Goal: Task Accomplishment & Management: Use online tool/utility

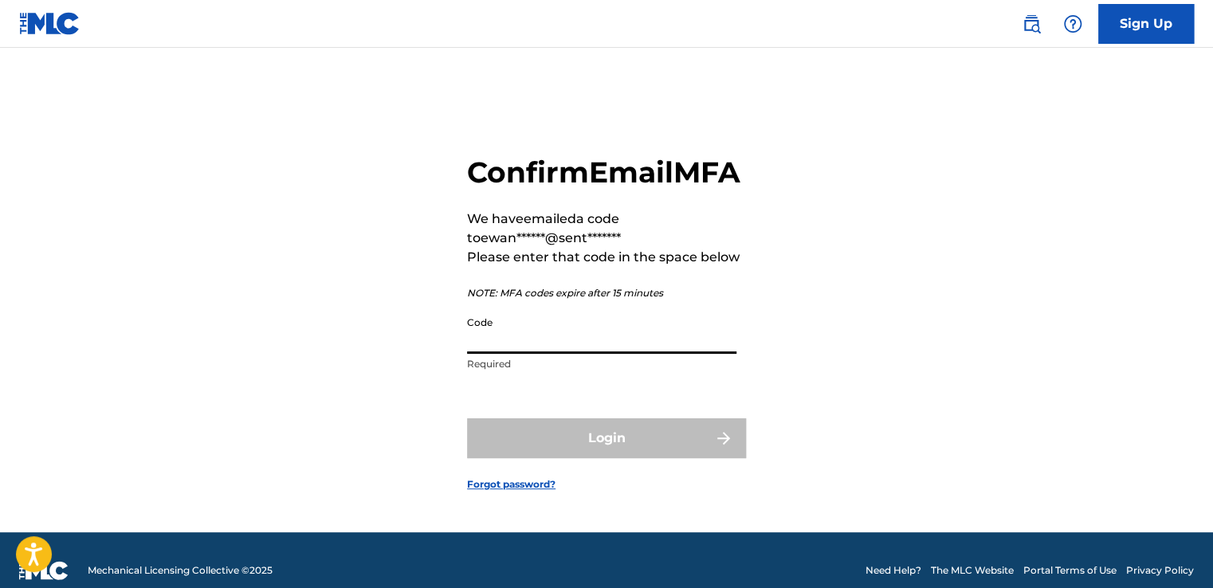
click at [607, 354] on input "Code" at bounding box center [601, 330] width 269 height 45
paste input "583591"
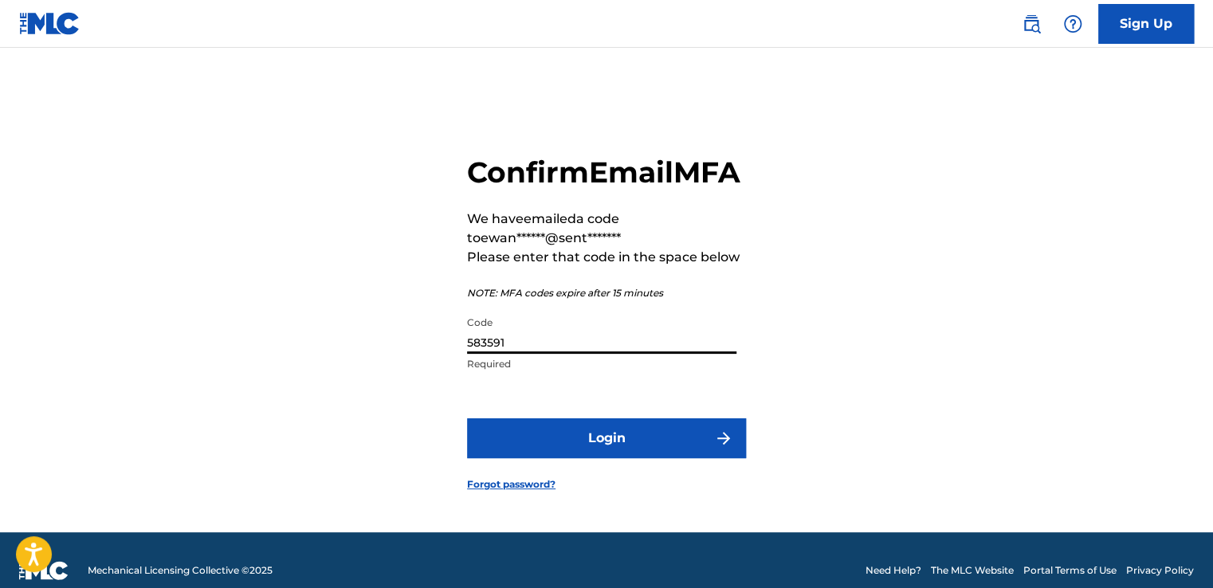
type input "583591"
click at [614, 436] on form "Confirm Email MFA We have emailed a code to ewan******@sent******* Please enter…" at bounding box center [606, 310] width 279 height 445
click at [614, 452] on button "Login" at bounding box center [606, 438] width 279 height 40
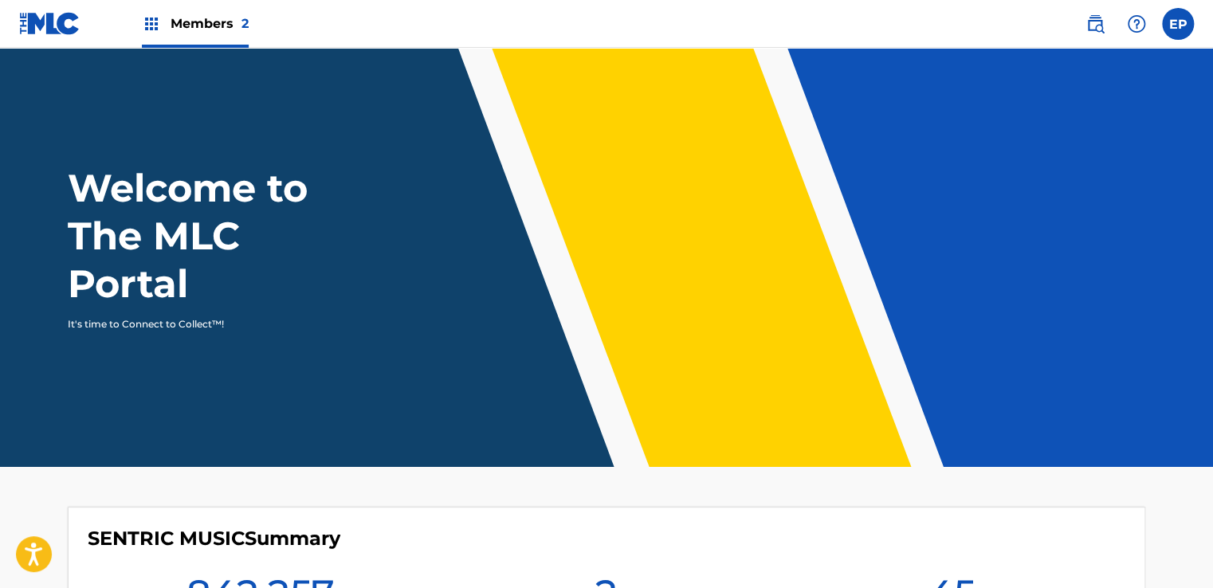
click at [179, 22] on span "Members 2" at bounding box center [210, 23] width 78 height 18
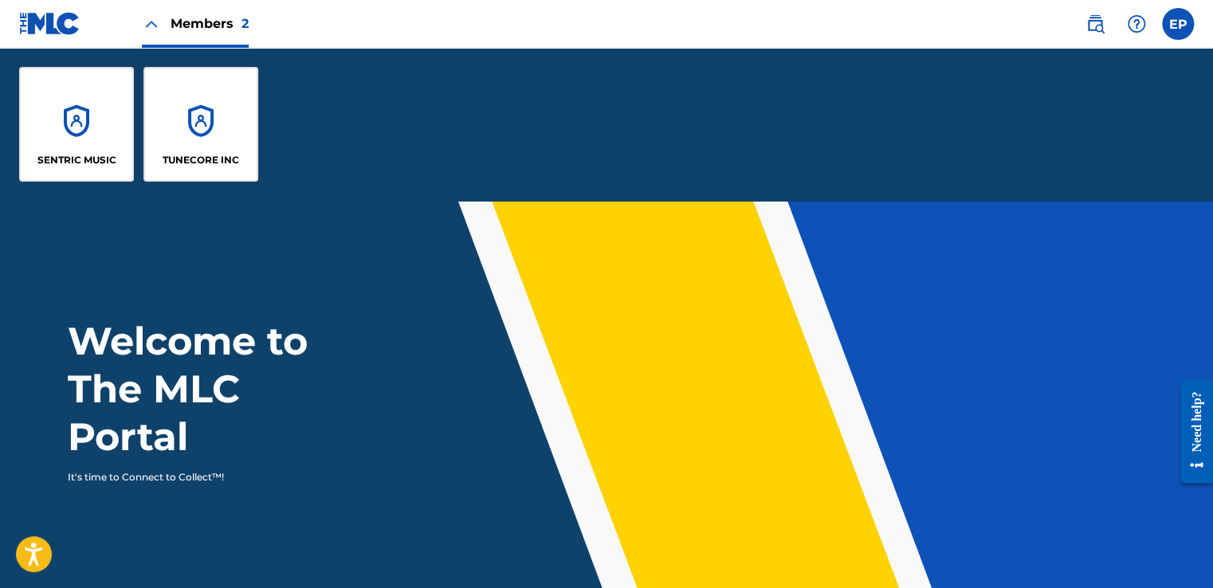
click at [87, 97] on div "SENTRIC MUSIC" at bounding box center [76, 124] width 115 height 115
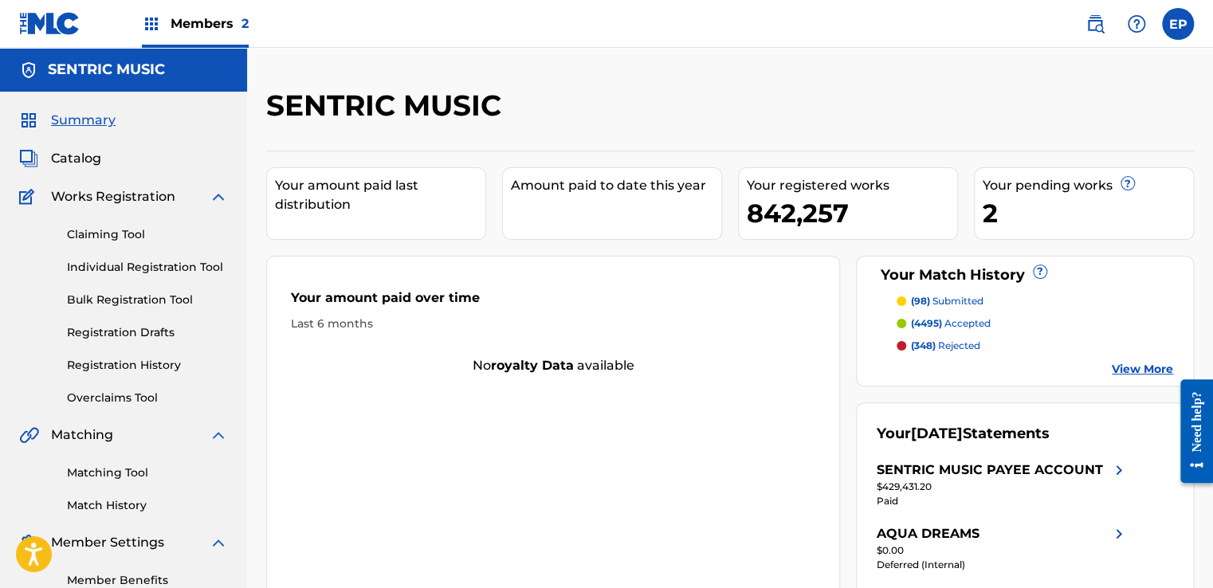
click at [92, 402] on link "Overclaims Tool" at bounding box center [147, 398] width 161 height 17
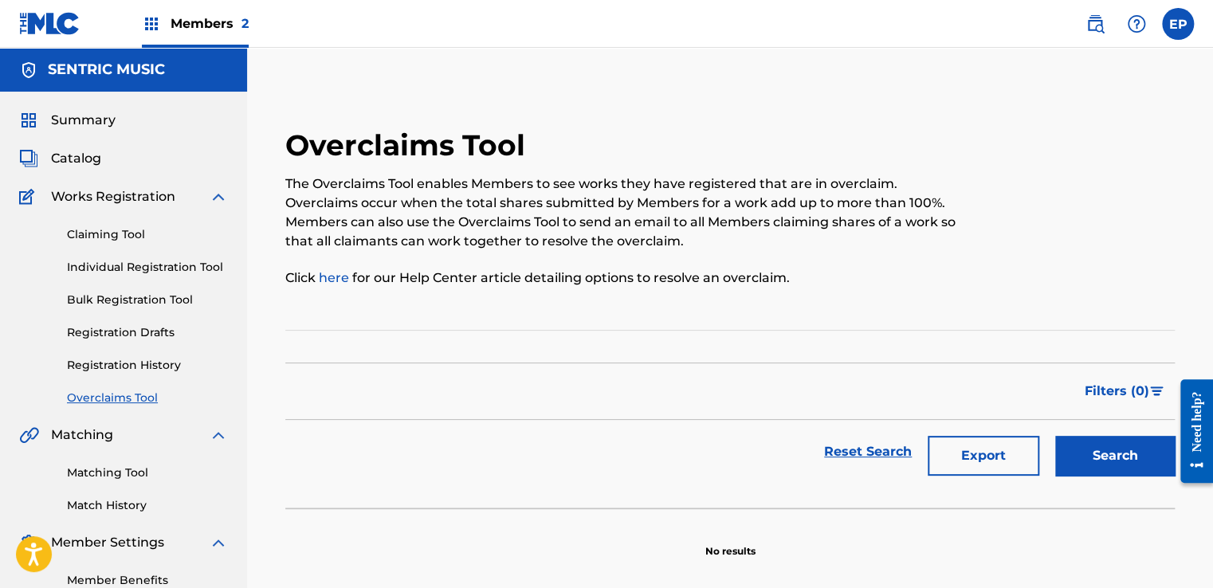
drag, startPoint x: 696, startPoint y: 342, endPoint x: 708, endPoint y: 340, distance: 12.2
click at [696, 342] on section "Filter Status of Overclaim Overclaim Dispute Resolved Merged Canceled Sort By M…" at bounding box center [730, 419] width 890 height 179
click at [1094, 391] on span "Filters ( 0 )" at bounding box center [1117, 391] width 65 height 19
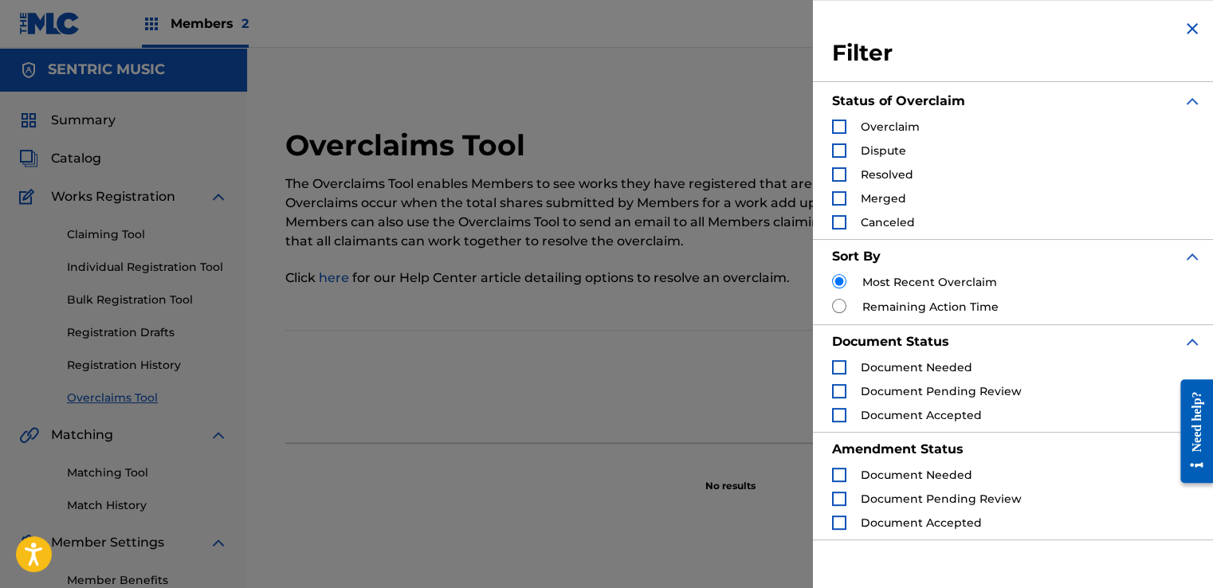
click at [588, 253] on div "The Overclaims Tool enables Members to see works they have registered that are …" at bounding box center [627, 231] width 685 height 113
click at [1197, 36] on div "Filter Status of Overclaim Overclaim Dispute Resolved Merged Canceled Sort By M…" at bounding box center [1017, 279] width 408 height 559
click at [1196, 33] on div "Filter Status of Overclaim Overclaim Dispute Resolved Merged Canceled Sort By M…" at bounding box center [1017, 279] width 408 height 559
click at [1189, 28] on img "Search Form" at bounding box center [1192, 28] width 19 height 19
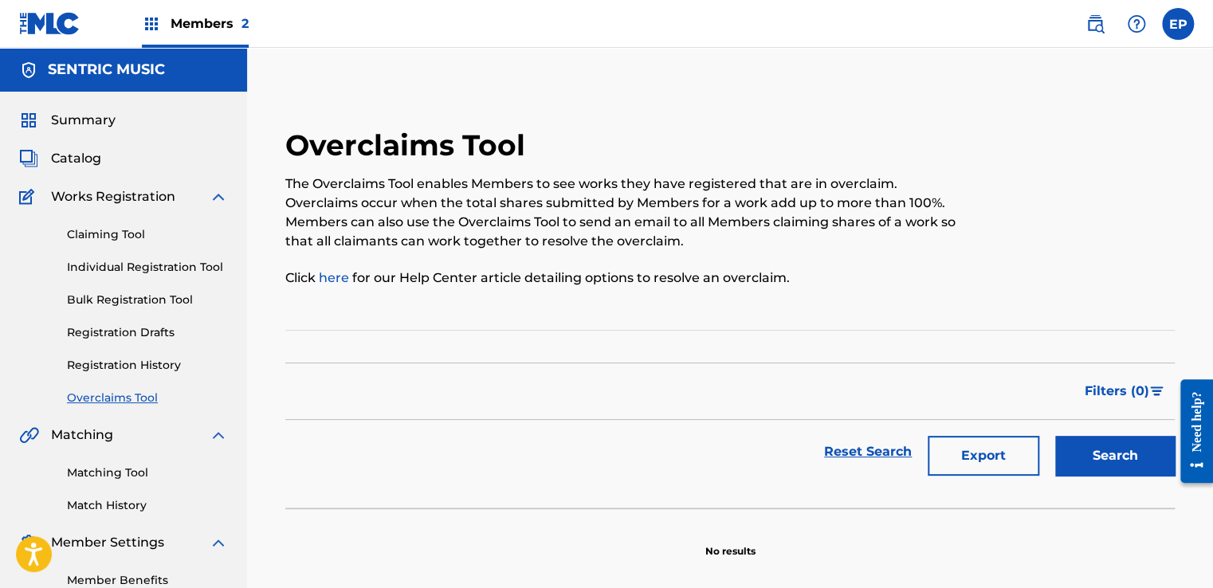
click at [102, 395] on link "Overclaims Tool" at bounding box center [147, 398] width 161 height 17
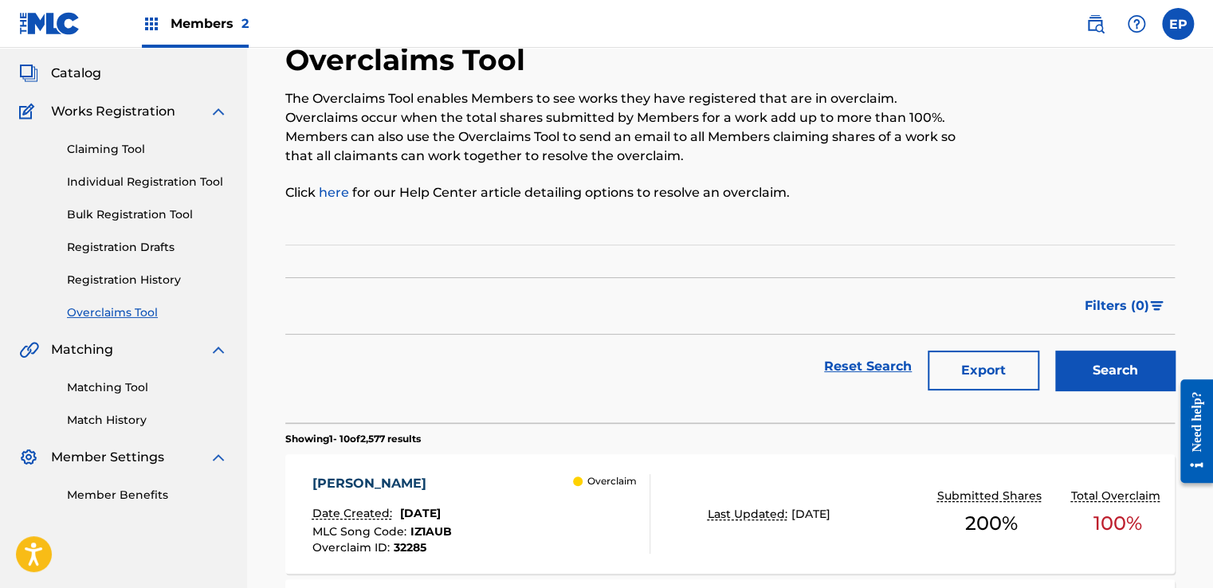
scroll to position [159, 0]
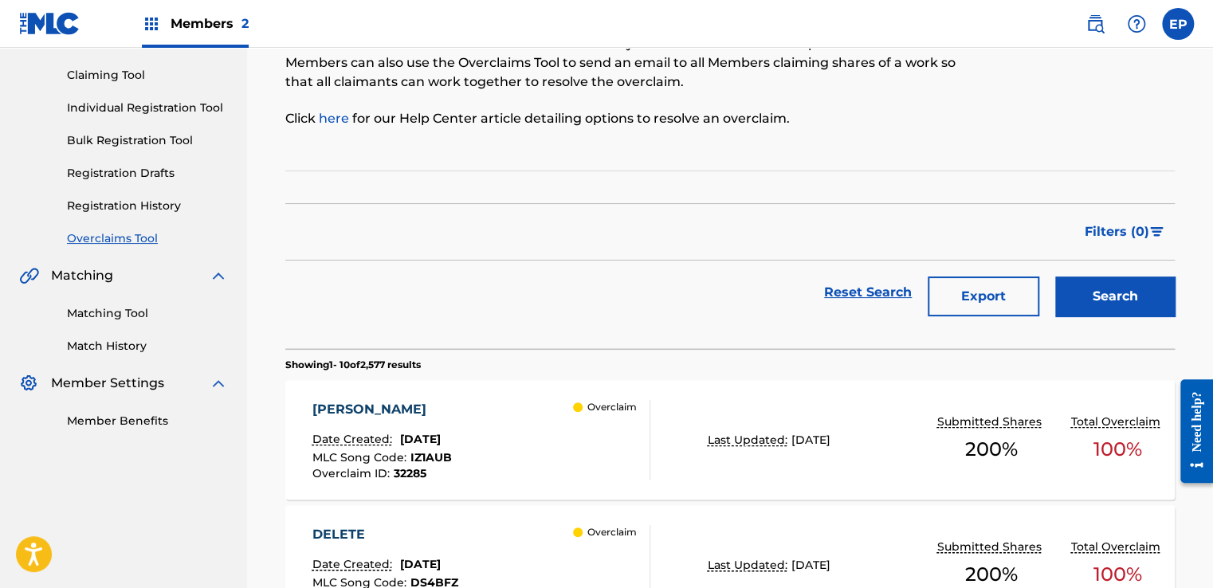
click at [399, 225] on div "Filters ( 0 )" at bounding box center [730, 231] width 890 height 57
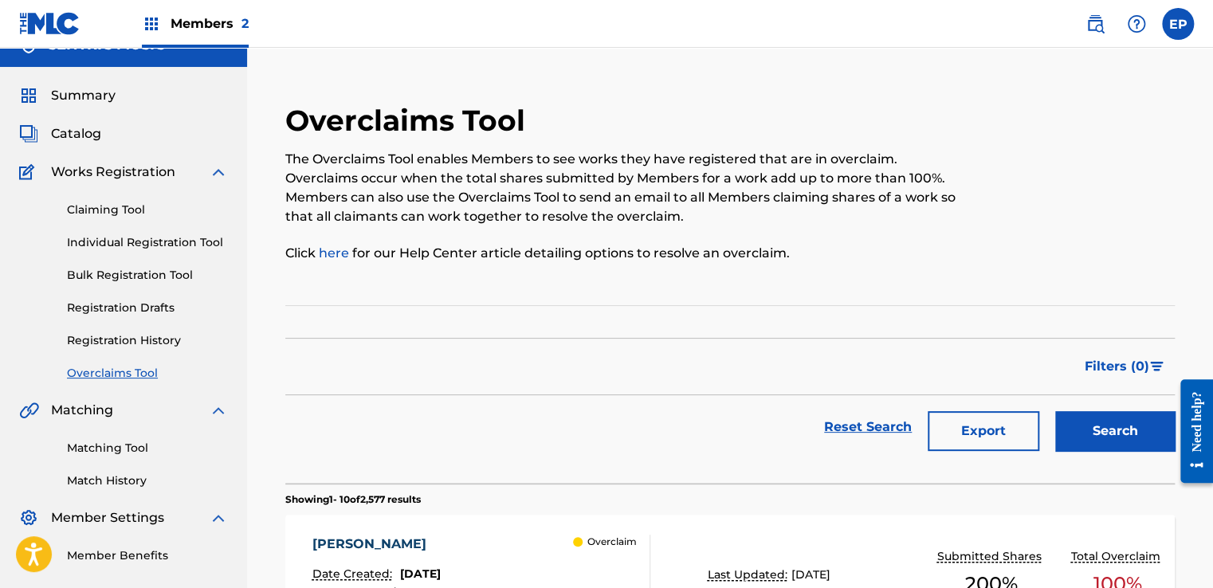
scroll to position [0, 0]
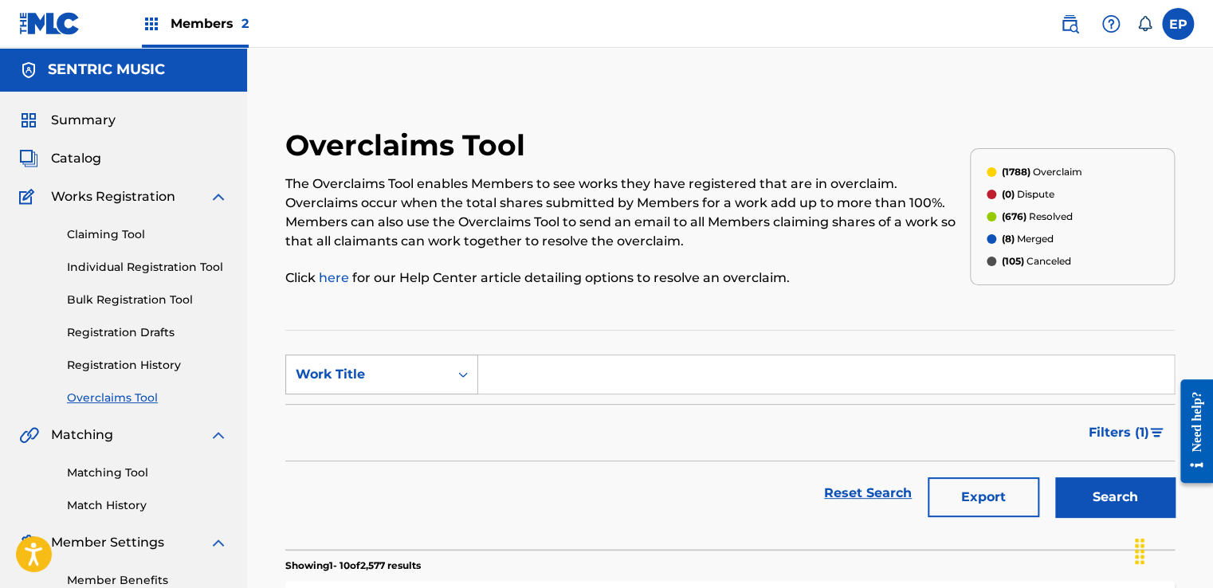
click at [459, 384] on div "Search Form" at bounding box center [463, 374] width 29 height 29
click at [382, 429] on div "MLC Song Code" at bounding box center [381, 415] width 191 height 40
click at [516, 387] on input "Search Form" at bounding box center [826, 374] width 696 height 38
paste input "583591"
click at [554, 351] on section "SearchWithCriteriac9670111-7204-4ced-bdf8-43e4d2d21b12 MLC Song Code 583591 Fil…" at bounding box center [730, 440] width 890 height 220
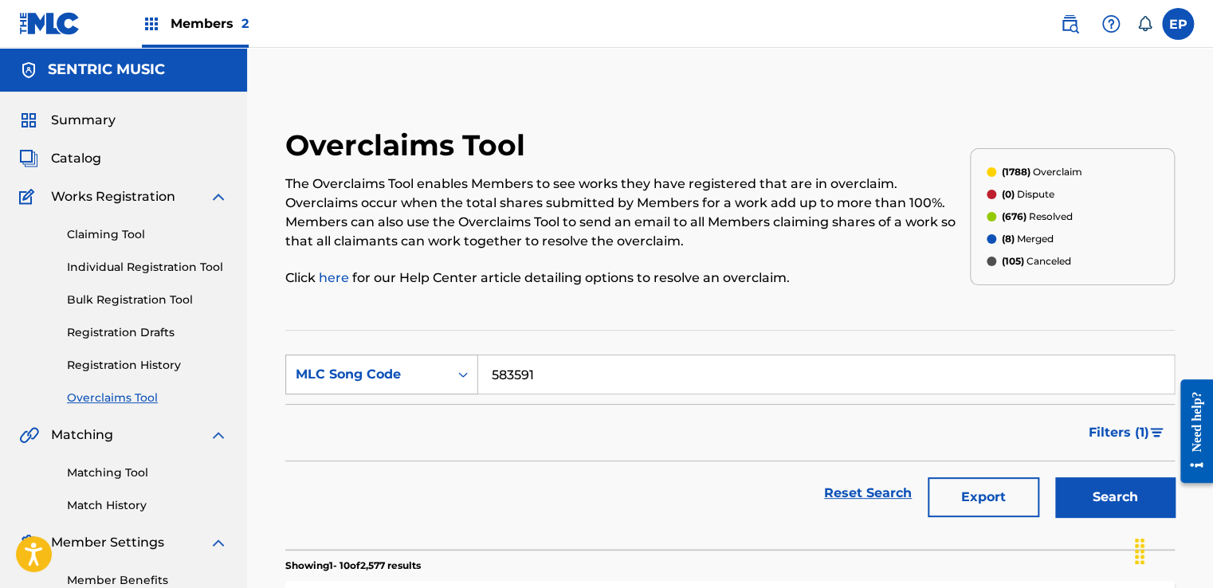
drag, startPoint x: 558, startPoint y: 359, endPoint x: 309, endPoint y: 384, distance: 250.0
click at [306, 383] on div "SearchWithCriteriac9670111-7204-4ced-bdf8-43e4d2d21b12 MLC Song Code 583591" at bounding box center [730, 375] width 890 height 40
paste input "CK696H"
type input "CK696H"
click at [1103, 489] on button "Search" at bounding box center [1115, 497] width 120 height 40
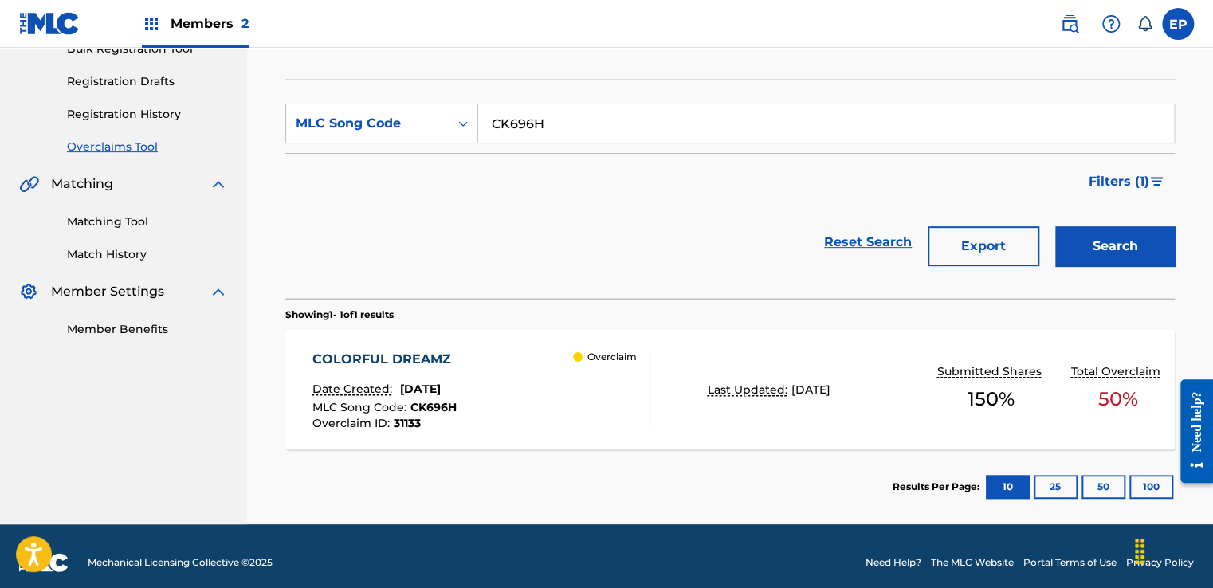
scroll to position [262, 0]
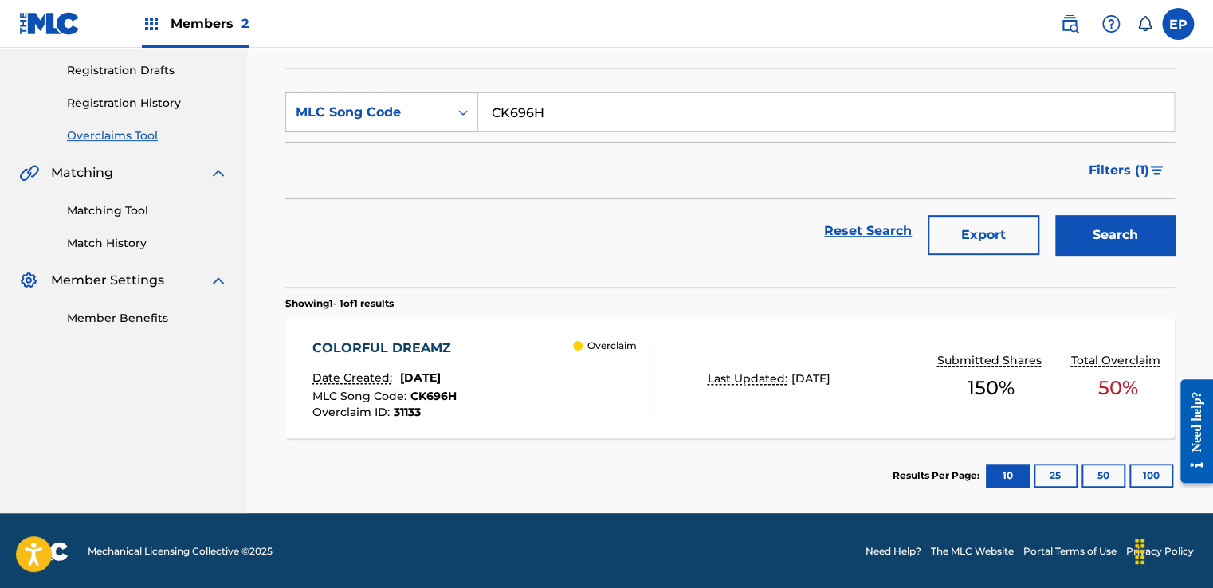
click at [500, 365] on div "COLORFUL DREAMZ Date Created: July 30, 2025 MLC Song Code : CK696H Overclaim ID…" at bounding box center [481, 379] width 338 height 80
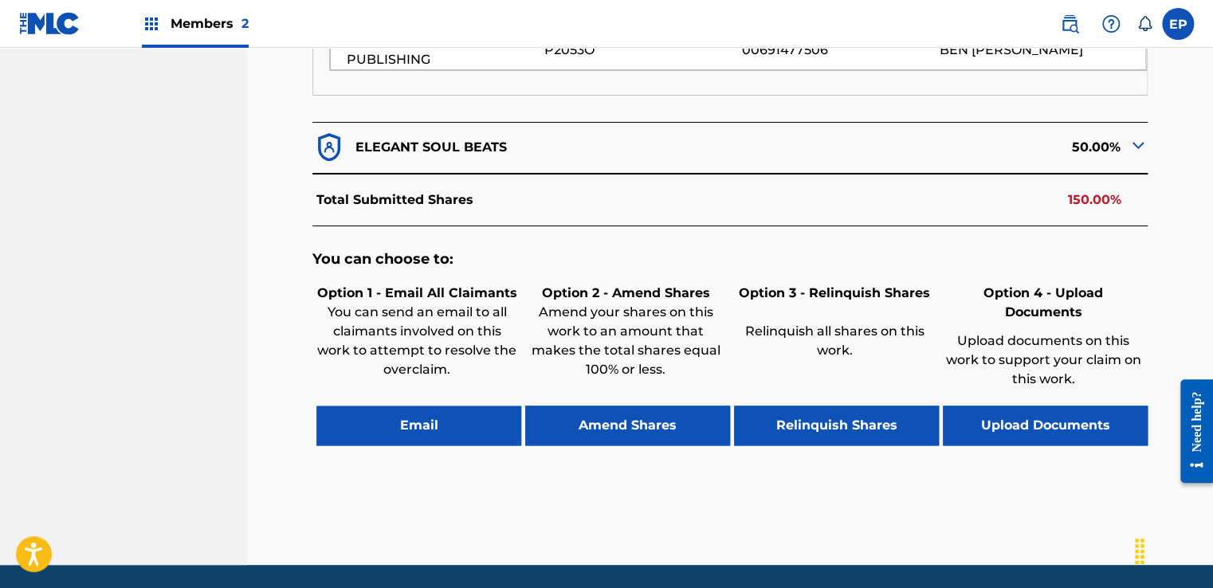
scroll to position [752, 0]
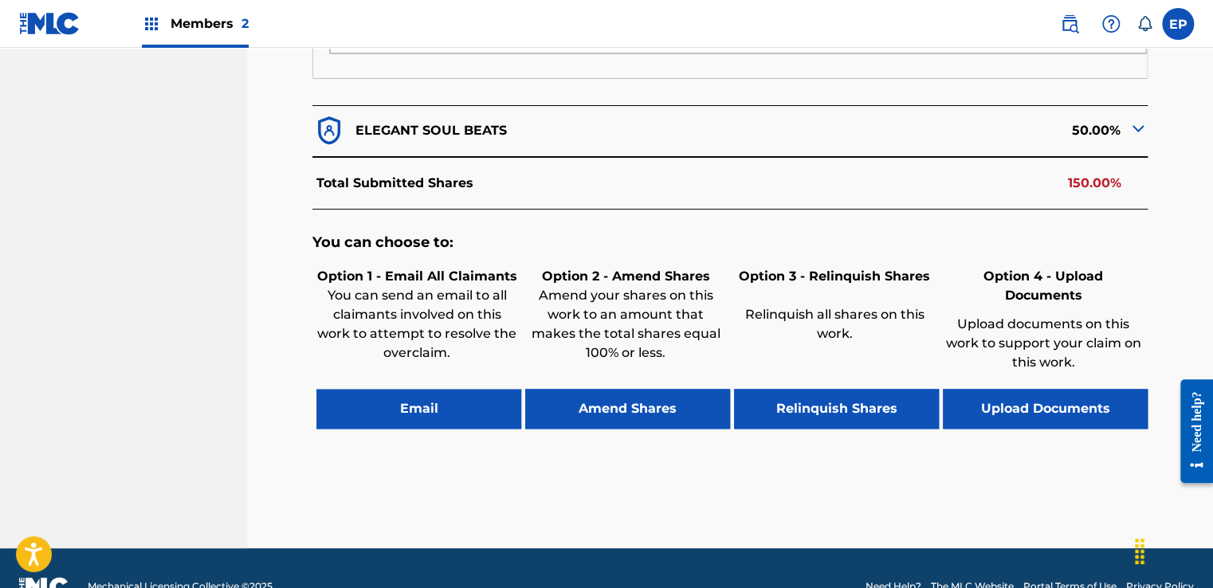
click at [1042, 389] on button "Upload Documents" at bounding box center [1045, 409] width 205 height 40
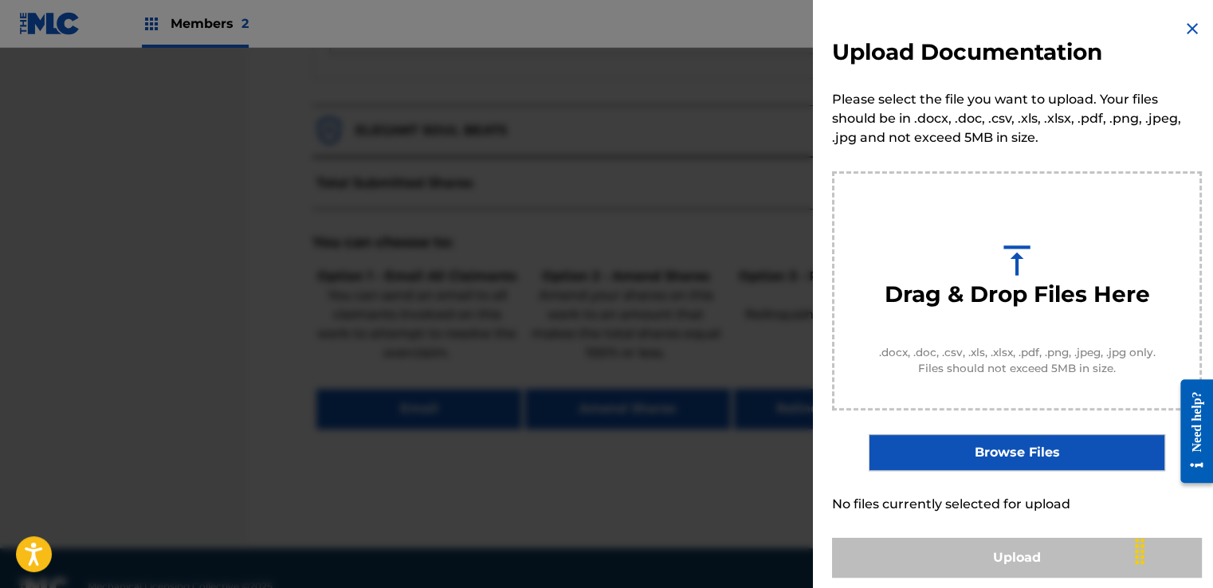
click at [1037, 445] on label "Browse Files" at bounding box center [1017, 452] width 296 height 37
click at [0, 0] on input "Browse Files" at bounding box center [0, 0] width 0 height 0
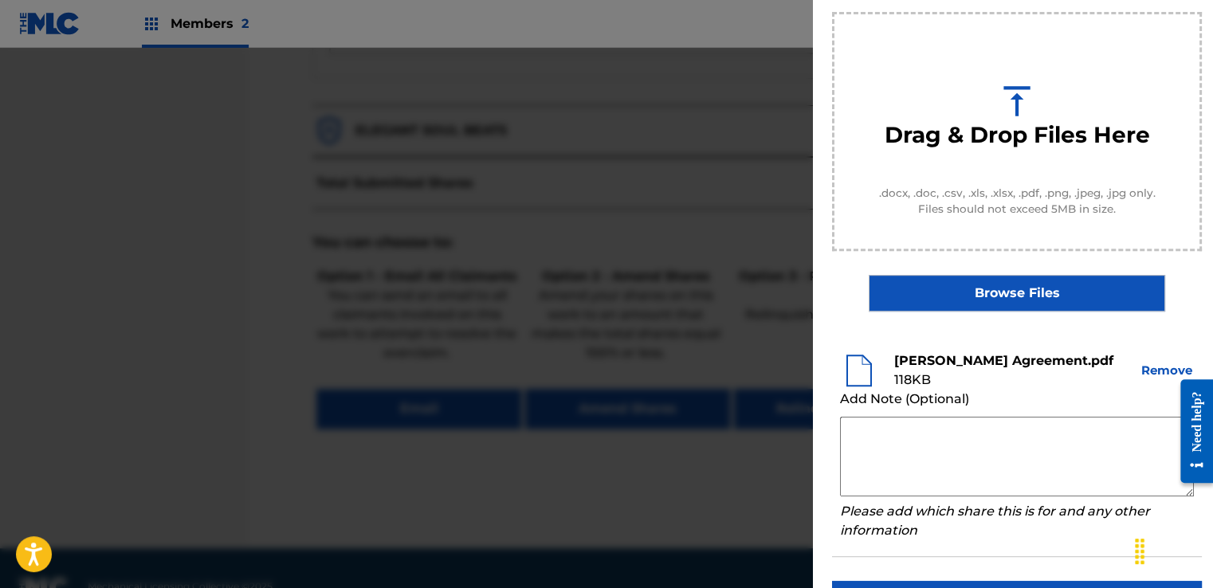
scroll to position [210, 0]
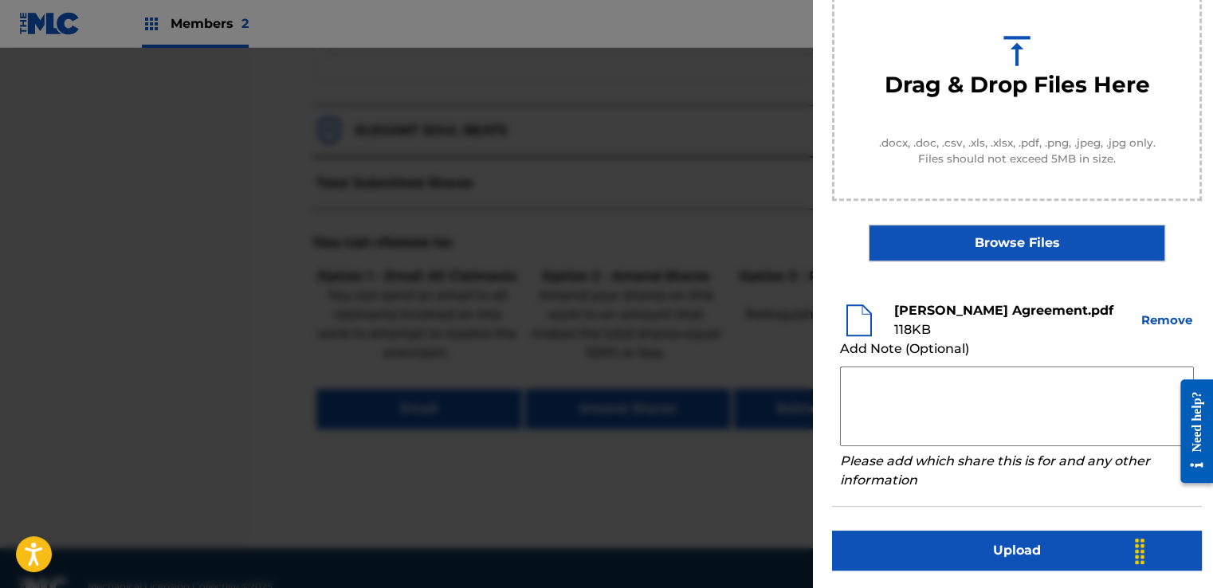
click at [918, 379] on textarea at bounding box center [1017, 407] width 354 height 80
paste textarea "Our self service agreement is signed via digital signature and is active until …"
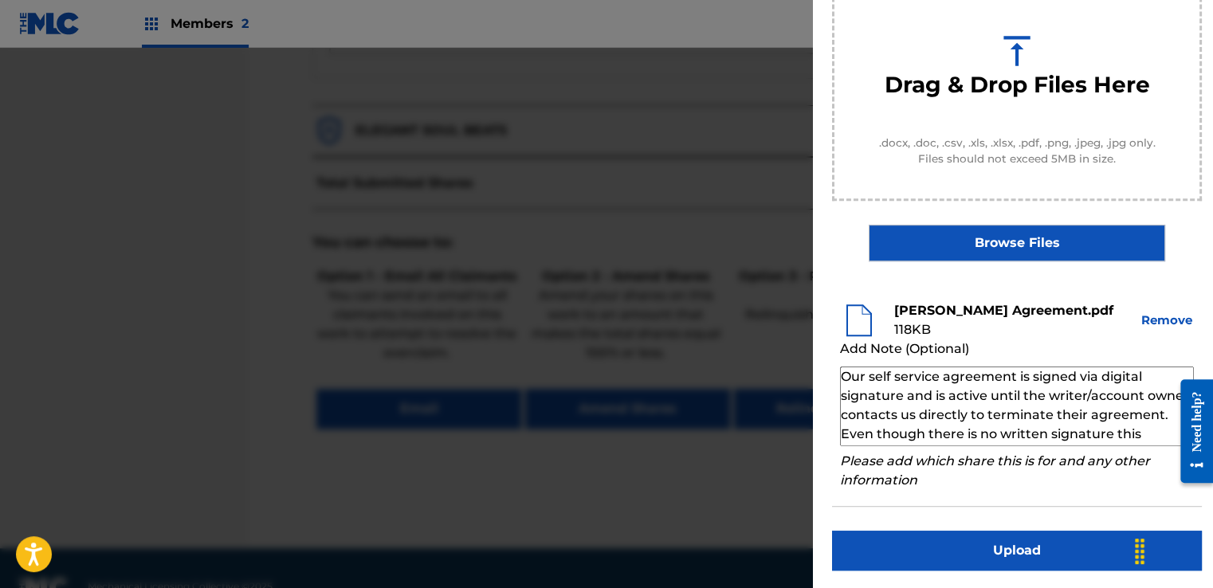
scroll to position [54, 0]
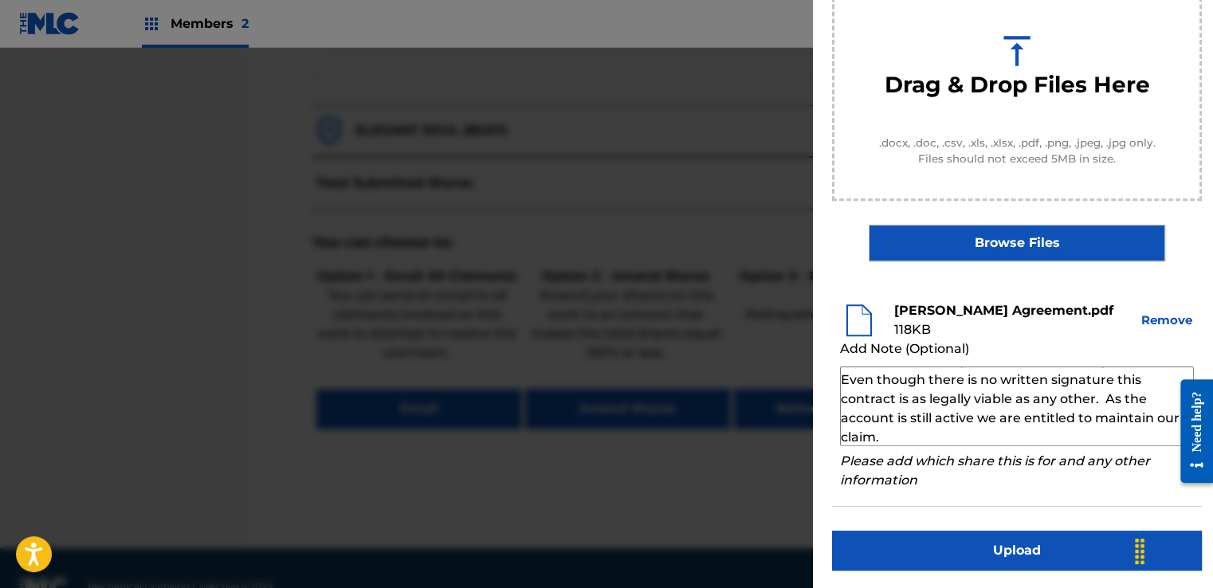
type textarea "Our self service agreement is signed via digital signature and is active until …"
click at [969, 534] on button "Upload" at bounding box center [1017, 551] width 370 height 40
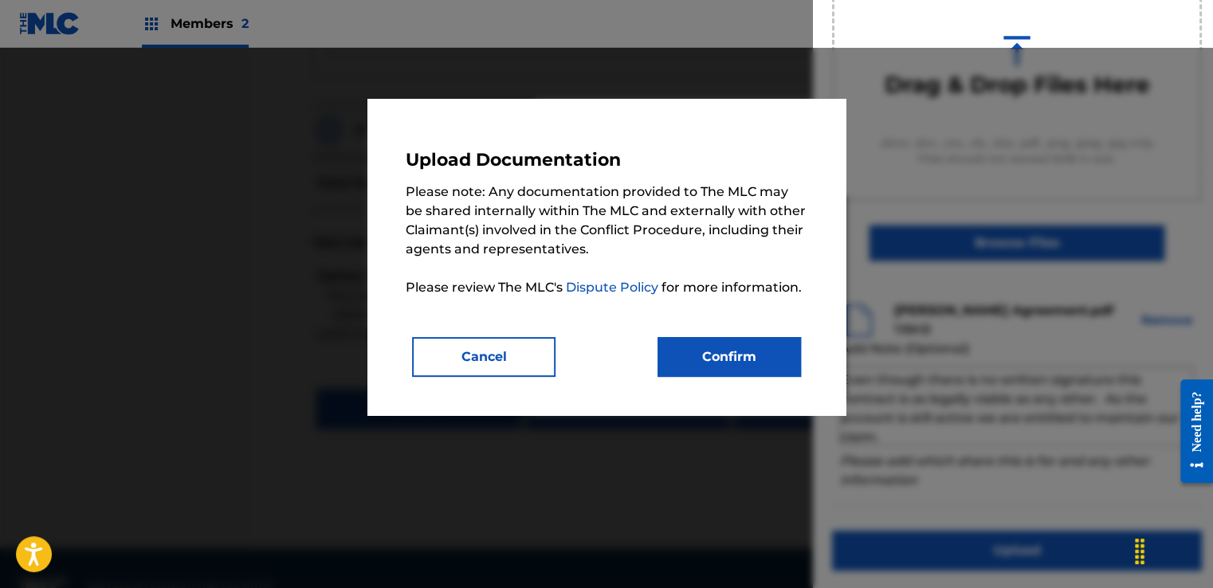
click at [725, 351] on button "Confirm" at bounding box center [729, 357] width 143 height 40
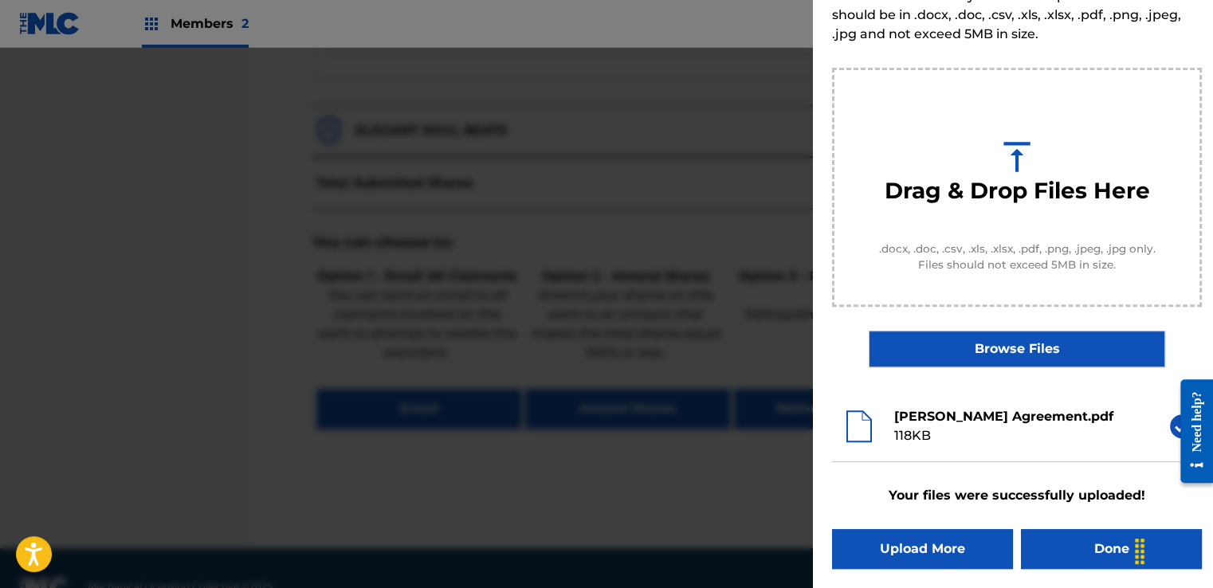
scroll to position [102, 0]
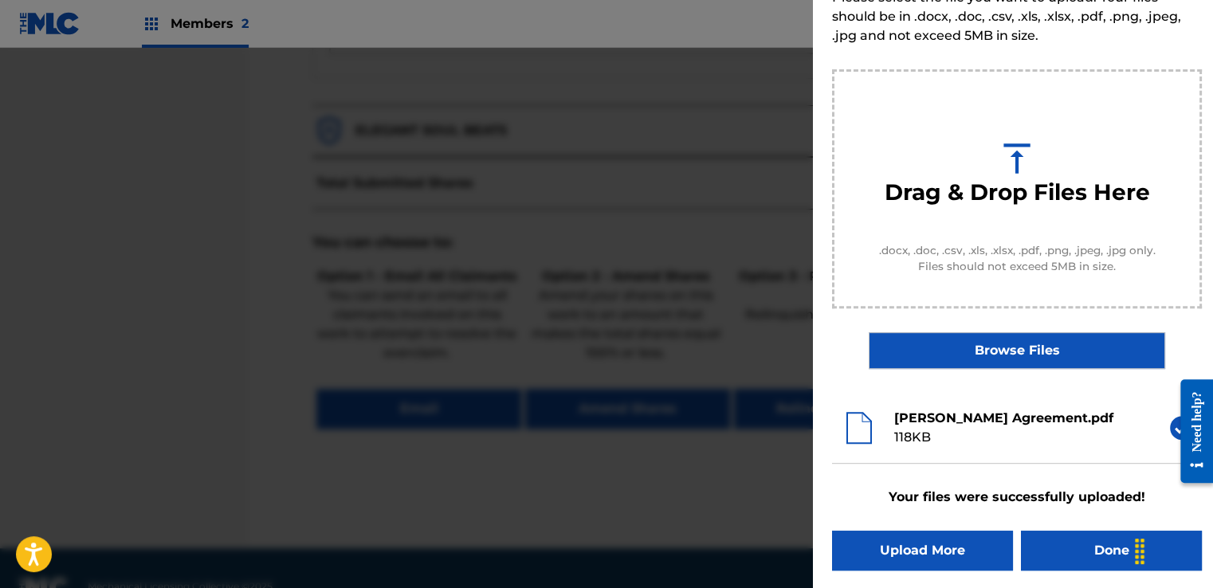
click at [1094, 544] on button "Done" at bounding box center [1111, 551] width 181 height 40
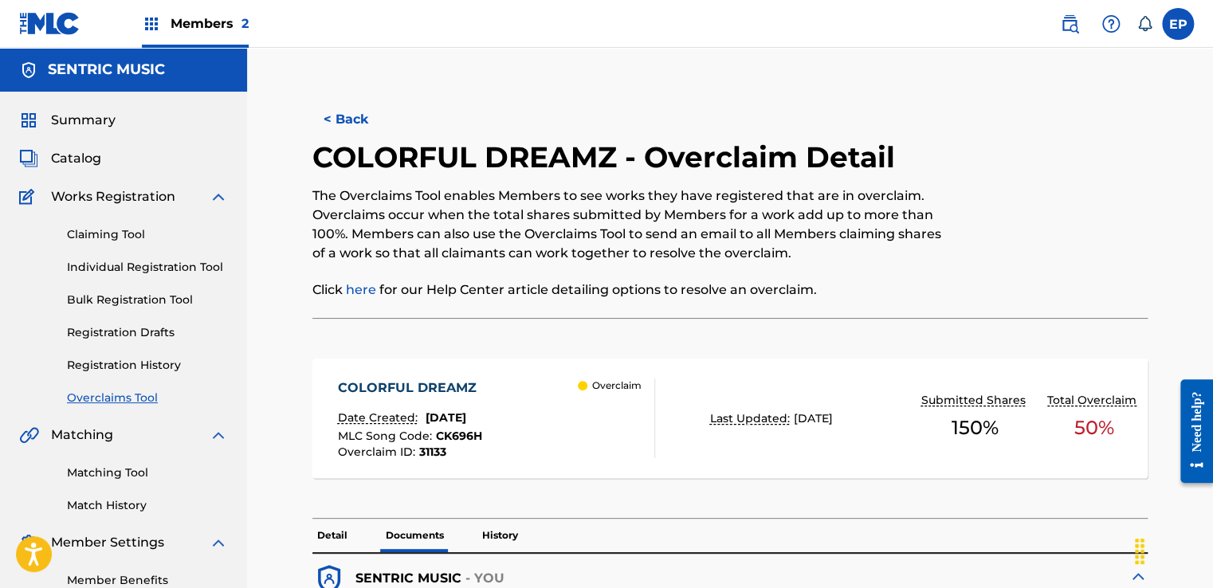
click at [324, 113] on button "< Back" at bounding box center [360, 120] width 96 height 40
click at [357, 119] on button "< Back" at bounding box center [360, 120] width 96 height 40
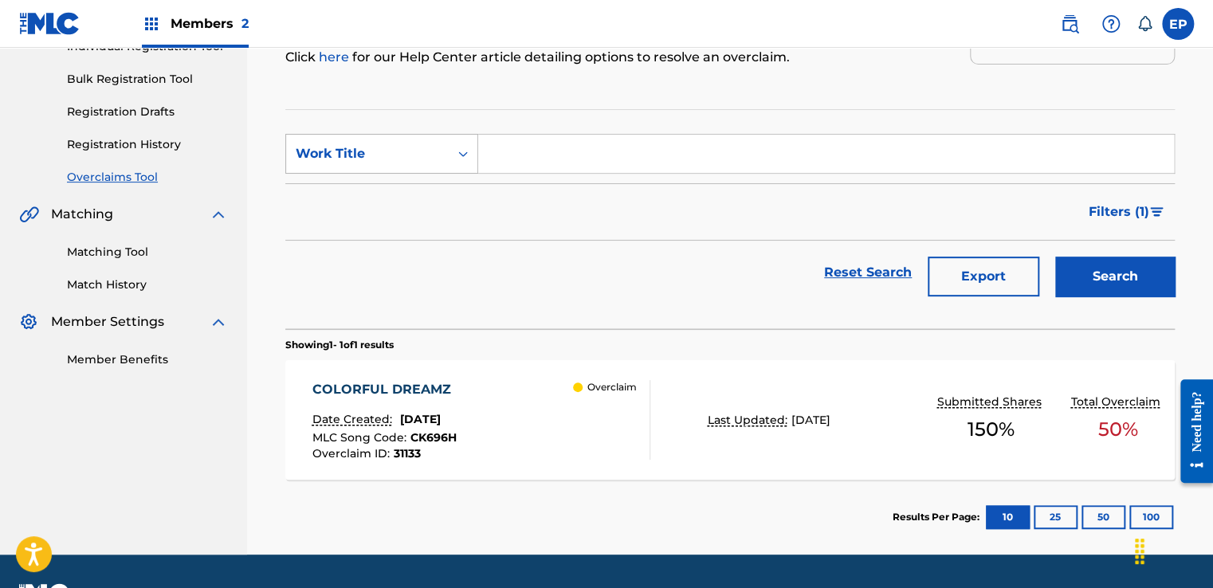
click at [450, 159] on div "Search Form" at bounding box center [463, 153] width 29 height 29
click at [390, 206] on div "MLC Song Code" at bounding box center [381, 194] width 191 height 40
click at [547, 163] on input "Search Form" at bounding box center [826, 154] width 696 height 38
paste input "FC1V9G"
type input "FC1V9G"
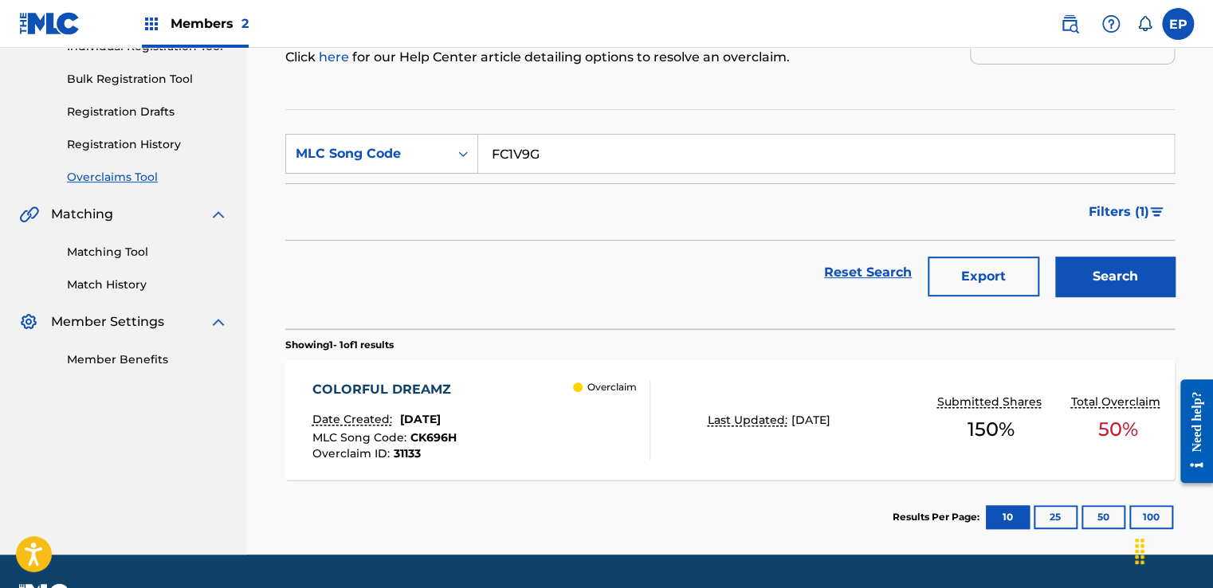
click at [1087, 269] on button "Search" at bounding box center [1115, 277] width 120 height 40
click at [886, 435] on div "FIND YOUR WAY Date Created: July 30, 2025 MLC Song Code : FC1V9G Overclaim ID :…" at bounding box center [730, 420] width 890 height 120
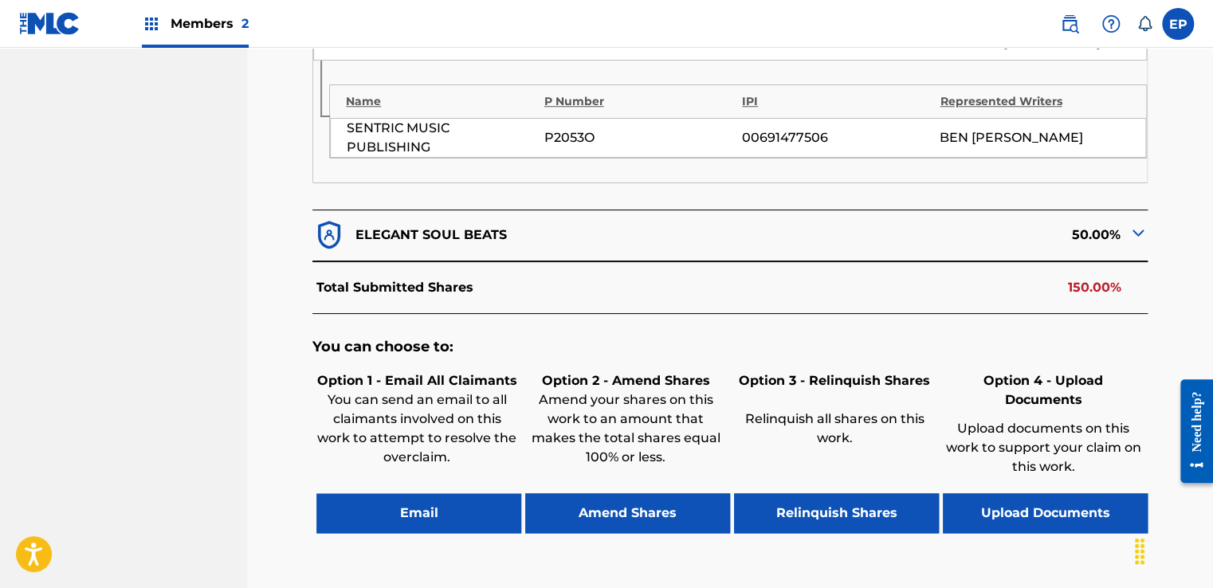
scroll to position [752, 0]
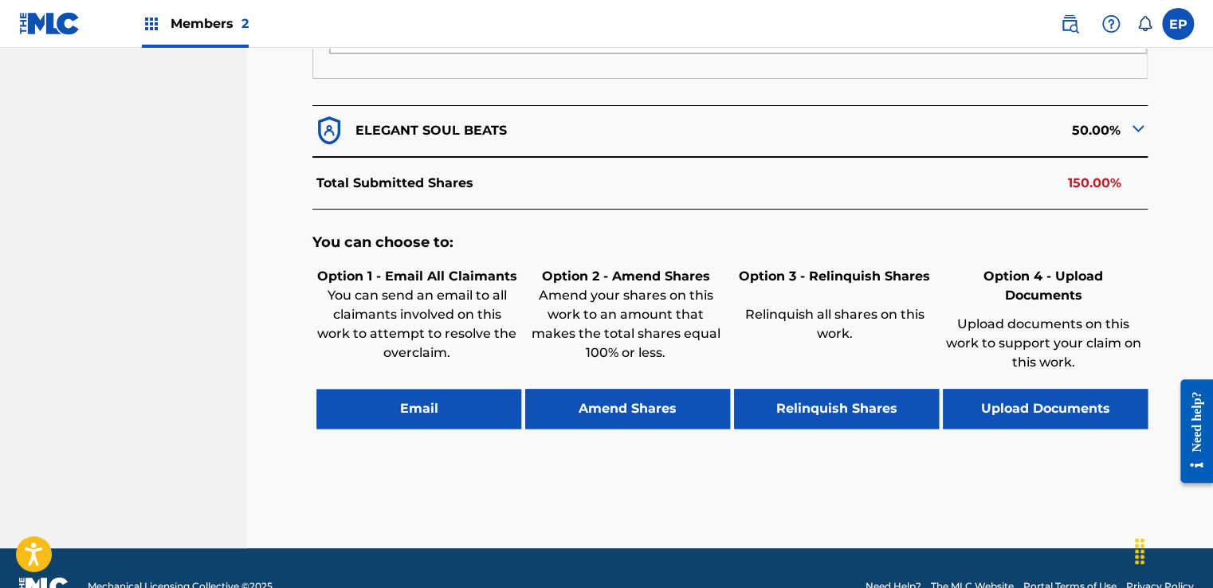
click at [1065, 390] on button "Upload Documents" at bounding box center [1045, 409] width 205 height 40
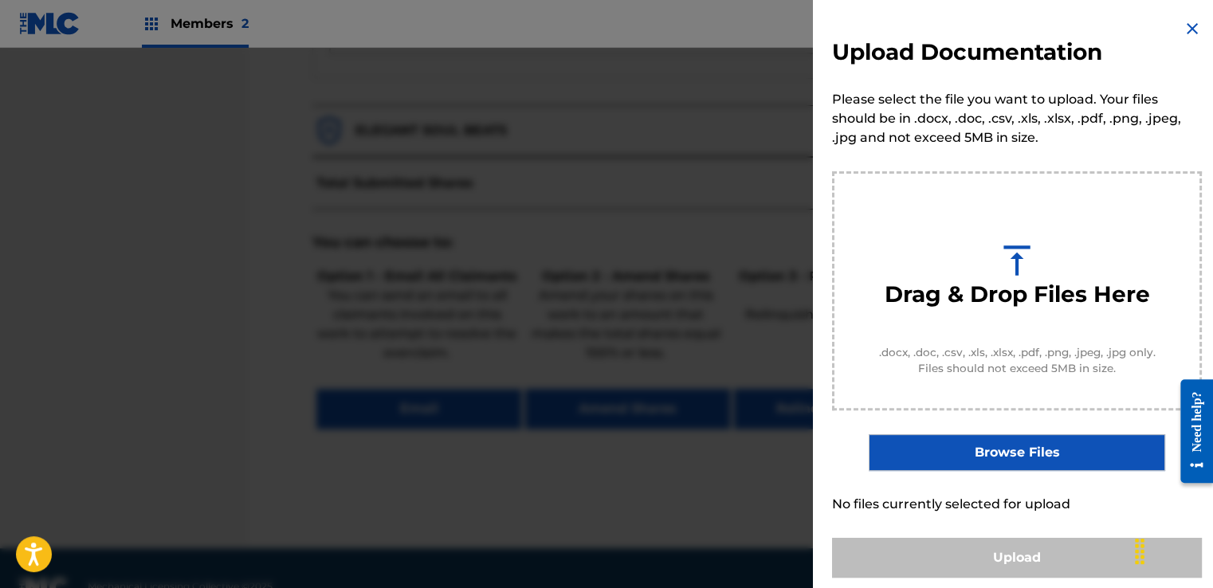
click at [1019, 447] on label "Browse Files" at bounding box center [1017, 452] width 296 height 37
click at [0, 0] on input "Browse Files" at bounding box center [0, 0] width 0 height 0
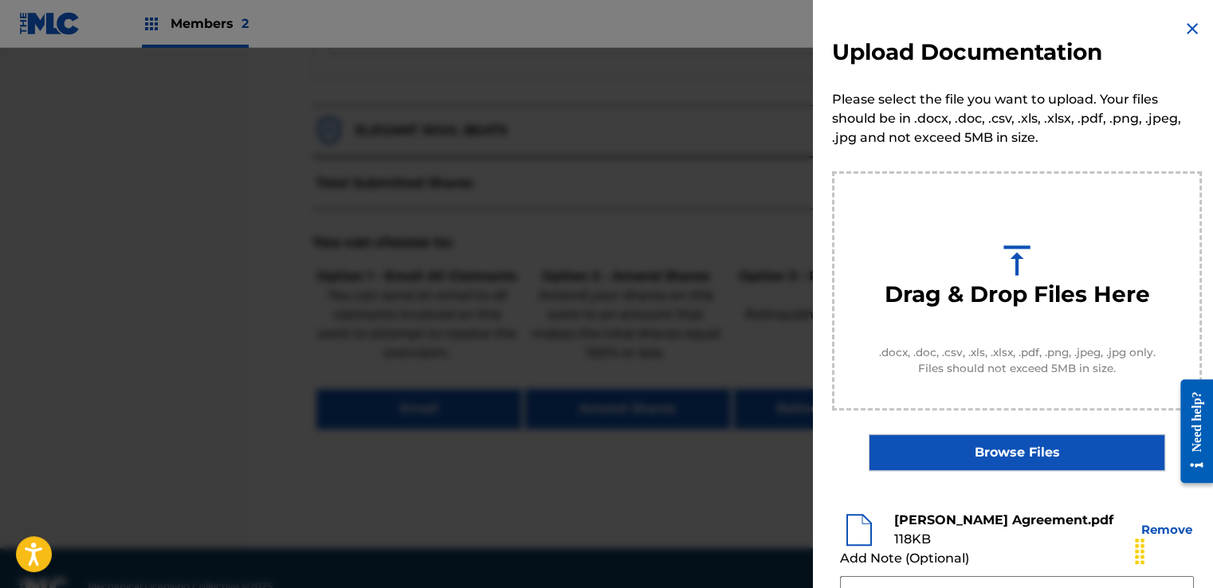
scroll to position [159, 0]
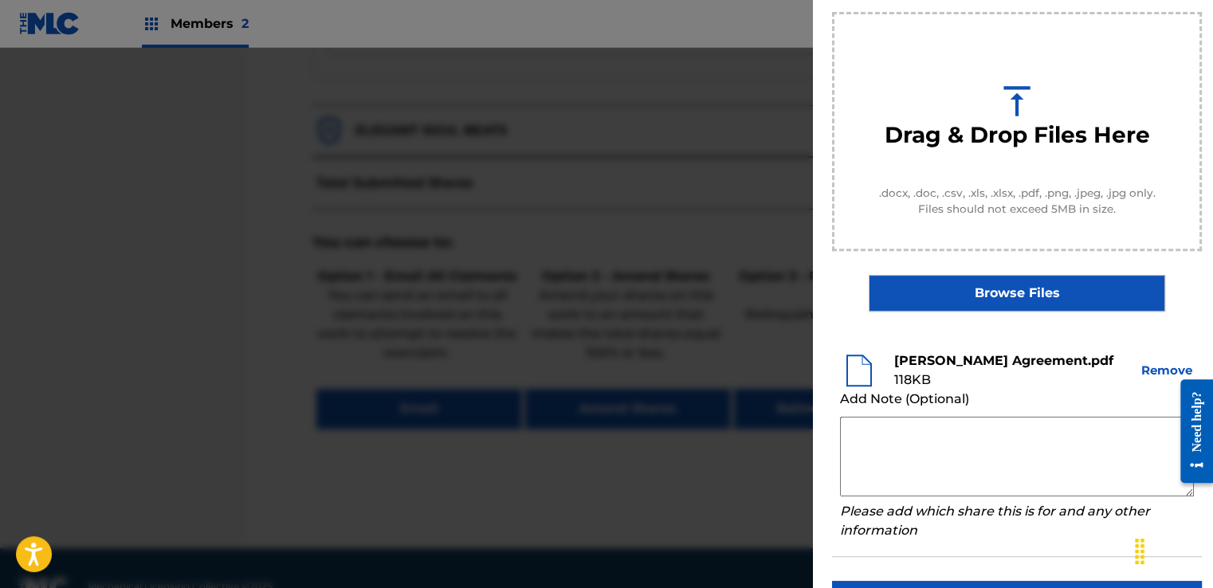
click at [902, 442] on textarea at bounding box center [1017, 457] width 354 height 80
paste textarea "Our self service agreement is signed via digital signature and is active until …"
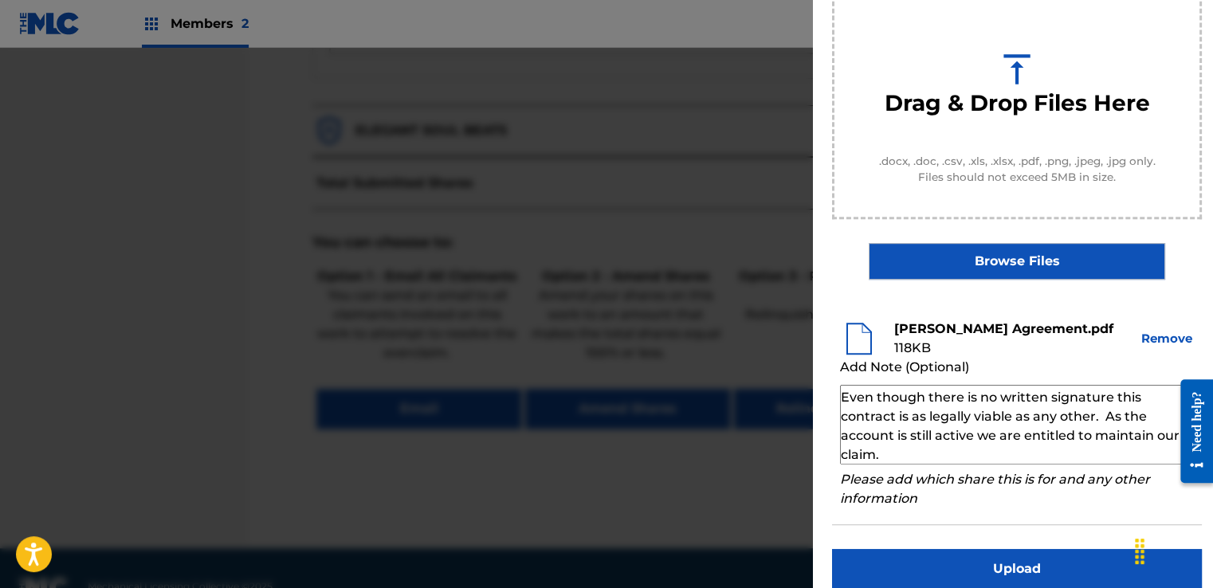
scroll to position [210, 0]
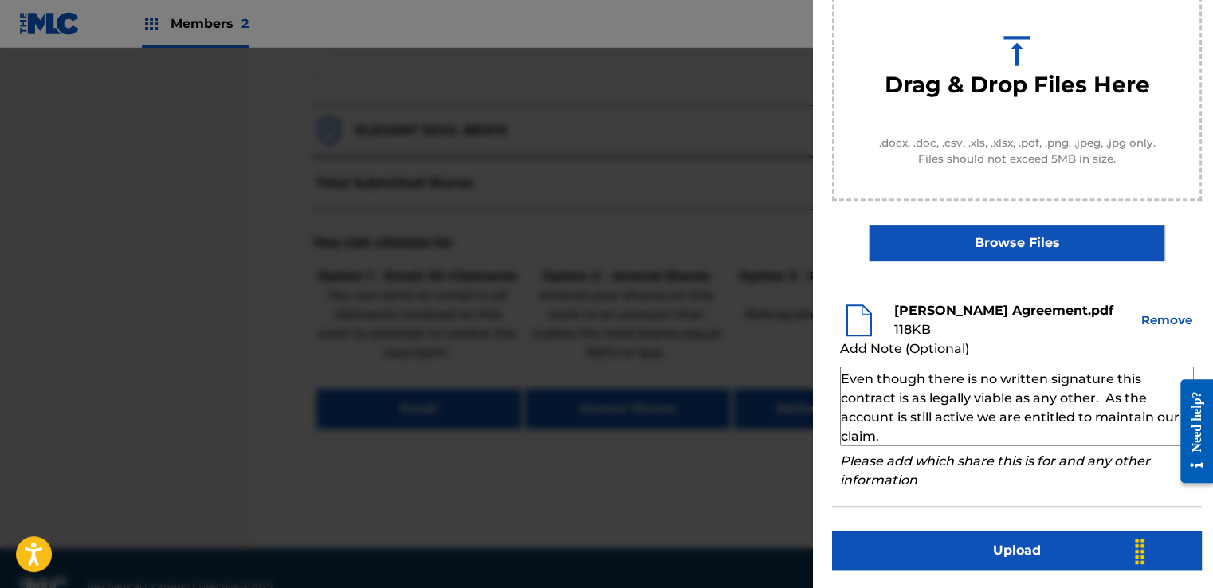
type textarea "Our self service agreement is signed via digital signature and is active until …"
click at [953, 537] on button "Upload" at bounding box center [1017, 551] width 370 height 40
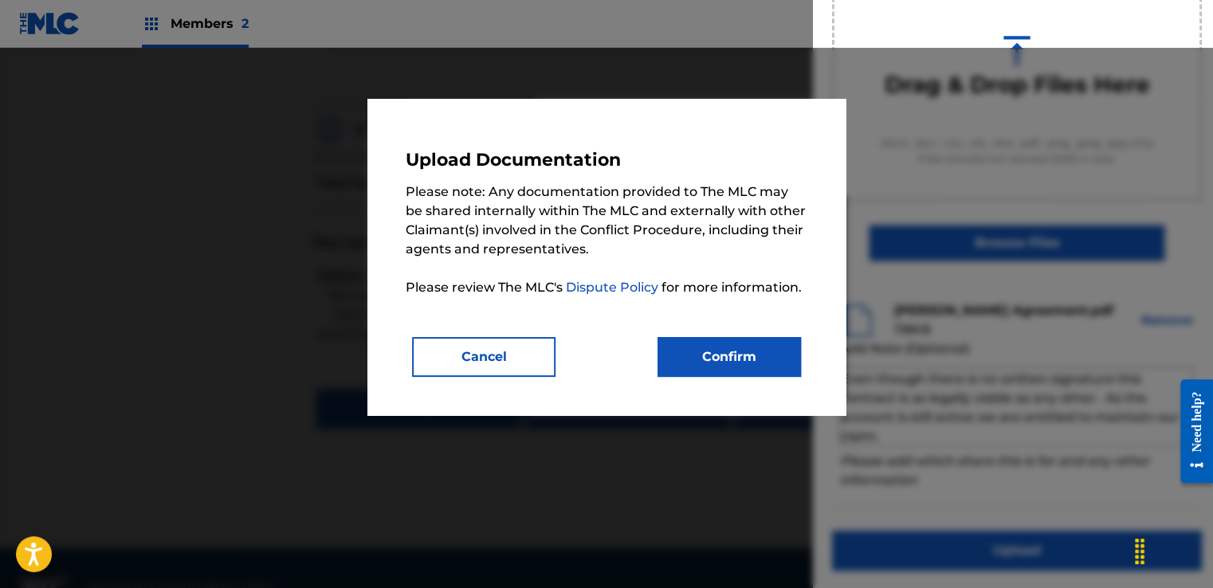
click at [773, 358] on button "Confirm" at bounding box center [729, 357] width 143 height 40
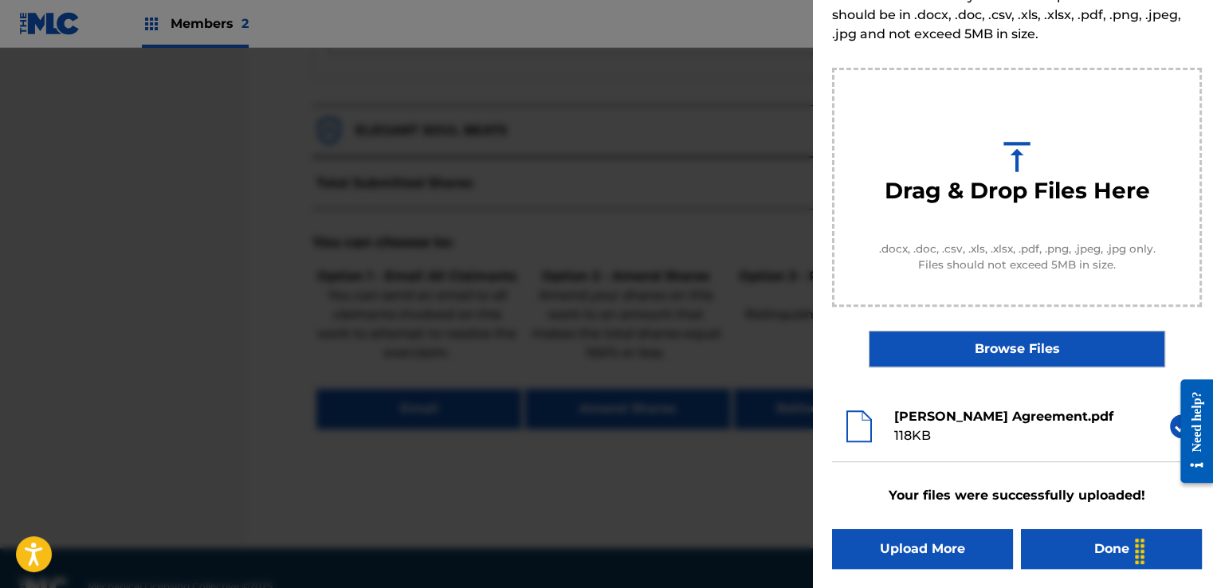
scroll to position [102, 0]
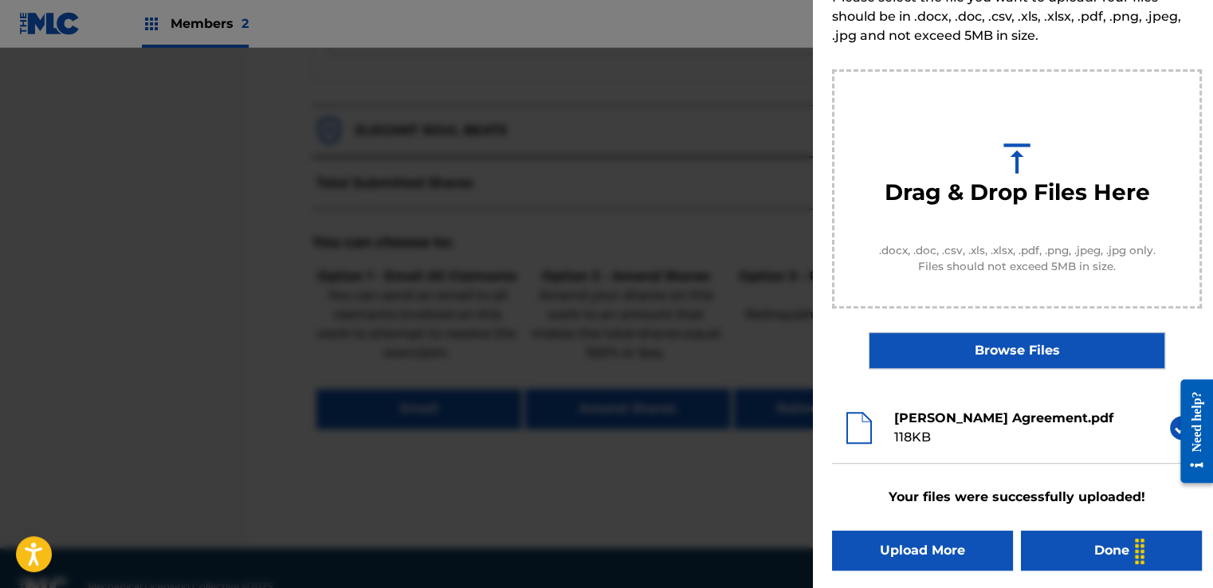
click at [1082, 547] on button "Done" at bounding box center [1111, 551] width 181 height 40
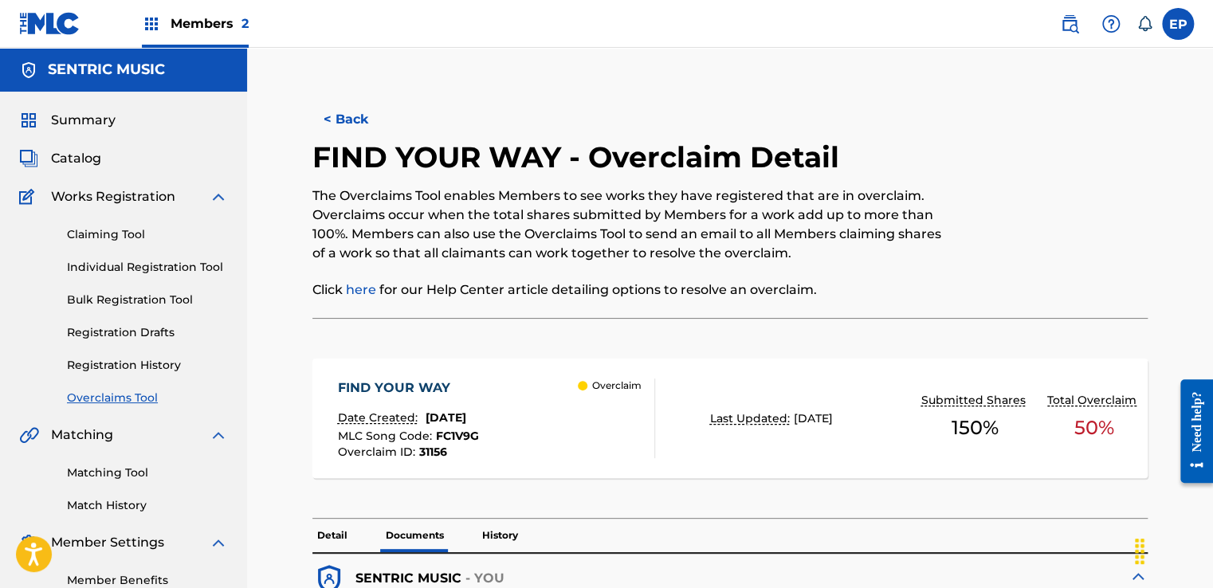
click at [112, 394] on link "Overclaims Tool" at bounding box center [147, 398] width 161 height 17
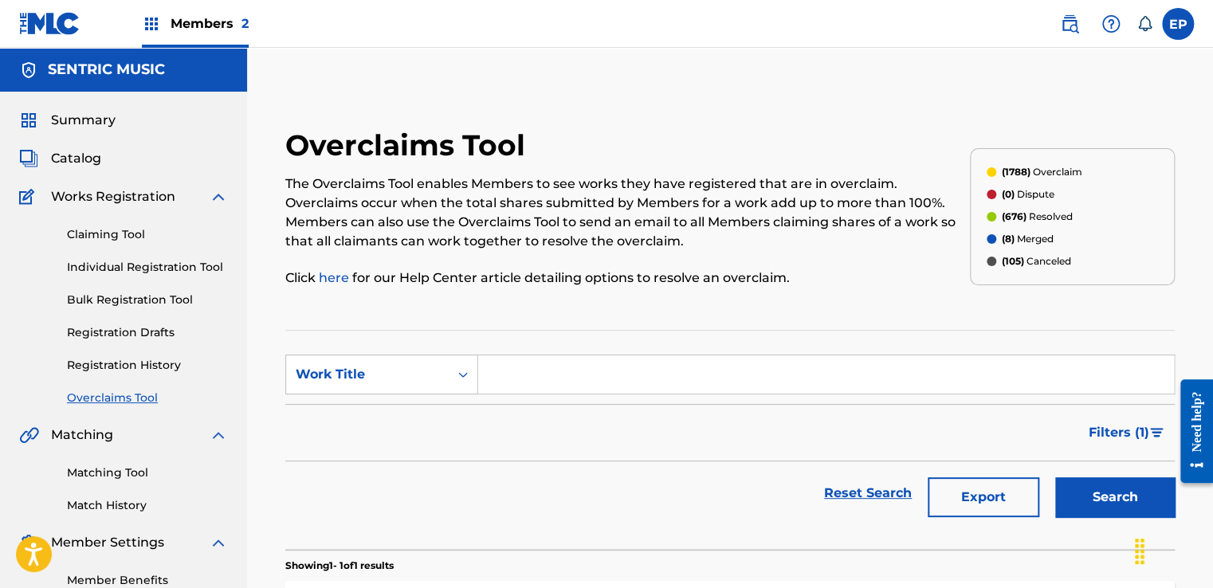
click at [524, 377] on input "Search Form" at bounding box center [826, 374] width 696 height 38
click at [444, 381] on div "Work Title" at bounding box center [367, 374] width 163 height 30
click at [391, 414] on div "MLC Song Code" at bounding box center [381, 415] width 191 height 40
drag, startPoint x: 566, startPoint y: 372, endPoint x: 588, endPoint y: 373, distance: 22.3
click at [566, 372] on input "Search Form" at bounding box center [826, 374] width 696 height 38
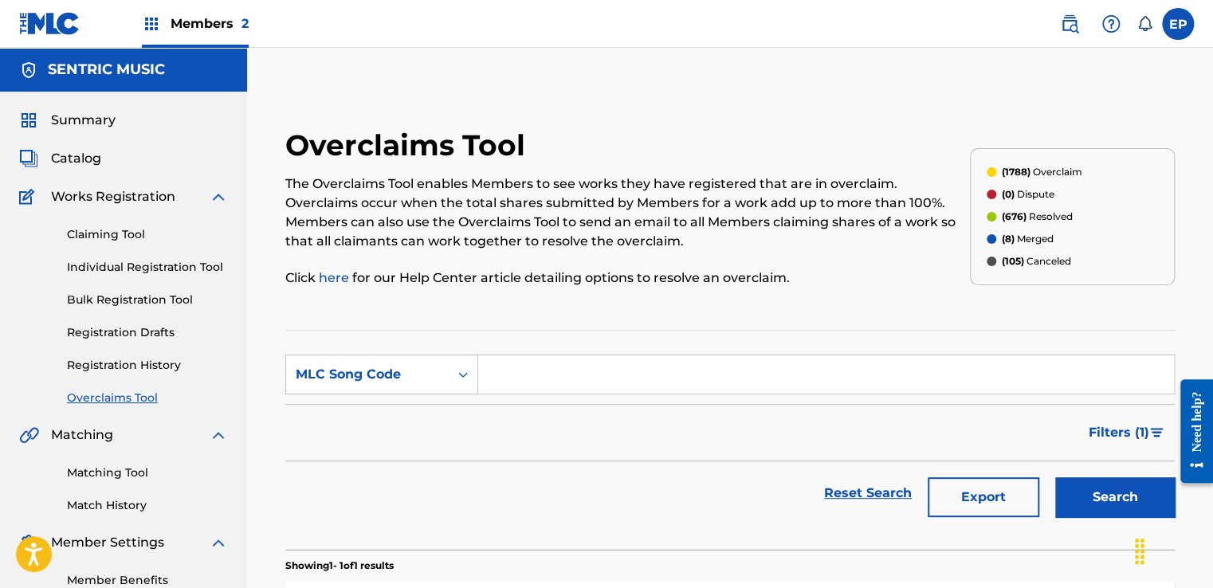
paste input "TX1ACI"
type input "TX1ACI"
click at [1097, 505] on button "Search" at bounding box center [1115, 497] width 120 height 40
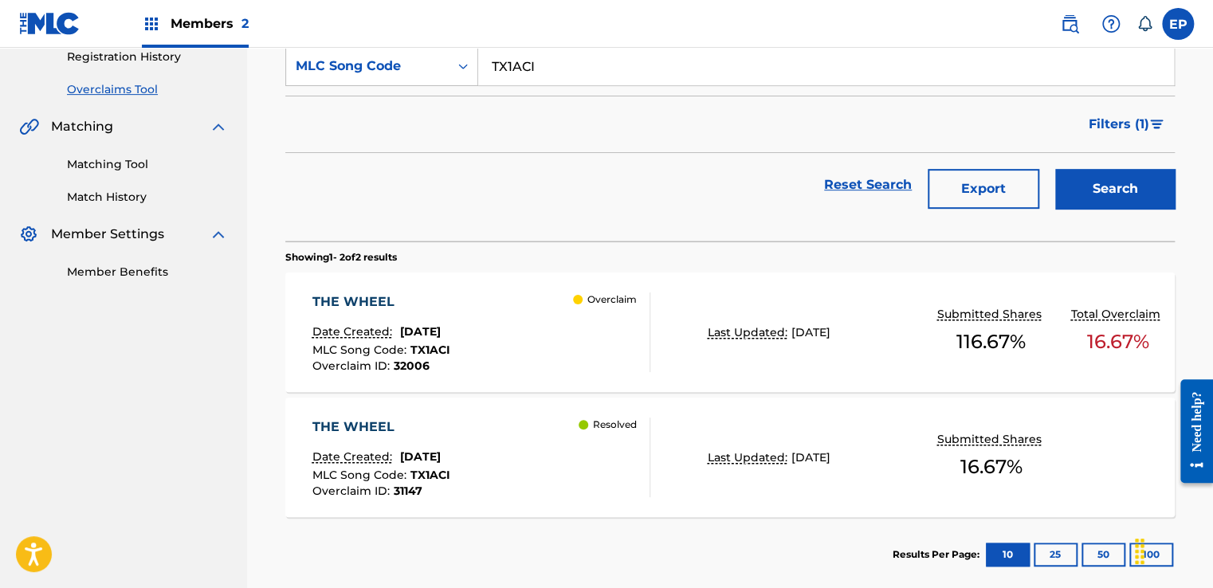
scroll to position [308, 0]
click at [679, 335] on div "THE WHEEL Date Created: August 06, 2025 MLC Song Code : TX1ACI Overclaim ID : 3…" at bounding box center [730, 333] width 890 height 120
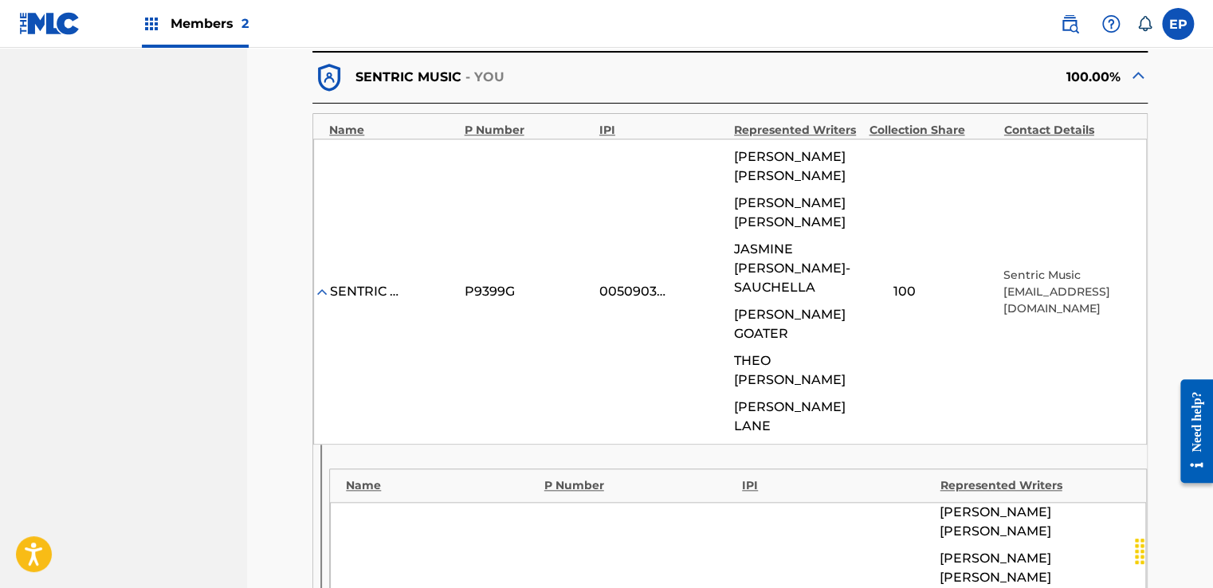
scroll to position [239, 0]
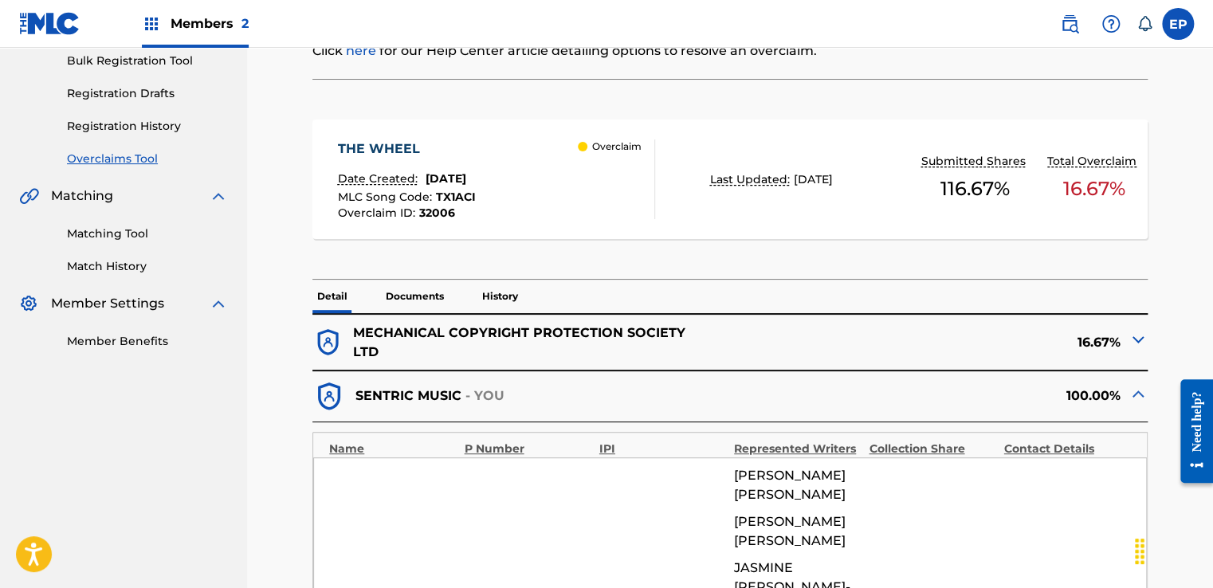
click at [134, 158] on link "Overclaims Tool" at bounding box center [147, 159] width 161 height 17
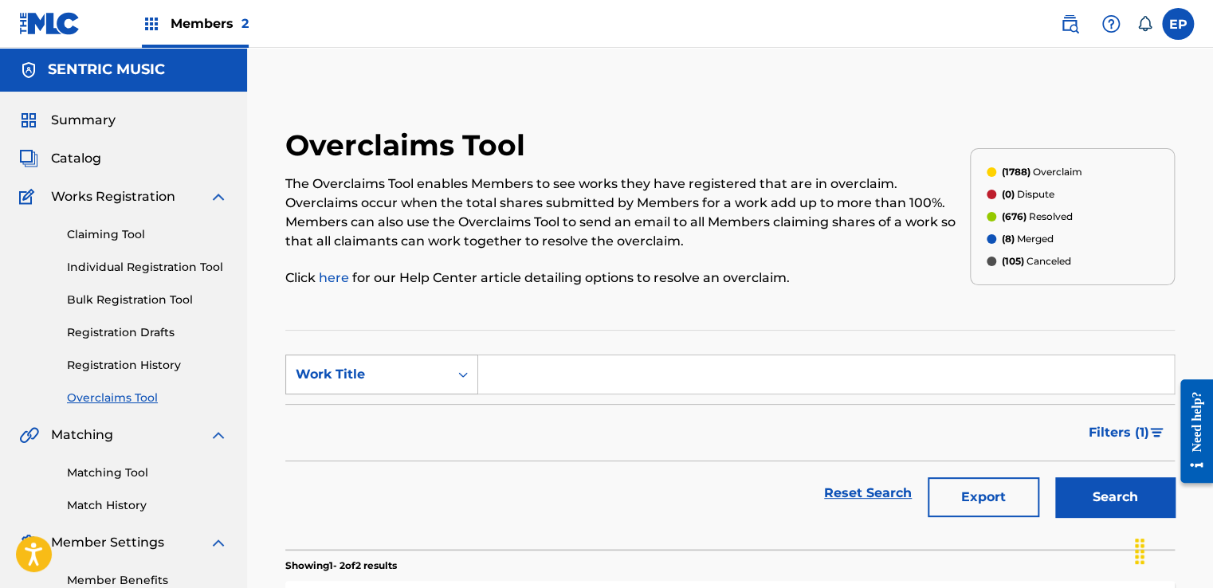
click at [404, 386] on div "Work Title" at bounding box center [367, 374] width 163 height 30
click at [391, 414] on div "MLC Song Code" at bounding box center [381, 415] width 191 height 40
click at [569, 371] on input "Search Form" at bounding box center [826, 374] width 696 height 38
paste input "RN9S60"
type input "RN9S60"
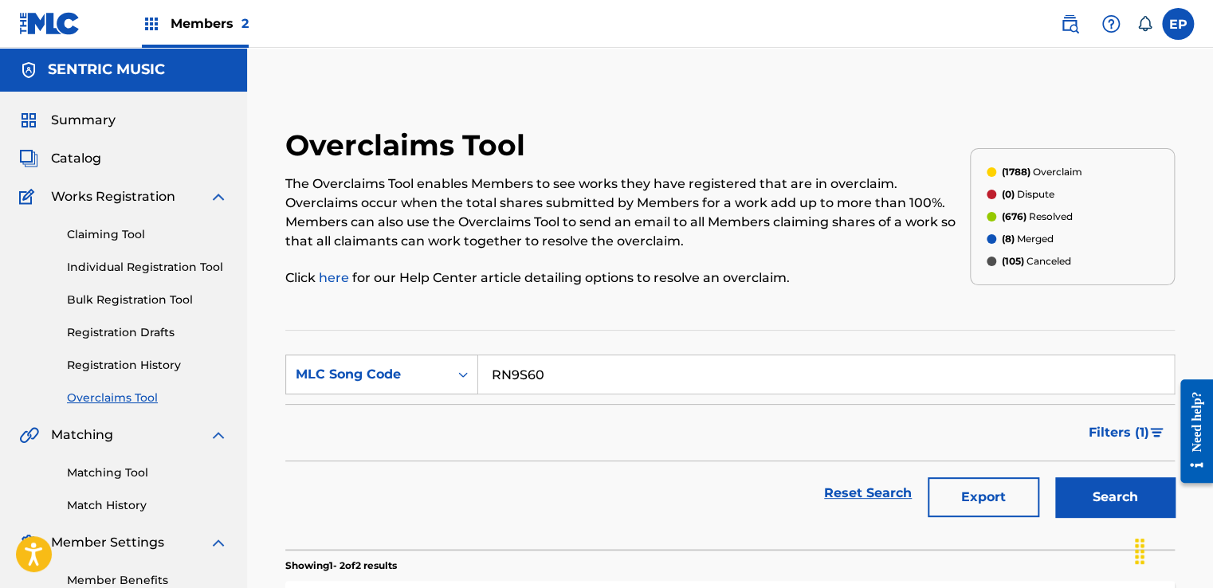
click at [1103, 499] on button "Search" at bounding box center [1115, 497] width 120 height 40
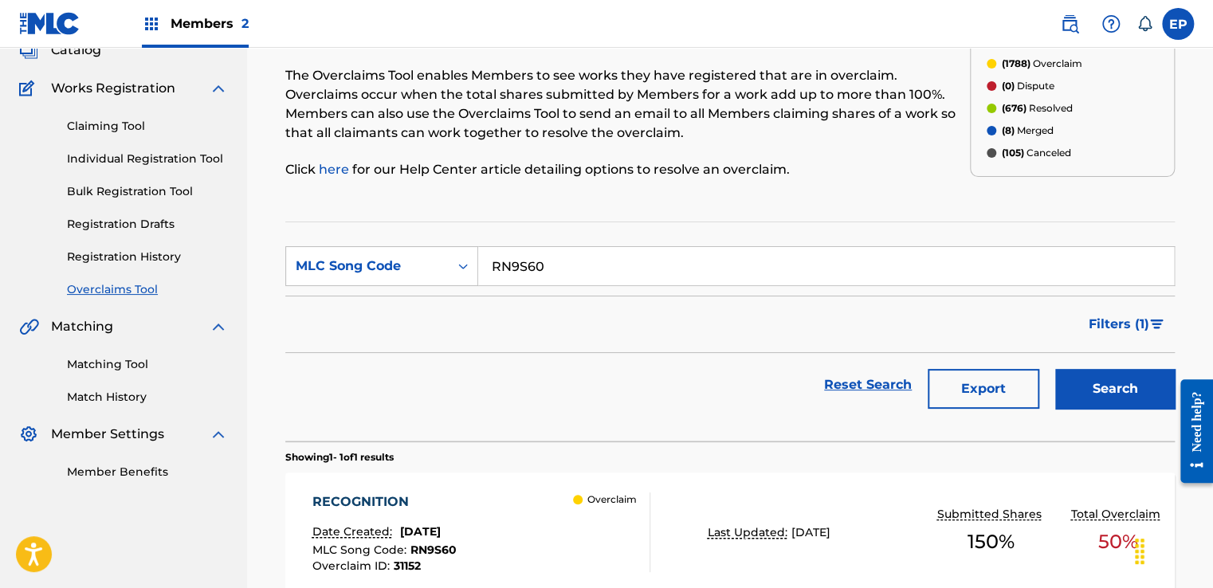
scroll to position [262, 0]
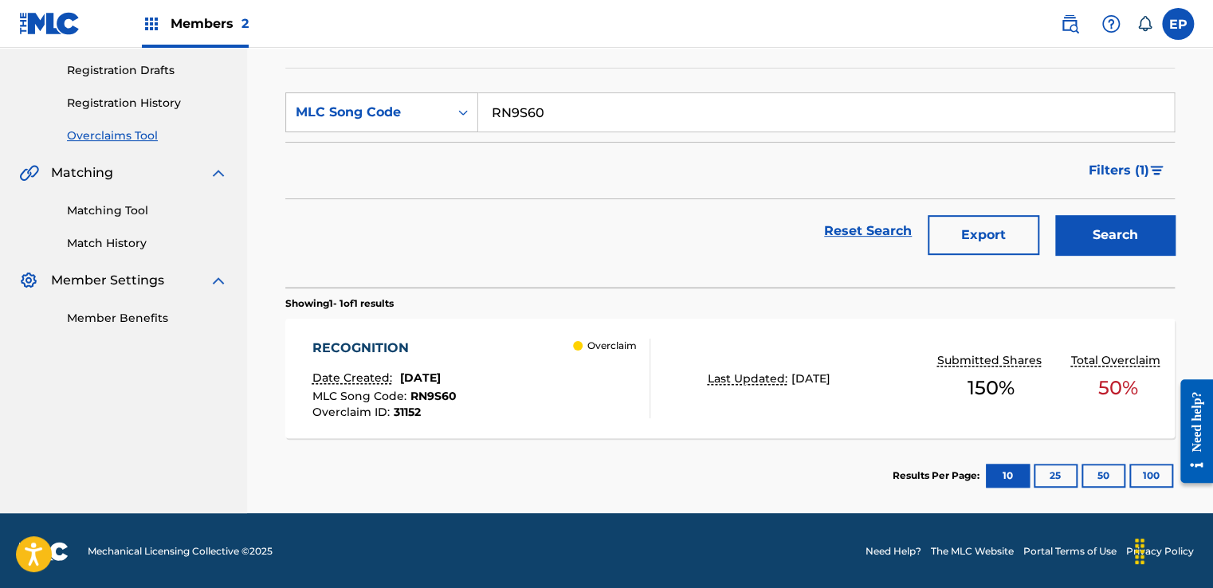
click at [541, 373] on div "RECOGNITION Date Created: July 30, 2025 MLC Song Code : RN9S60 Overclaim ID : 3…" at bounding box center [481, 379] width 338 height 80
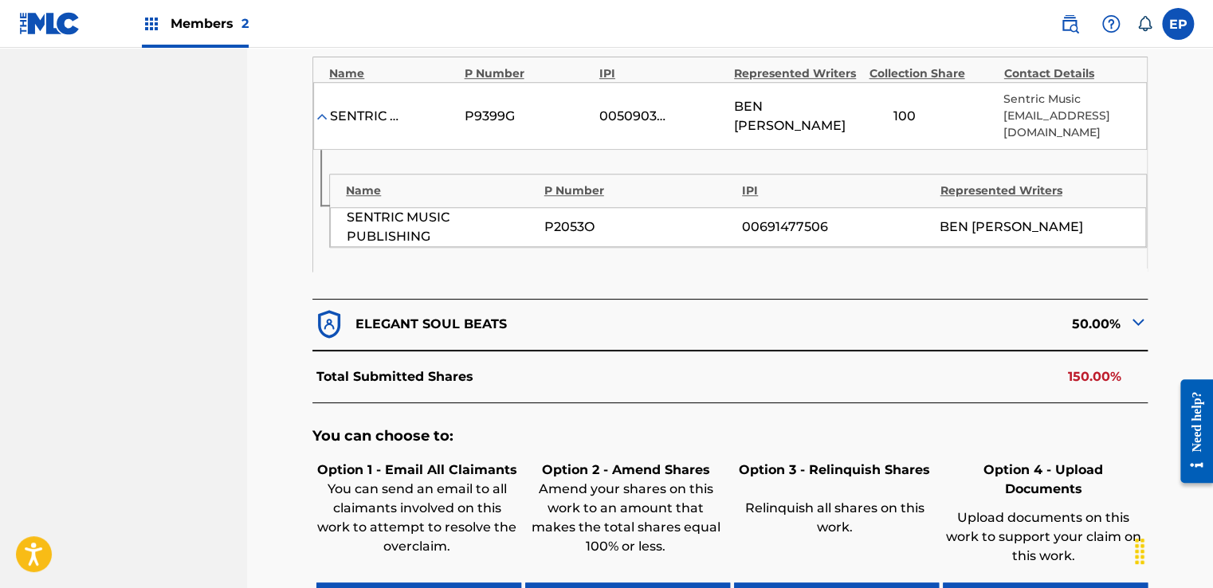
scroll to position [717, 0]
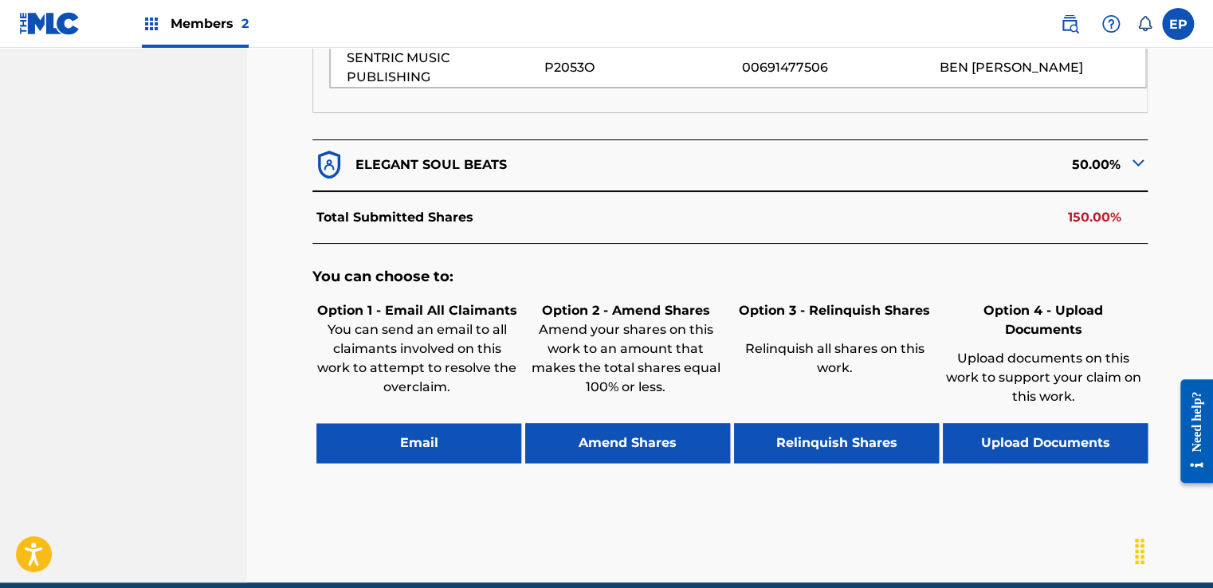
click at [1034, 423] on button "Upload Documents" at bounding box center [1045, 443] width 205 height 40
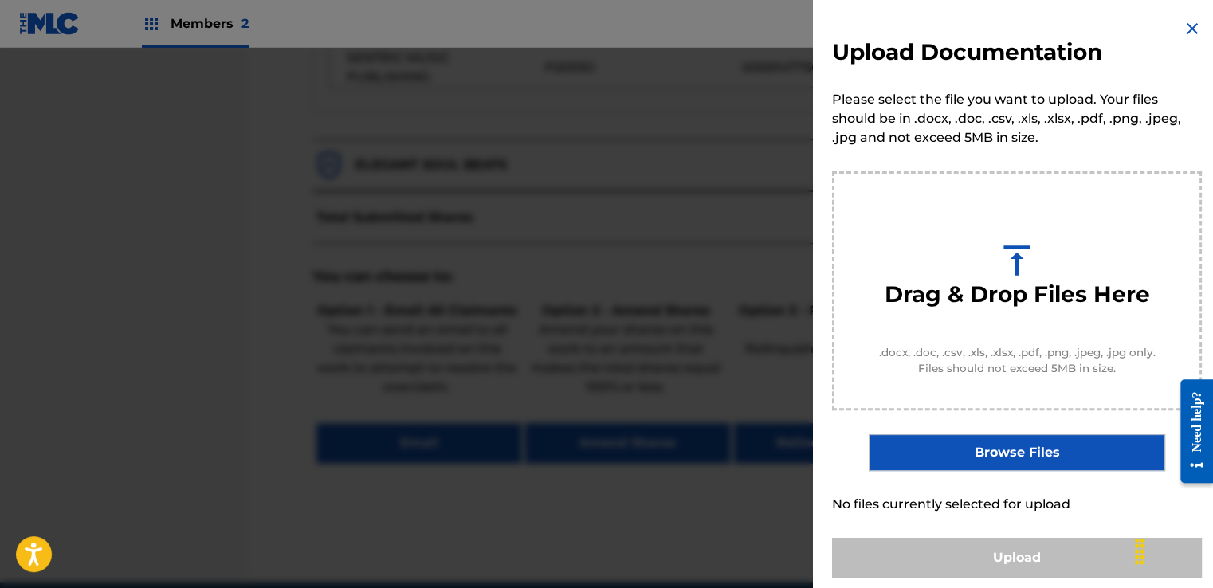
click at [992, 454] on label "Browse Files" at bounding box center [1017, 452] width 296 height 37
click at [0, 0] on input "Browse Files" at bounding box center [0, 0] width 0 height 0
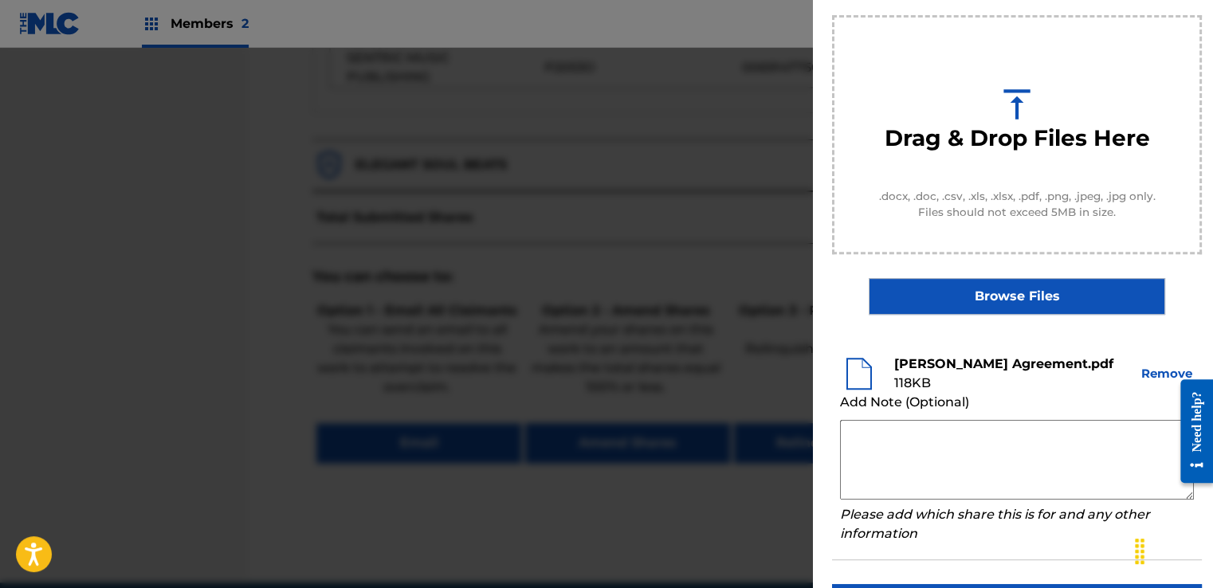
scroll to position [159, 0]
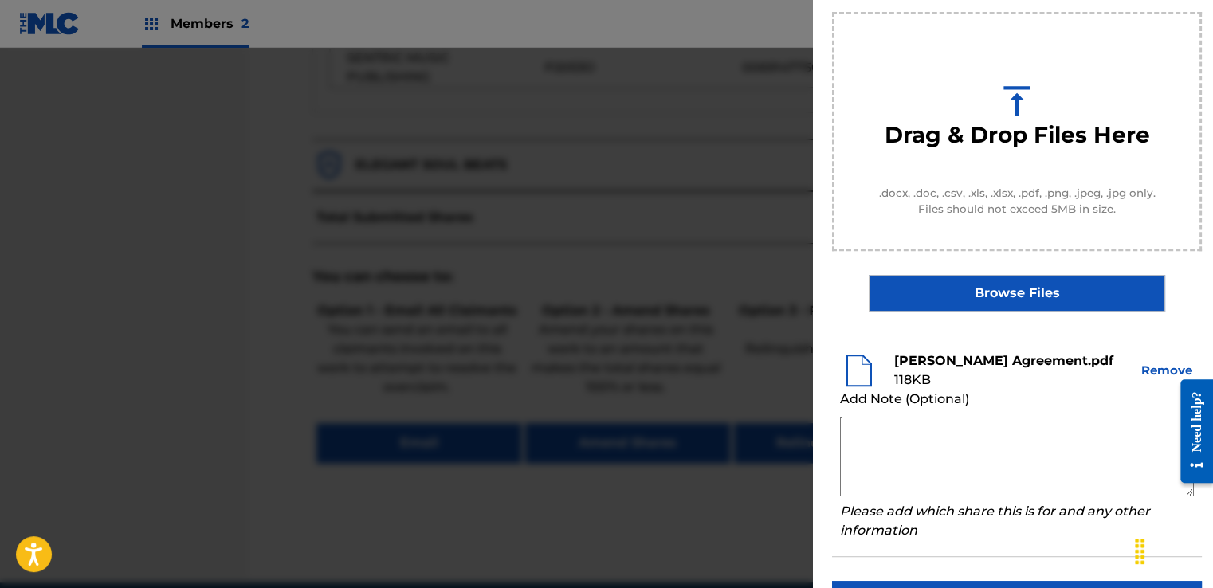
click at [896, 430] on textarea at bounding box center [1017, 457] width 354 height 80
paste textarea "Our self service agreement is signed via digital signature and is active until …"
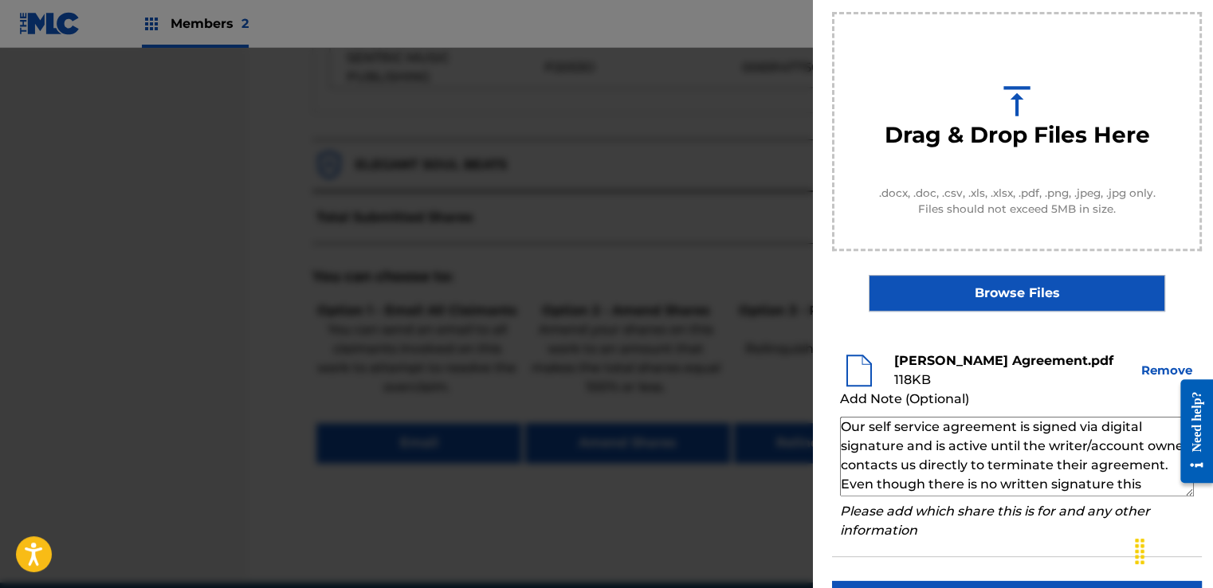
scroll to position [54, 0]
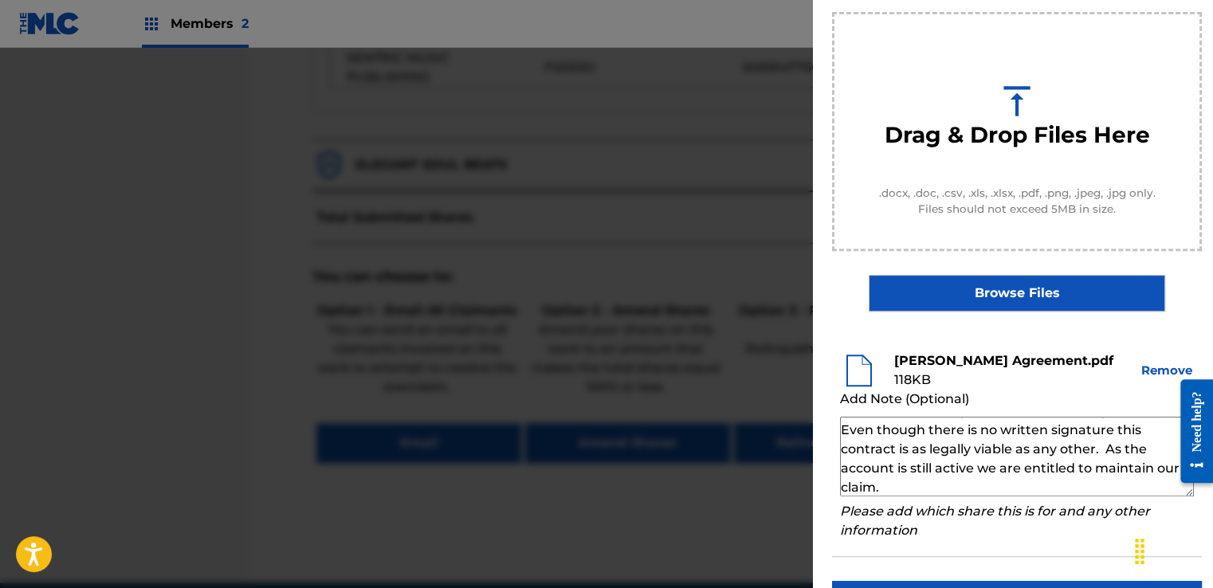
type textarea "Our self service agreement is signed via digital signature and is active until …"
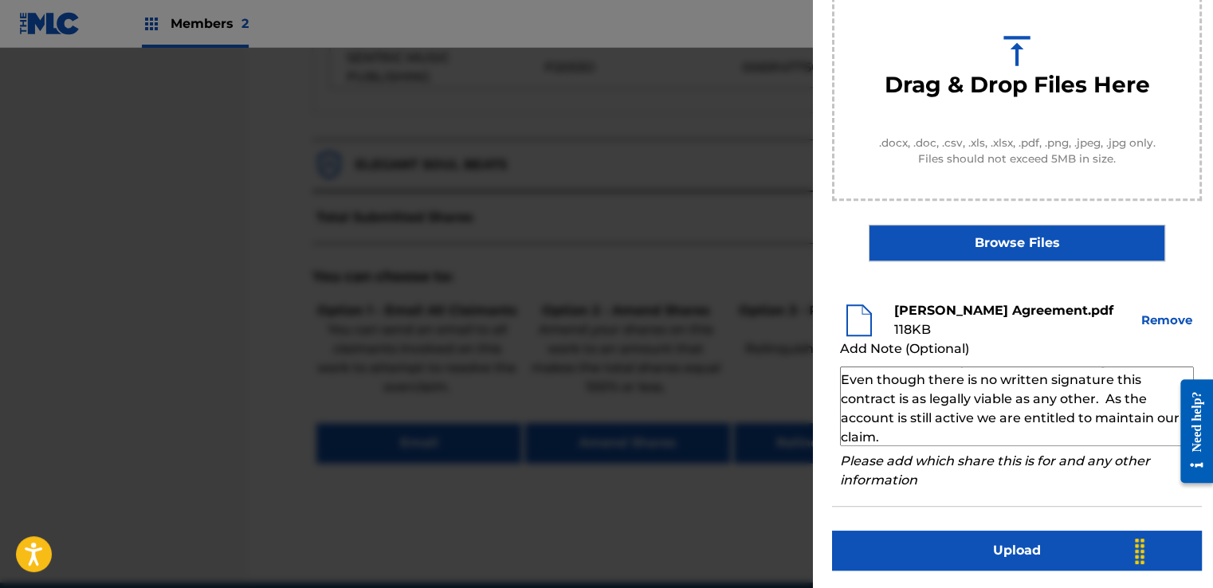
click at [958, 548] on button "Upload" at bounding box center [1017, 551] width 370 height 40
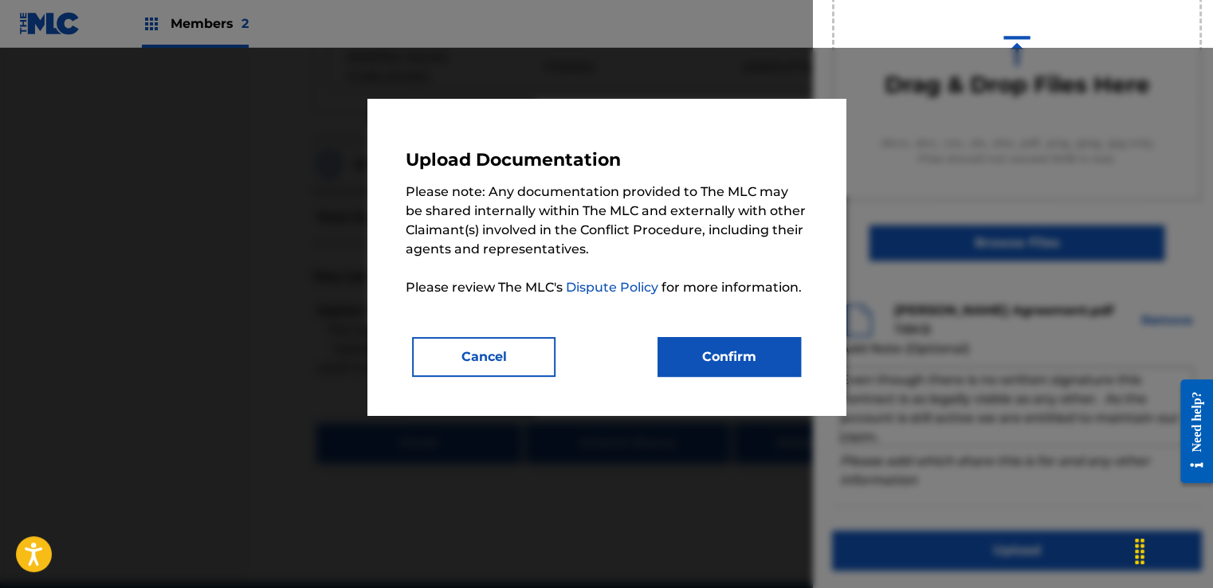
click at [693, 352] on button "Confirm" at bounding box center [729, 357] width 143 height 40
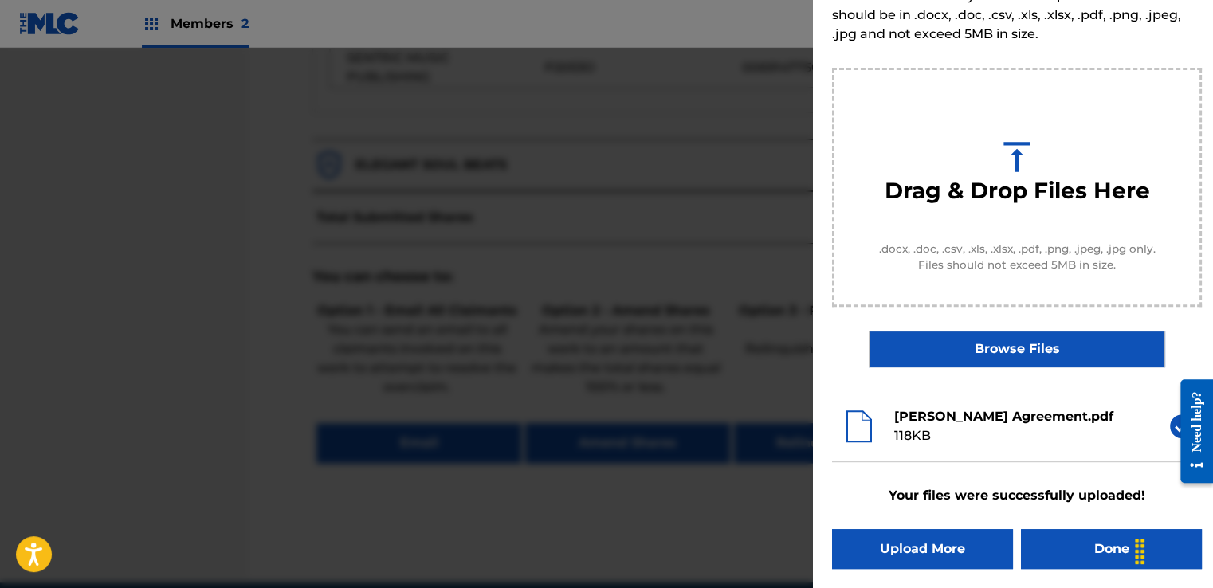
scroll to position [102, 0]
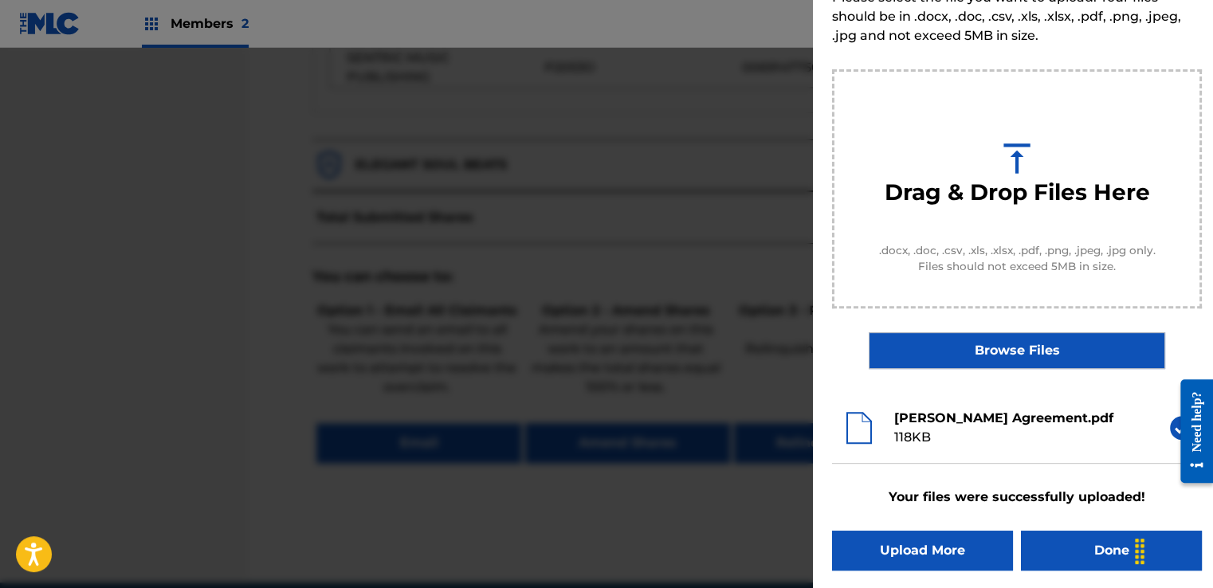
click at [1062, 540] on button "Done" at bounding box center [1111, 551] width 181 height 40
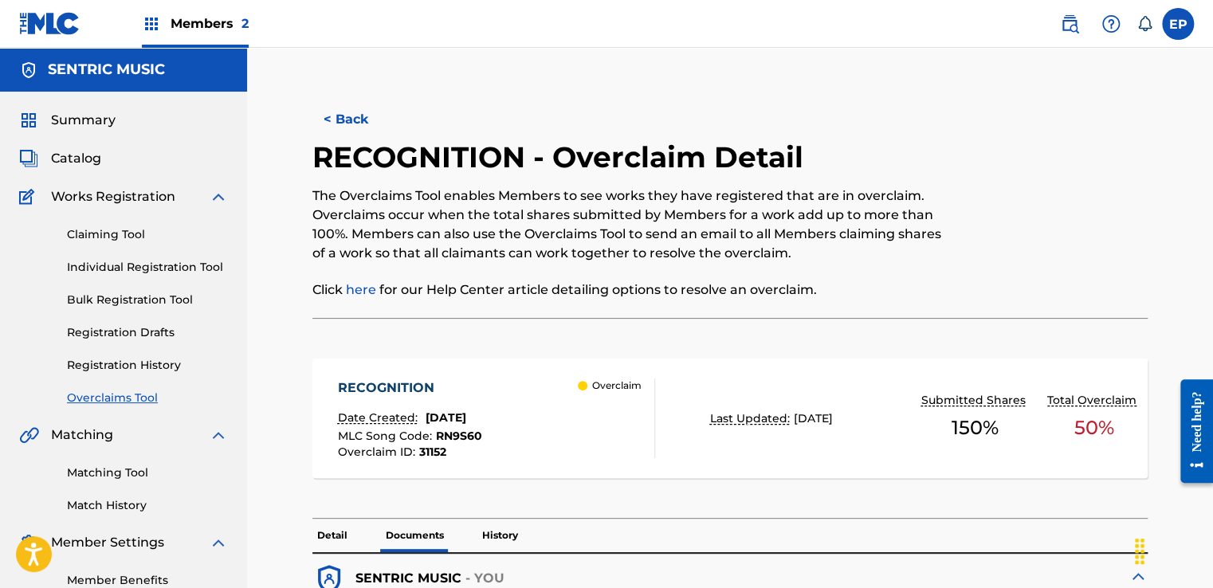
click at [112, 400] on link "Overclaims Tool" at bounding box center [147, 398] width 161 height 17
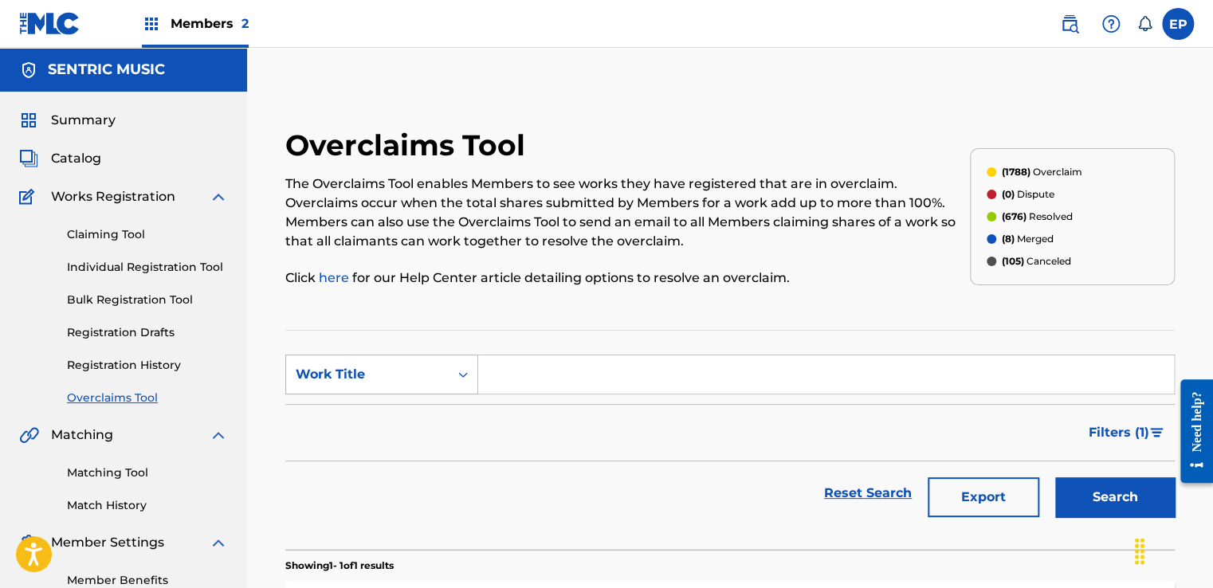
click at [426, 375] on div "Work Title" at bounding box center [367, 374] width 143 height 19
click at [405, 408] on div "MLC Song Code" at bounding box center [381, 415] width 191 height 40
click at [519, 373] on input "Search Form" at bounding box center [826, 374] width 696 height 38
paste input "OM7F0I"
type input "OM7F0I"
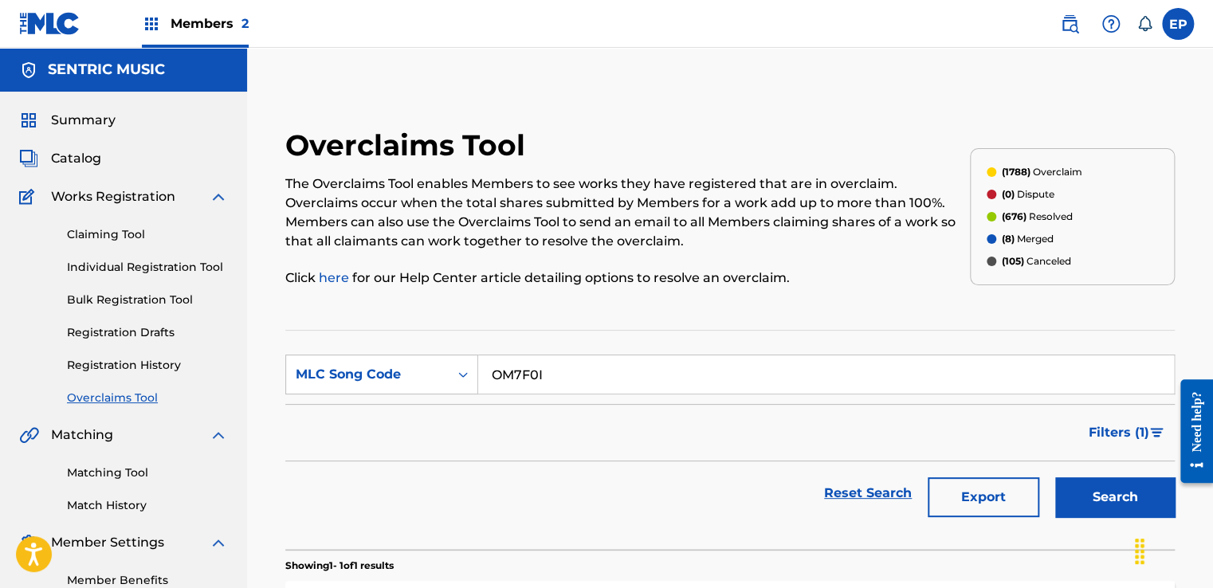
click at [1117, 489] on button "Search" at bounding box center [1115, 497] width 120 height 40
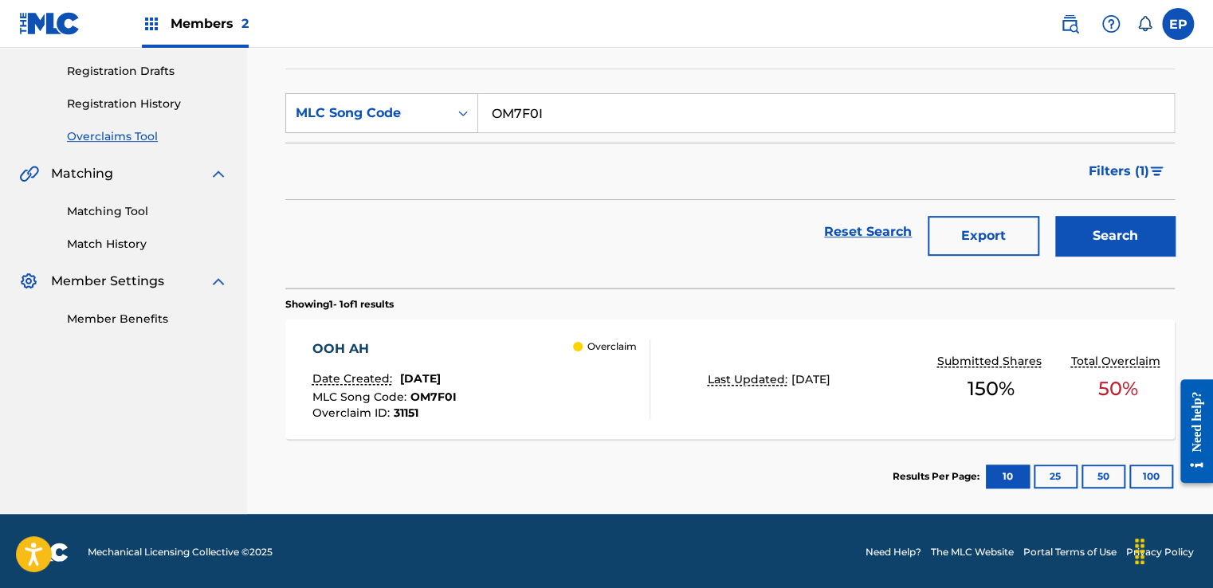
scroll to position [262, 0]
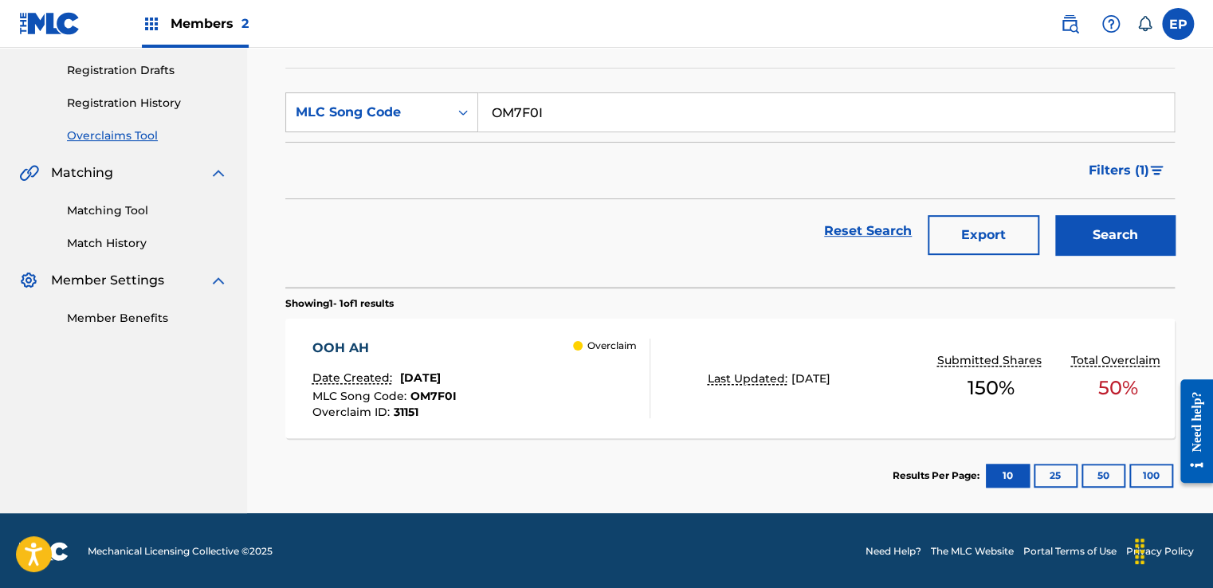
click at [540, 381] on div "OOH AH Date Created: July 30, 2025 MLC Song Code : OM7F0I Overclaim ID : 31151 …" at bounding box center [481, 379] width 338 height 80
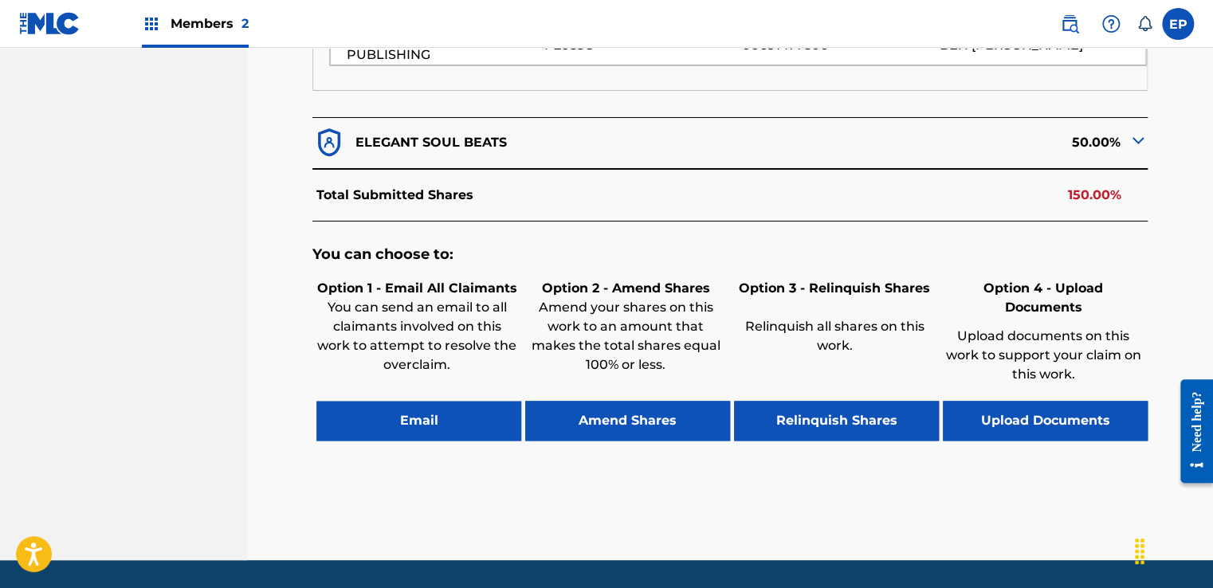
scroll to position [752, 0]
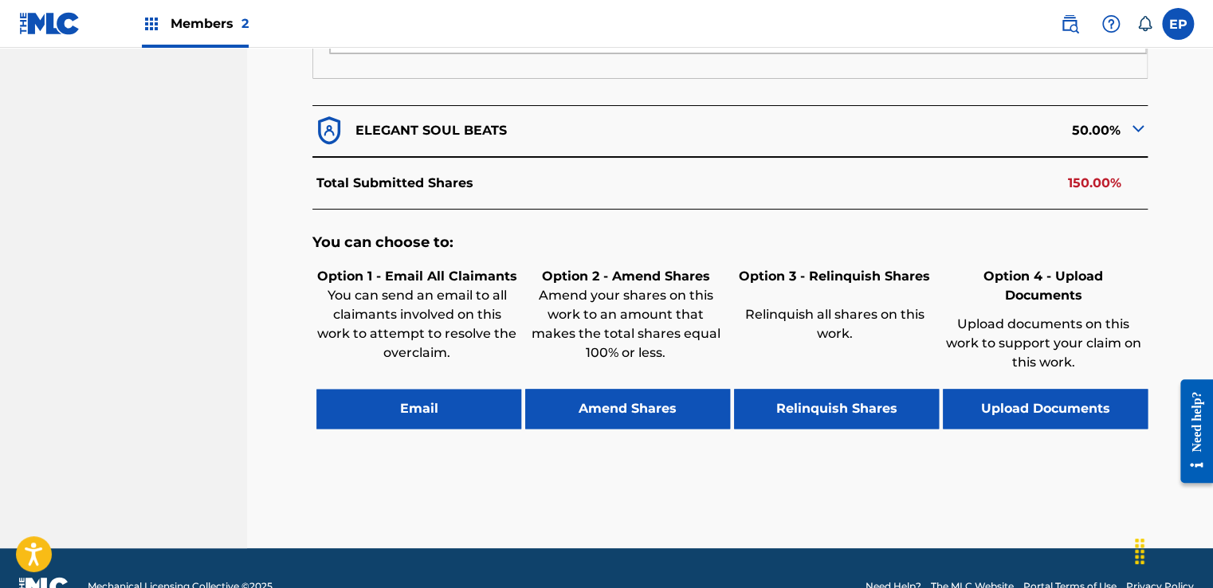
click at [968, 389] on button "Upload Documents" at bounding box center [1045, 409] width 205 height 40
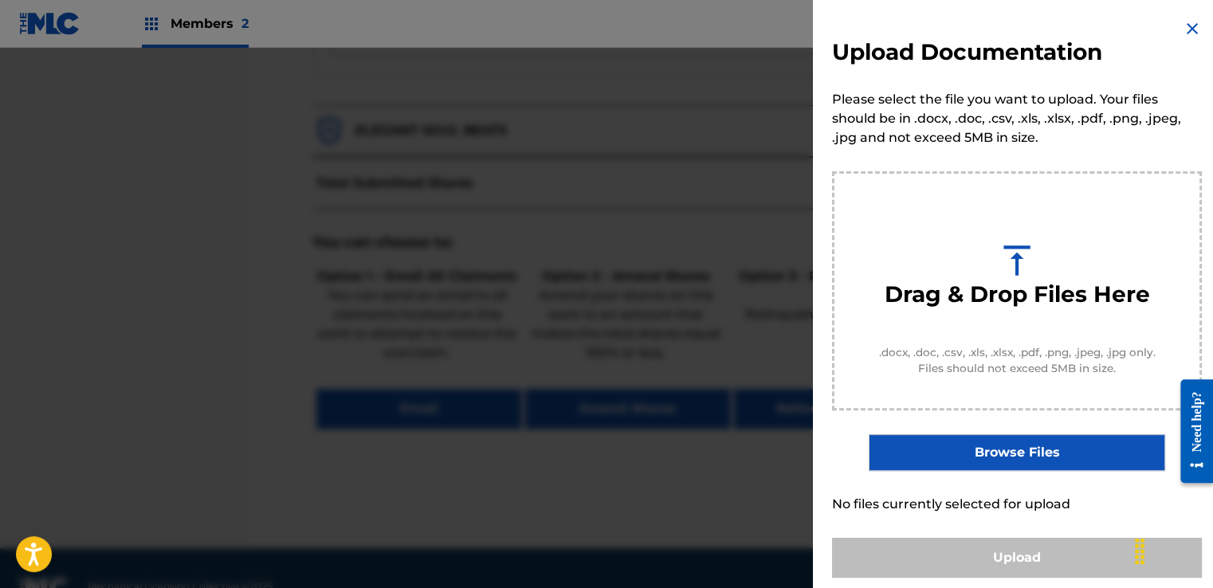
click at [984, 448] on label "Browse Files" at bounding box center [1017, 452] width 296 height 37
click at [0, 0] on input "Browse Files" at bounding box center [0, 0] width 0 height 0
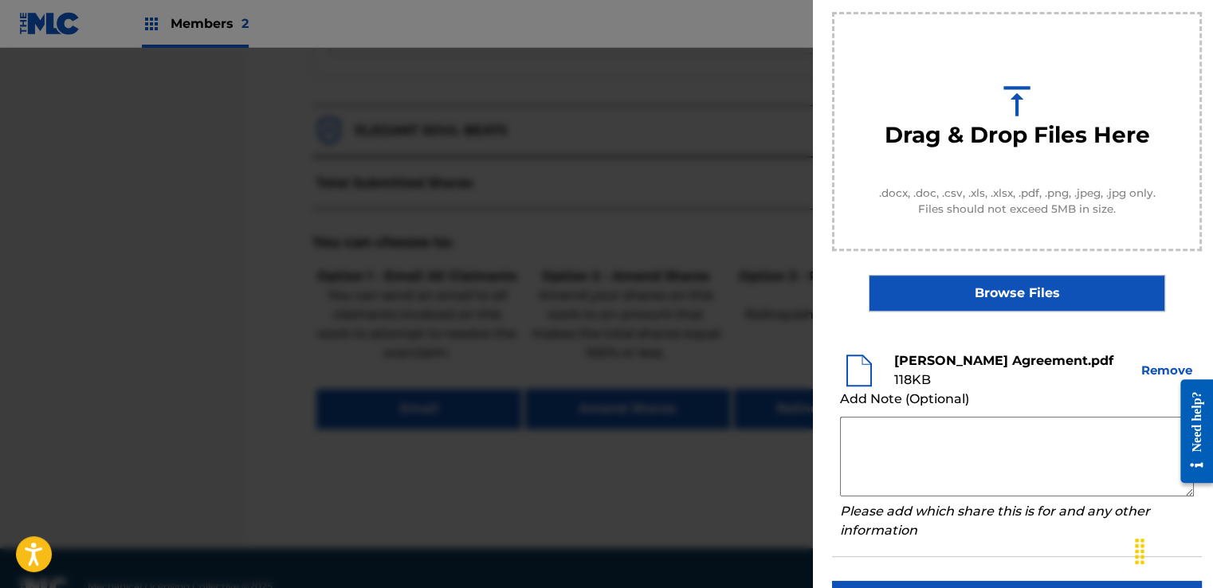
scroll to position [210, 0]
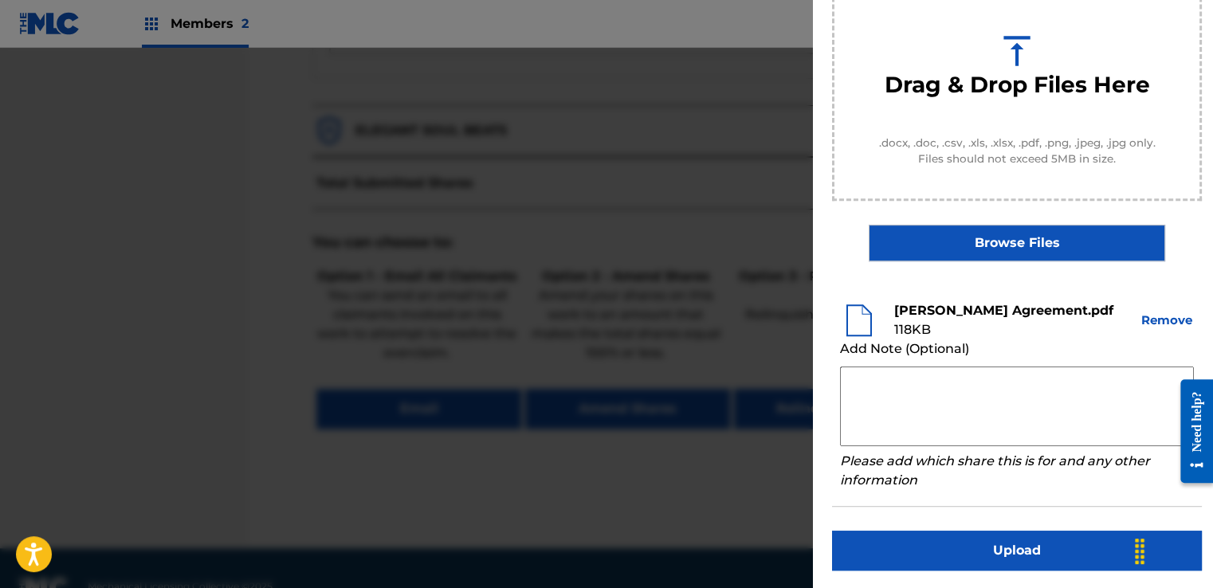
click at [880, 387] on textarea at bounding box center [1017, 407] width 354 height 80
paste textarea "Our self service agreement is signed via digital signature and is active until …"
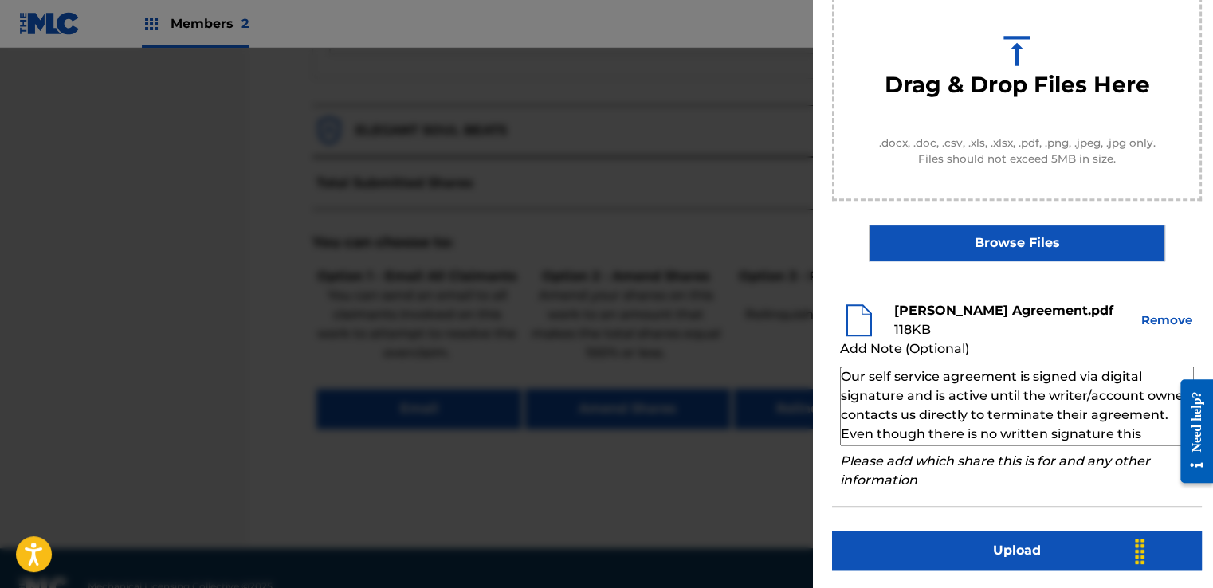
scroll to position [0, 0]
type textarea "Our self service agreement is signed via digital signature and is active until …"
click at [980, 541] on button "Upload" at bounding box center [1017, 551] width 370 height 40
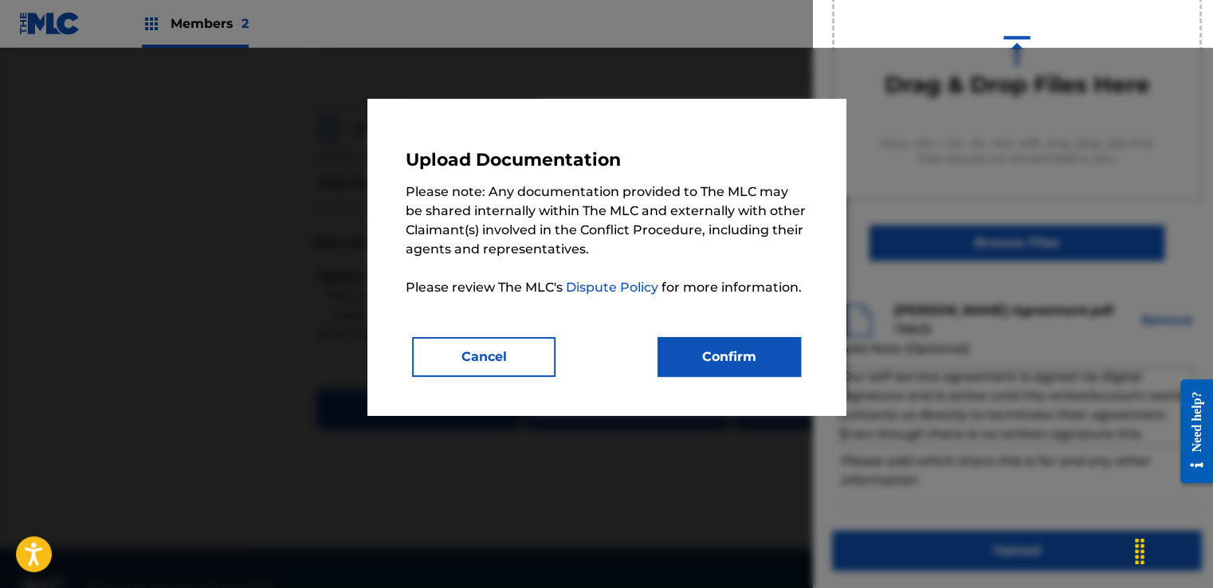
click at [764, 375] on button "Confirm" at bounding box center [729, 357] width 143 height 40
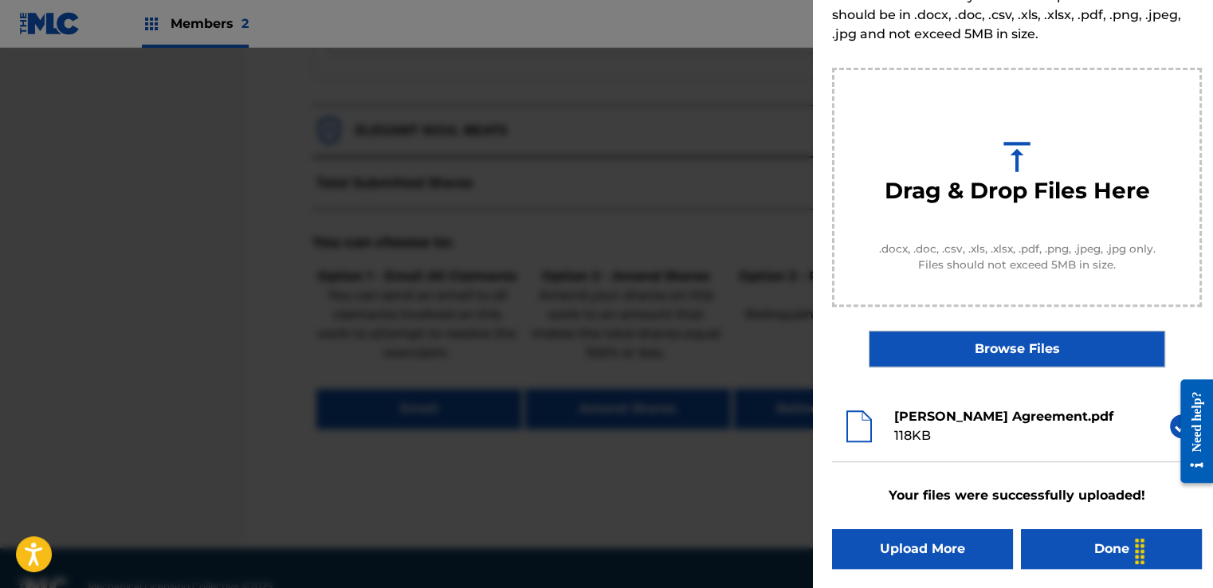
scroll to position [102, 0]
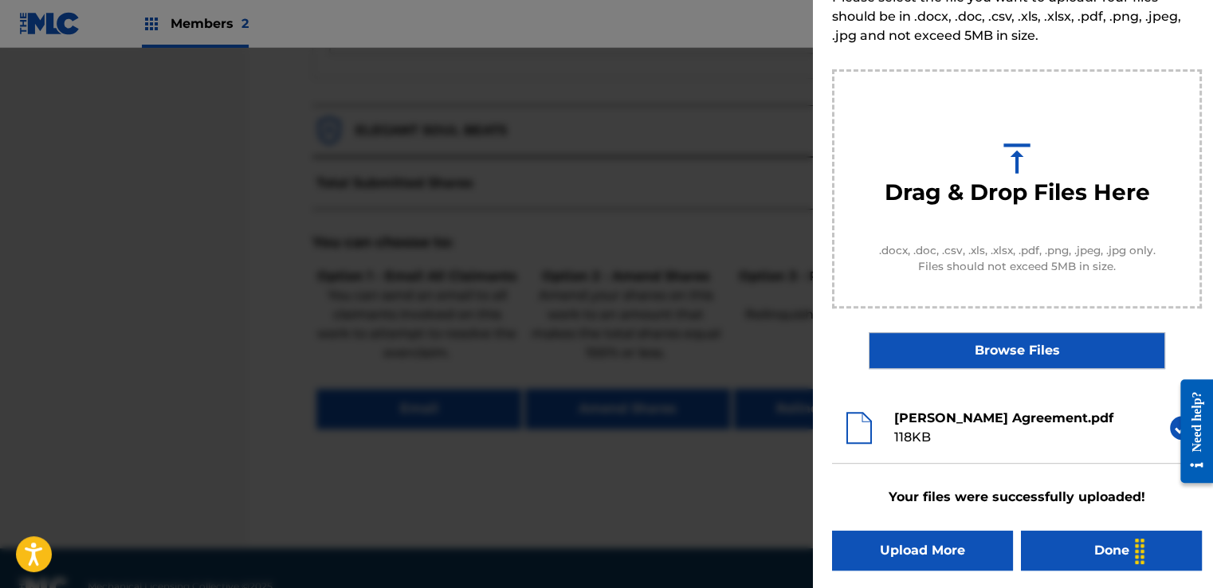
click at [1076, 547] on button "Done" at bounding box center [1111, 551] width 181 height 40
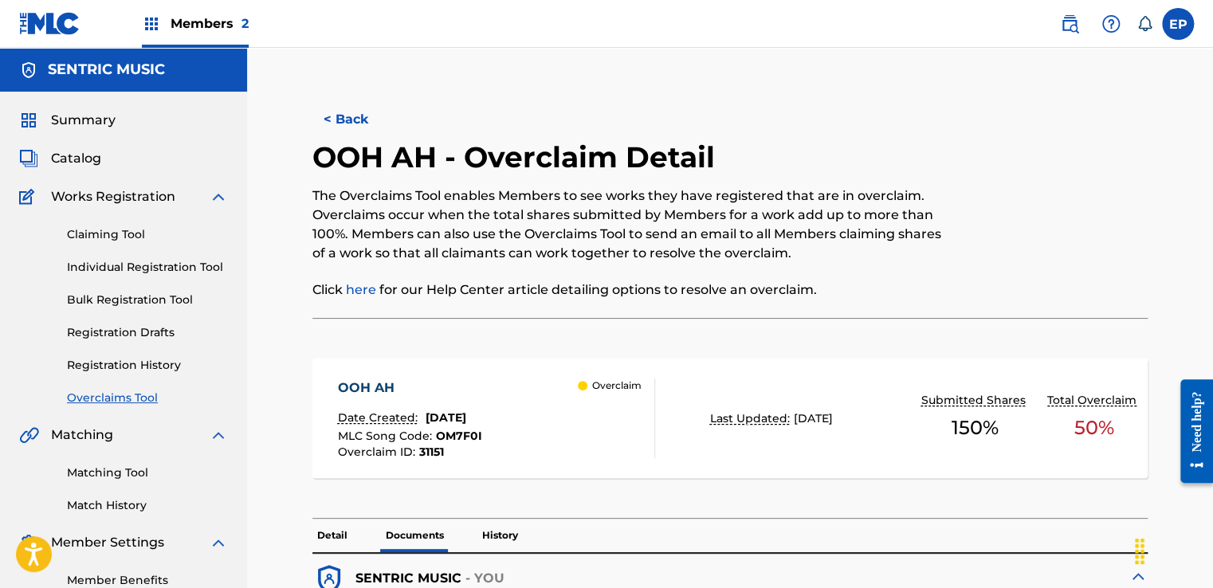
click at [113, 395] on link "Overclaims Tool" at bounding box center [147, 398] width 161 height 17
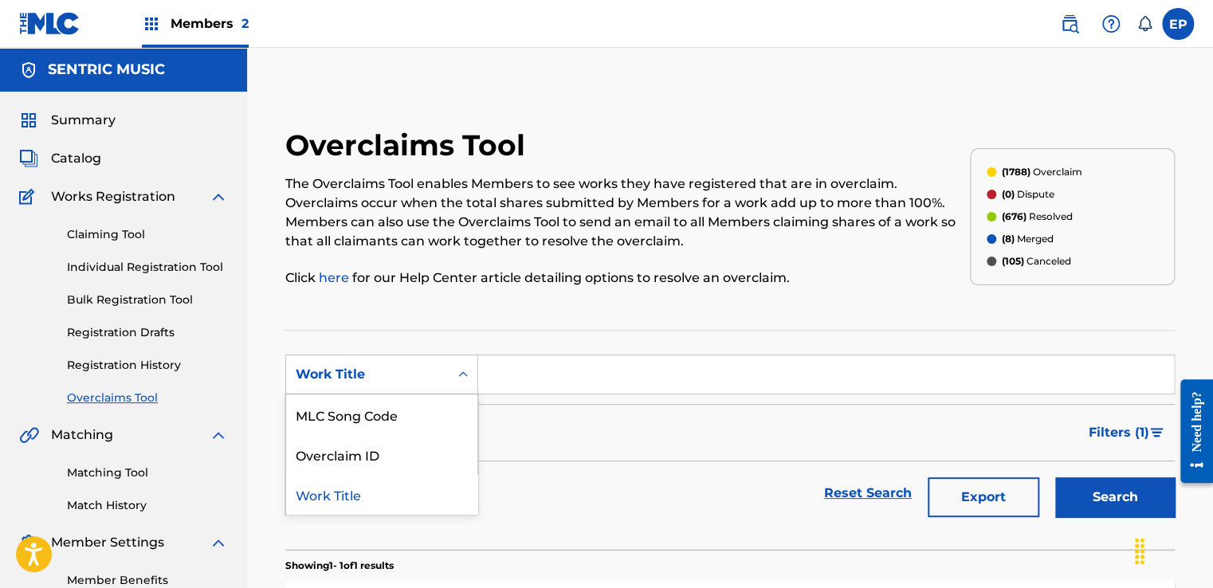
click at [387, 378] on div "Work Title" at bounding box center [367, 374] width 143 height 19
click at [365, 411] on div "MLC Song Code" at bounding box center [381, 415] width 191 height 40
click at [542, 375] on input "Search Form" at bounding box center [826, 374] width 696 height 38
paste input "RN9S6V"
type input "RN9S6V"
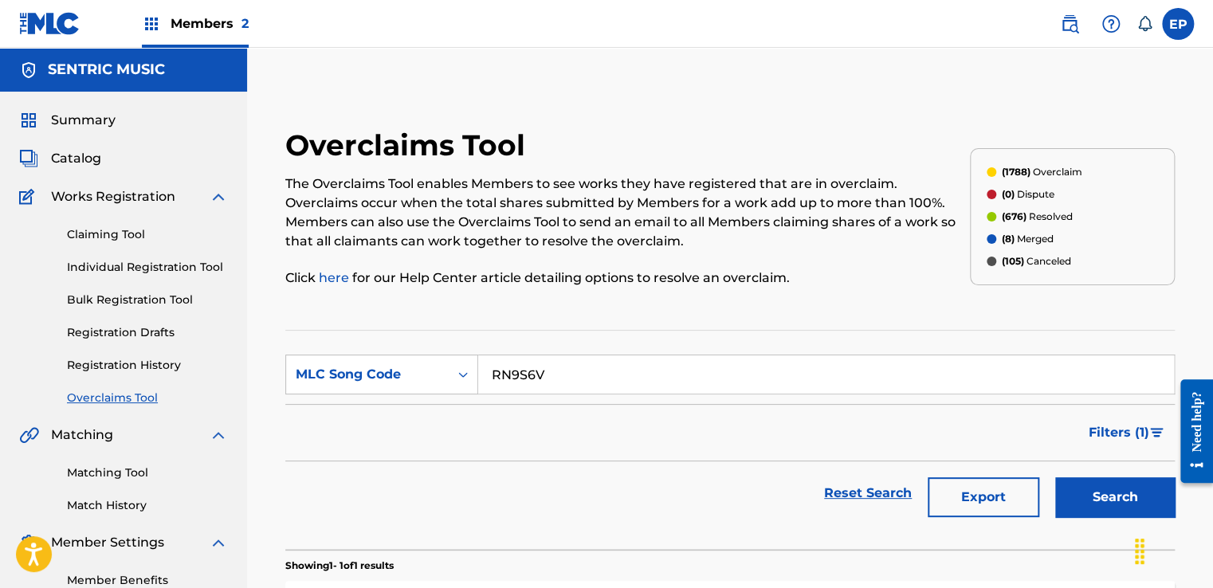
click at [1082, 485] on button "Search" at bounding box center [1115, 497] width 120 height 40
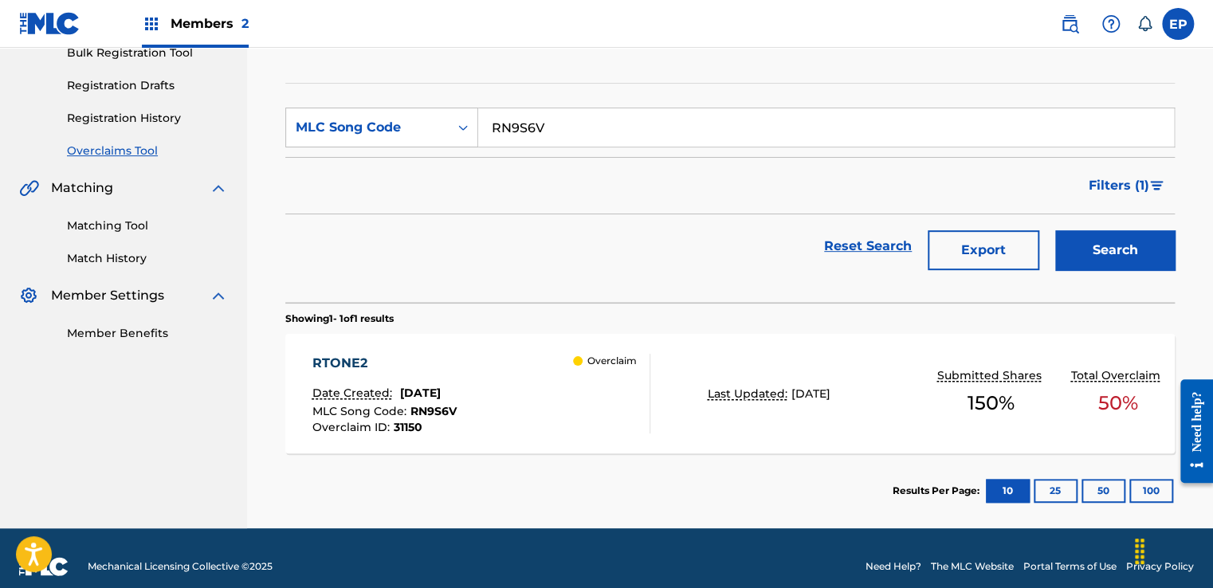
scroll to position [262, 0]
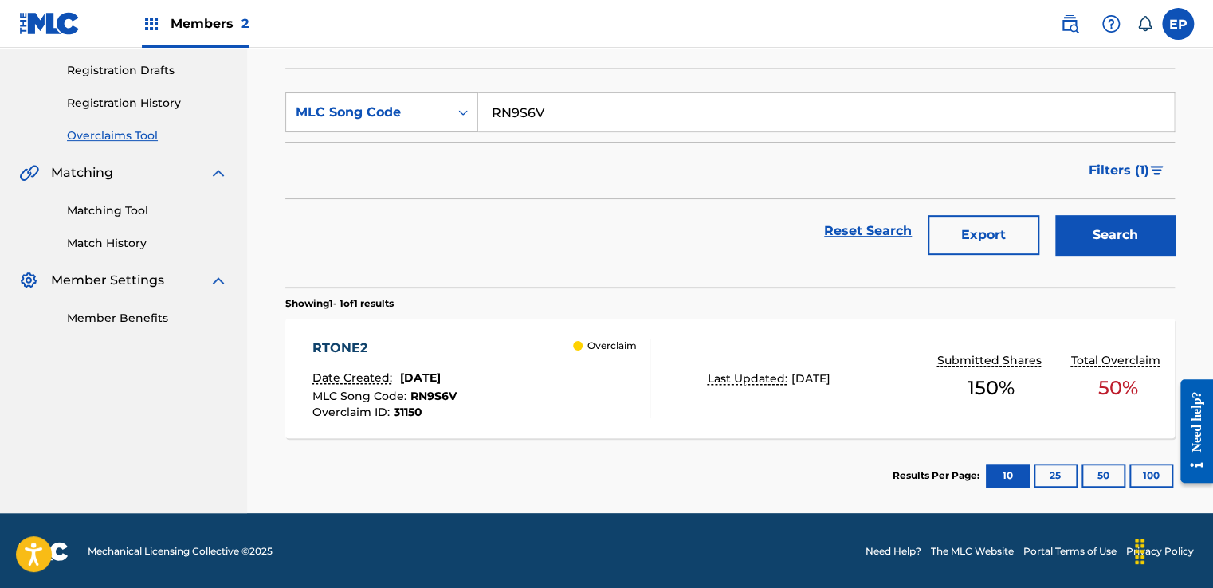
click at [528, 385] on div "RTONE2 Date Created: July 30, 2025 MLC Song Code : RN9S6V Overclaim ID : 31150 …" at bounding box center [481, 379] width 338 height 80
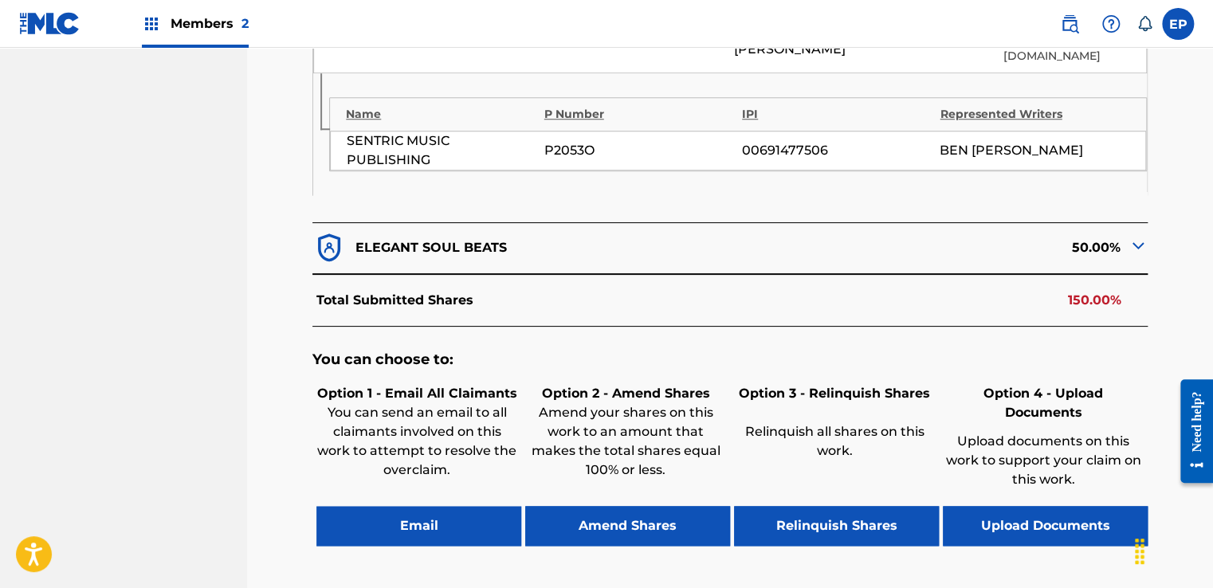
scroll to position [752, 0]
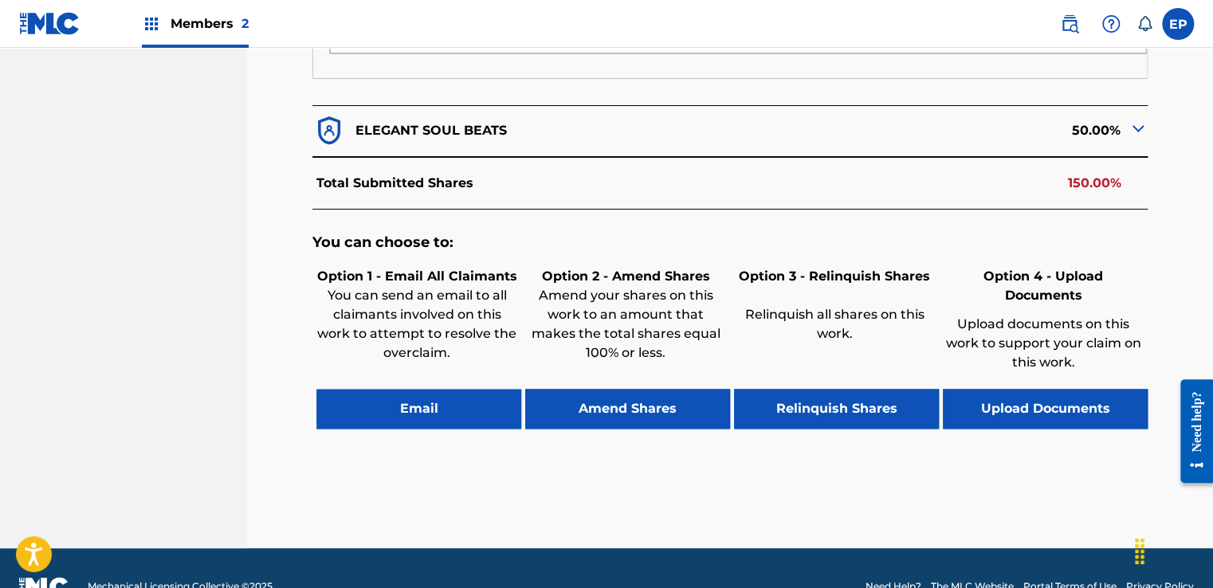
click at [1062, 389] on button "Upload Documents" at bounding box center [1045, 409] width 205 height 40
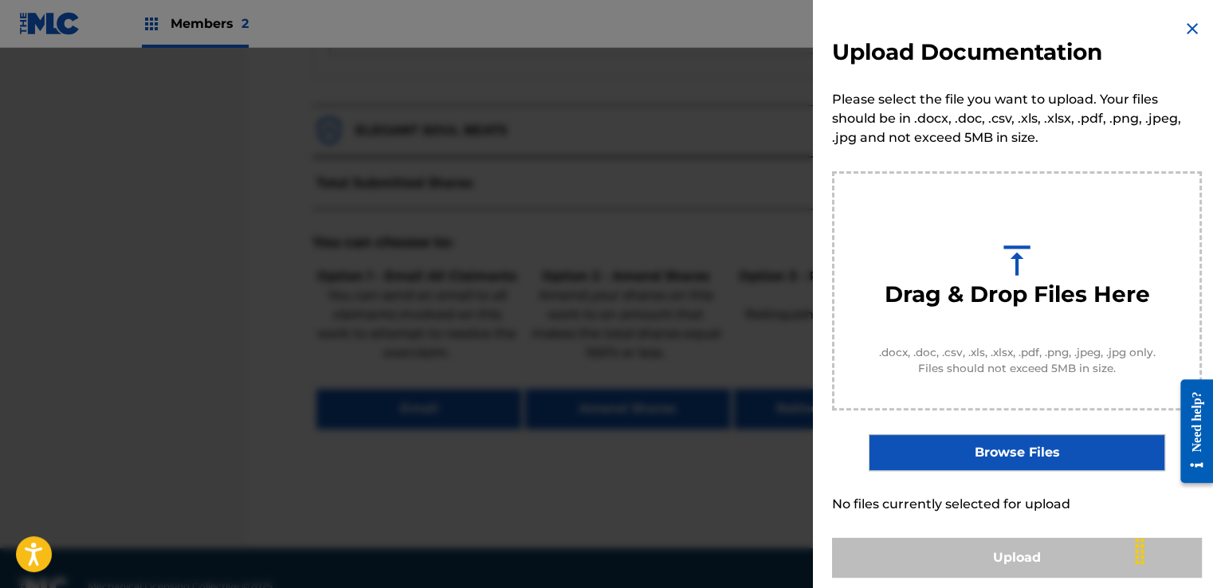
click at [966, 447] on label "Browse Files" at bounding box center [1017, 452] width 296 height 37
click at [0, 0] on input "Browse Files" at bounding box center [0, 0] width 0 height 0
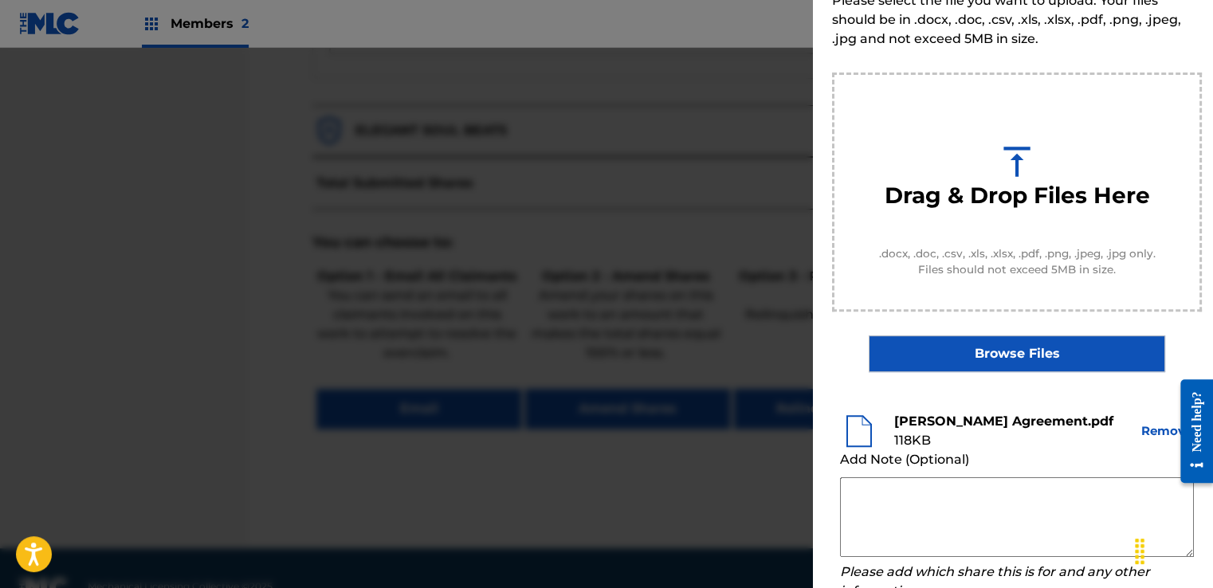
scroll to position [210, 0]
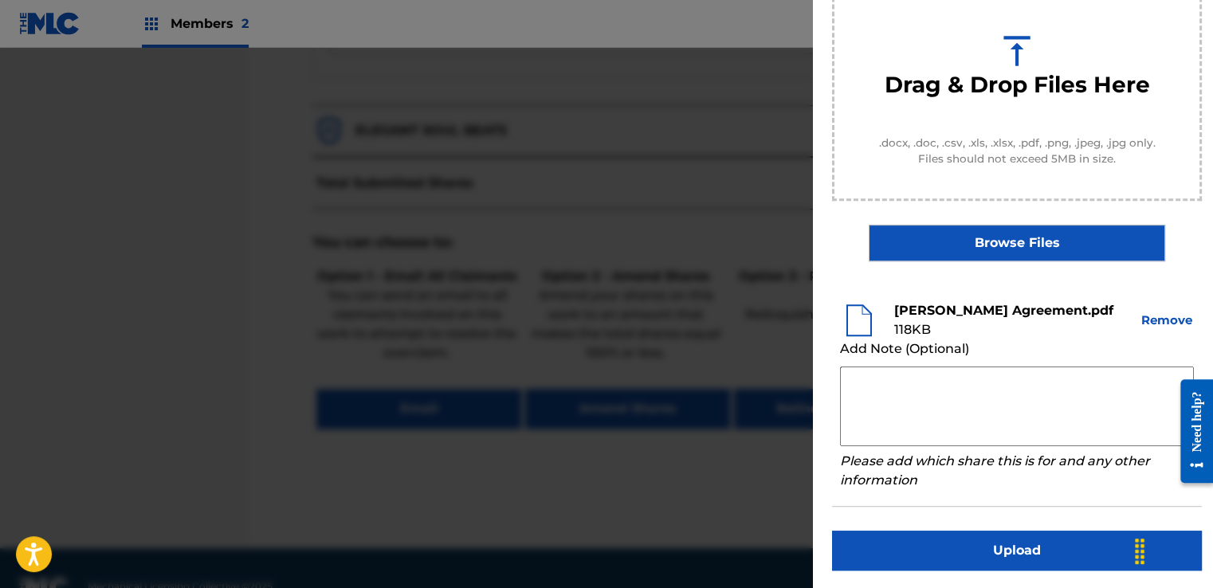
click at [899, 389] on textarea at bounding box center [1017, 407] width 354 height 80
paste textarea "Our self service agreement is signed via digital signature and is active until …"
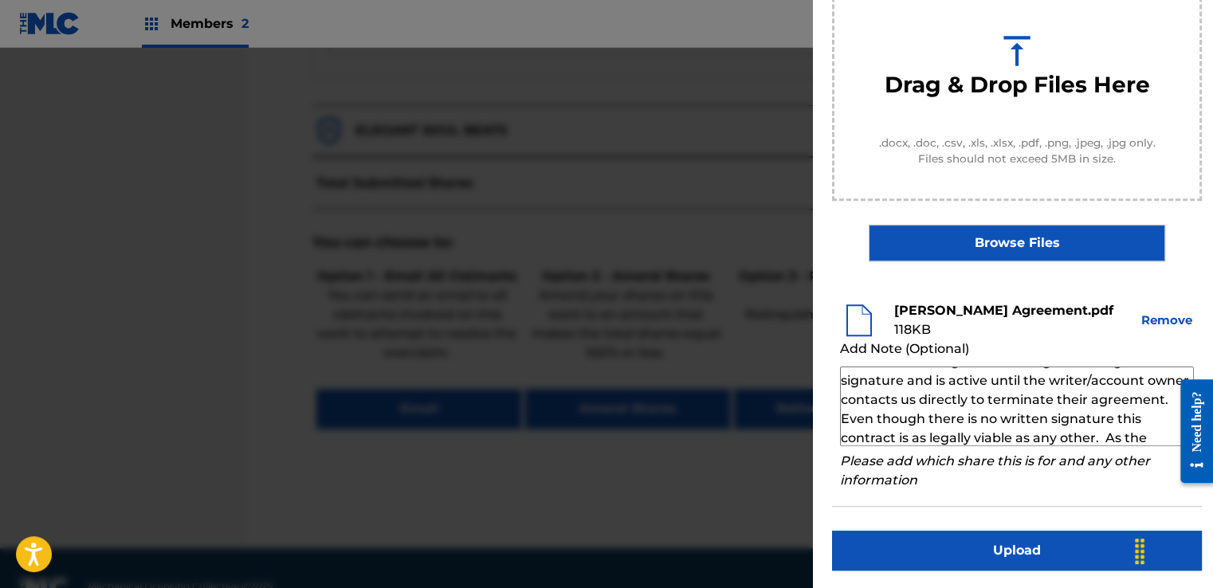
scroll to position [0, 0]
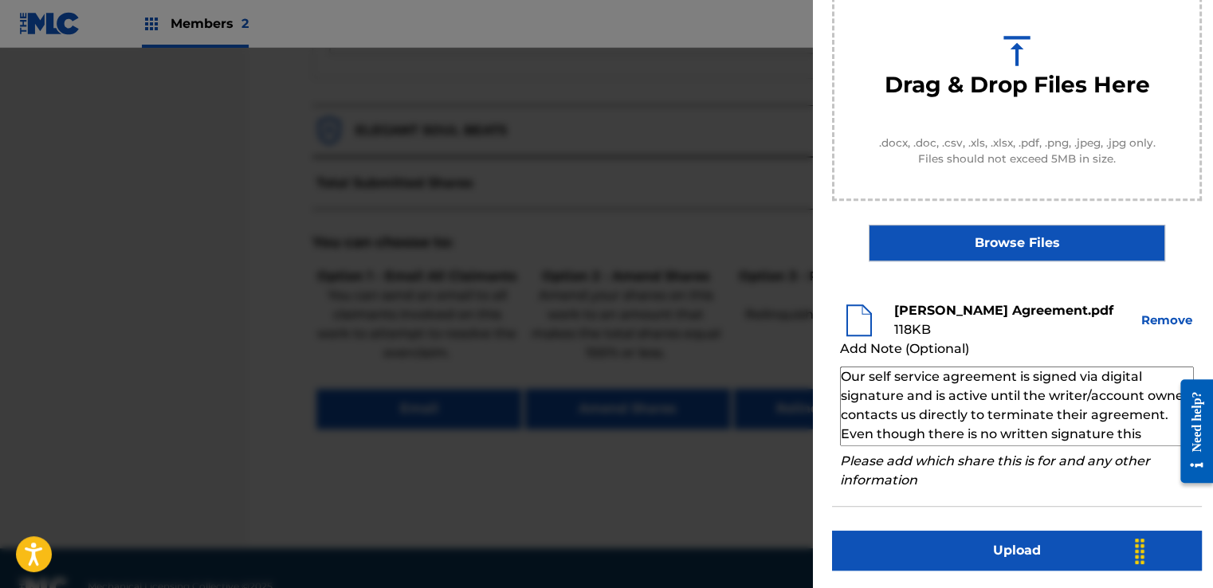
type textarea "Our self service agreement is signed via digital signature and is active until …"
click at [964, 544] on button "Upload" at bounding box center [1017, 551] width 370 height 40
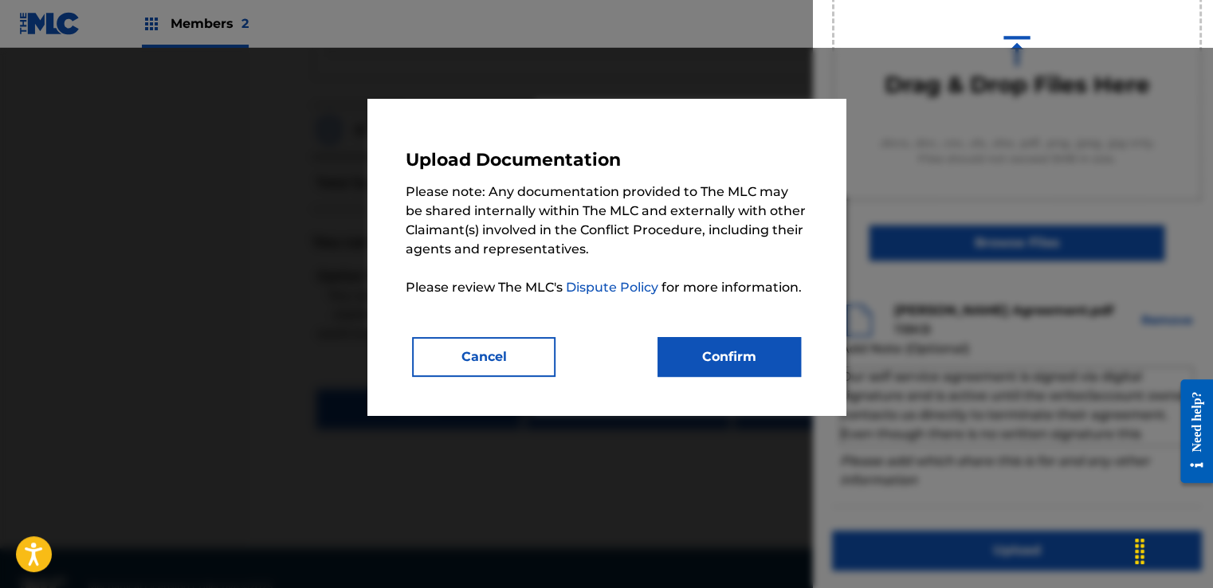
click at [739, 357] on button "Confirm" at bounding box center [729, 357] width 143 height 40
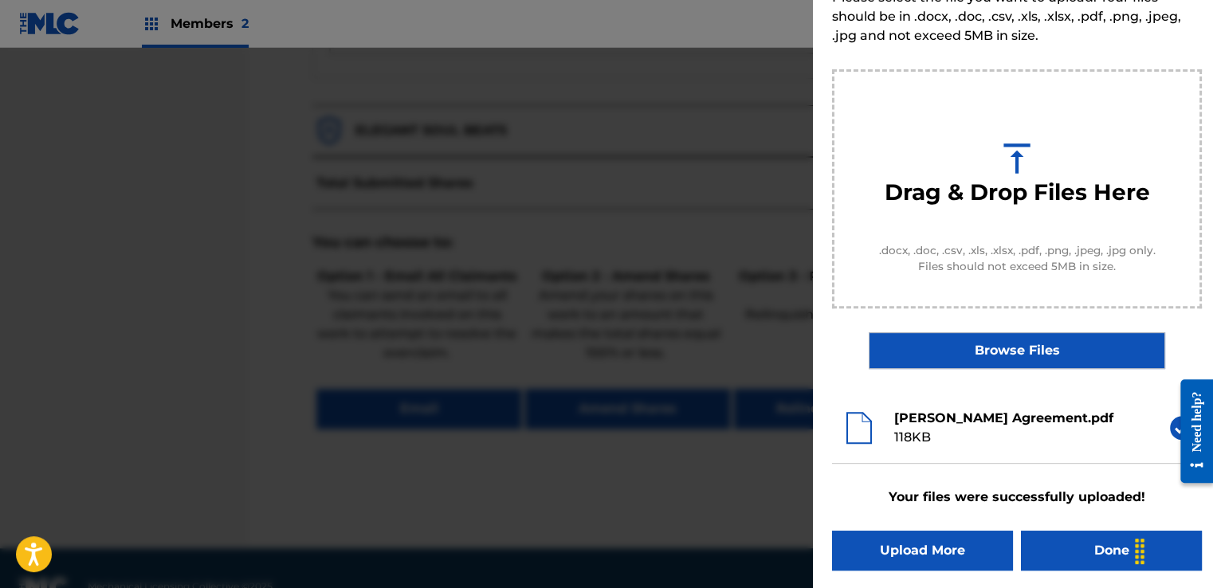
click at [1036, 542] on button "Done" at bounding box center [1111, 551] width 181 height 40
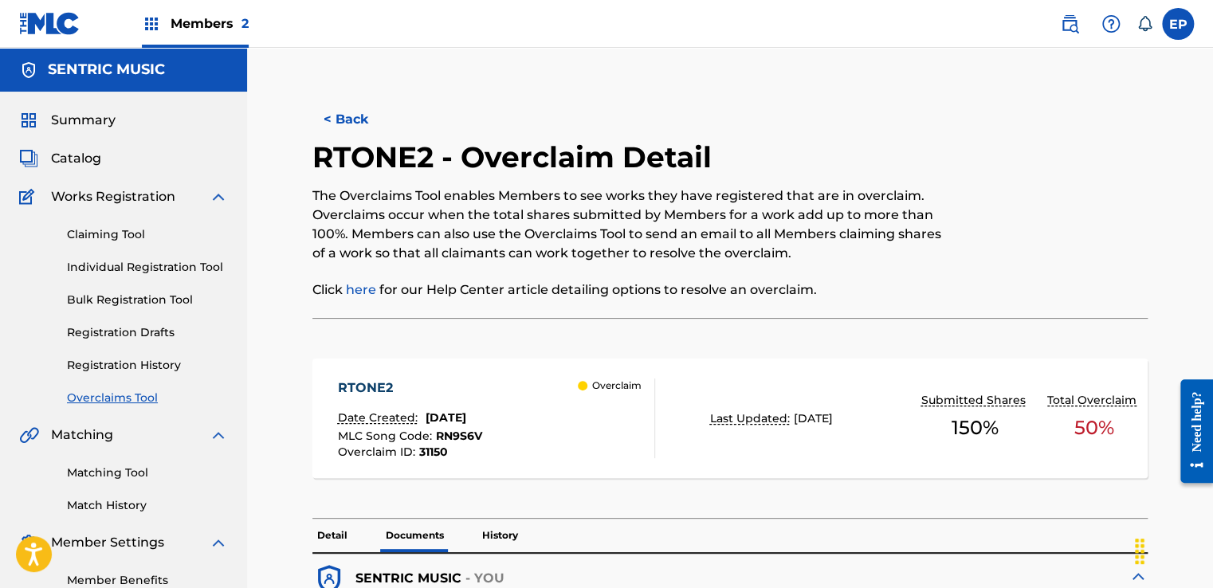
click at [136, 394] on link "Overclaims Tool" at bounding box center [147, 398] width 161 height 17
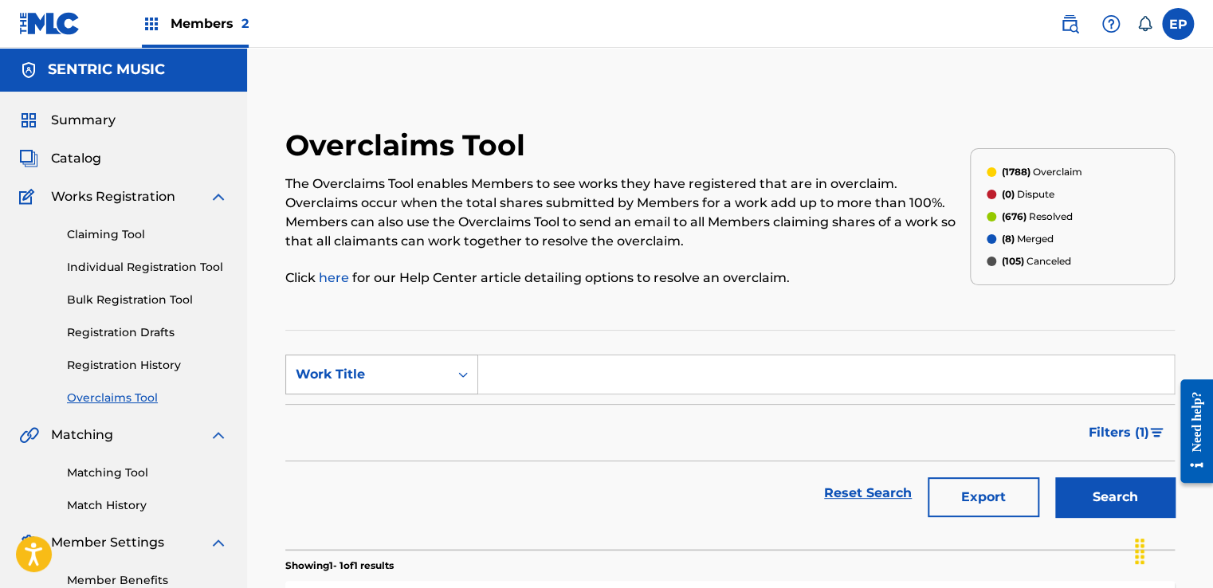
click at [424, 375] on div "Work Title" at bounding box center [367, 374] width 143 height 19
click at [381, 414] on div "MLC Song Code" at bounding box center [381, 415] width 191 height 40
click at [513, 380] on input "Search Form" at bounding box center [826, 374] width 696 height 38
type input "FC1V26"
click at [1065, 499] on button "Search" at bounding box center [1115, 497] width 120 height 40
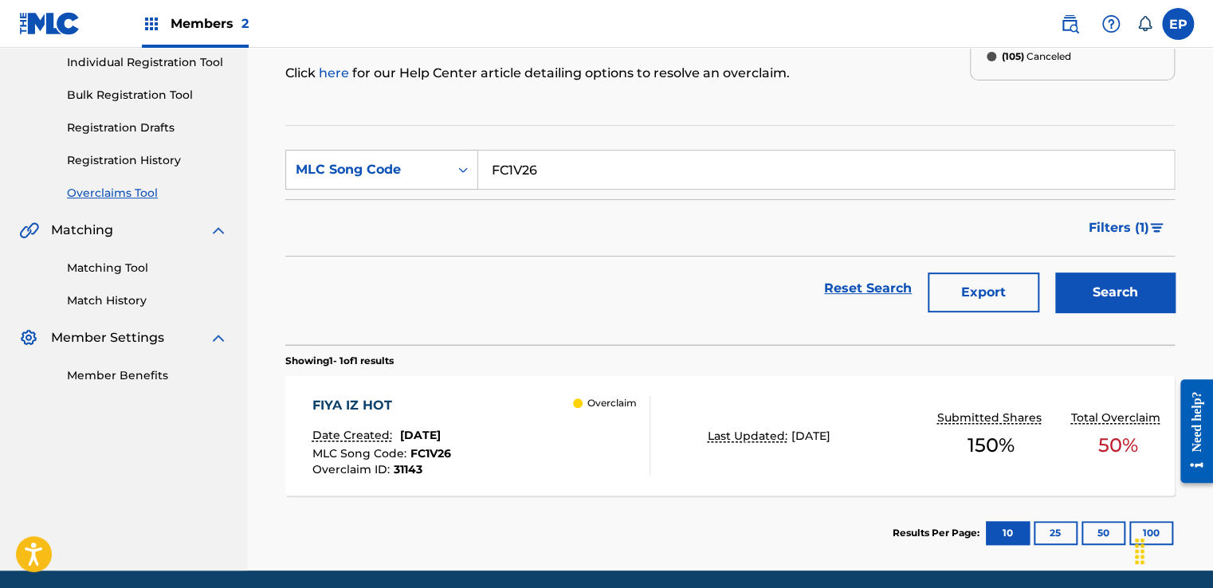
scroll to position [262, 0]
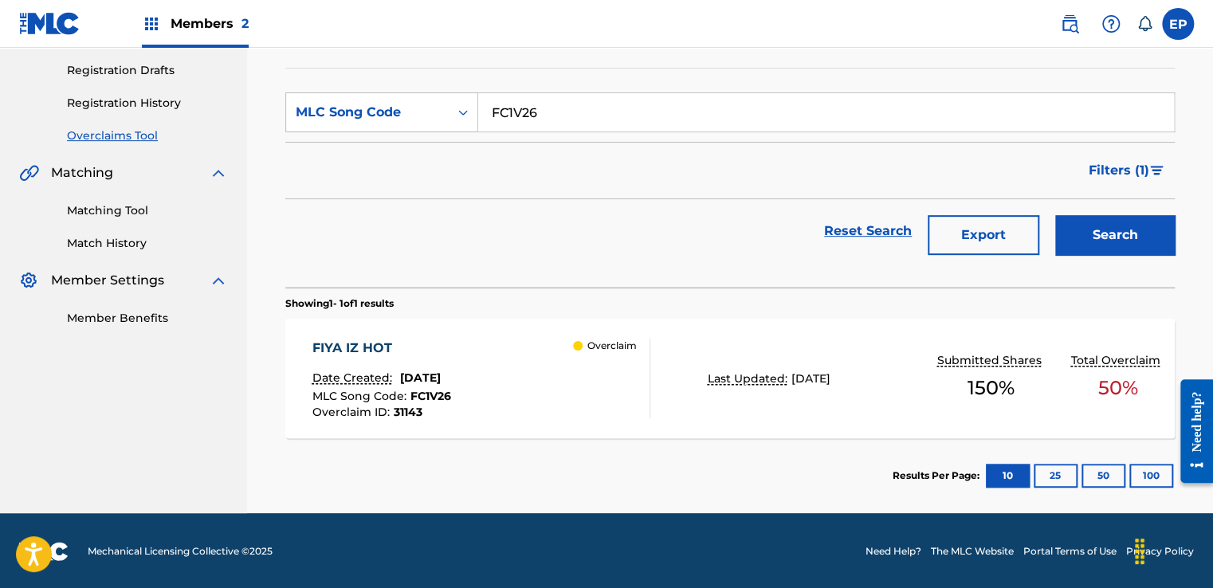
click at [588, 403] on div "Overclaim" at bounding box center [611, 379] width 77 height 80
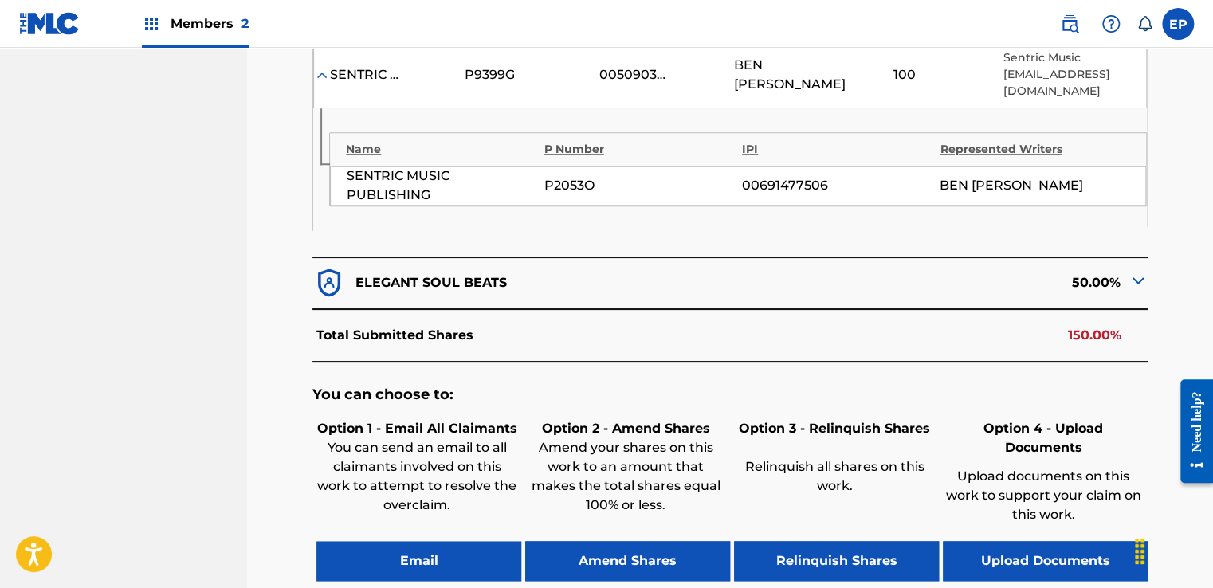
scroll to position [638, 0]
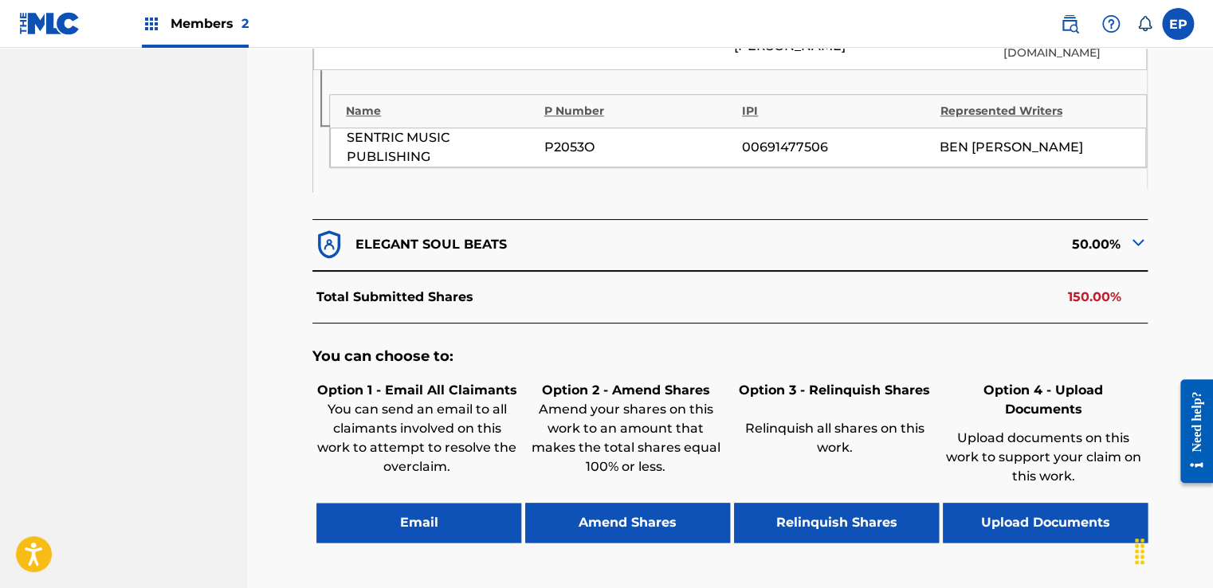
click at [1065, 503] on button "Upload Documents" at bounding box center [1045, 523] width 205 height 40
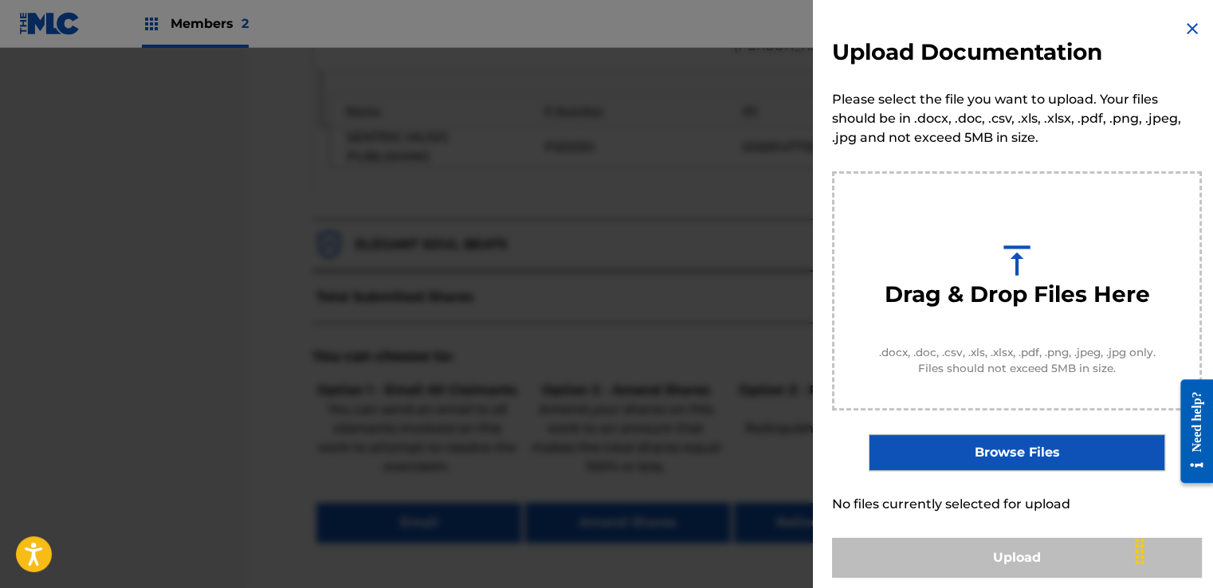
click at [1003, 455] on label "Browse Files" at bounding box center [1017, 452] width 296 height 37
click at [0, 0] on input "Browse Files" at bounding box center [0, 0] width 0 height 0
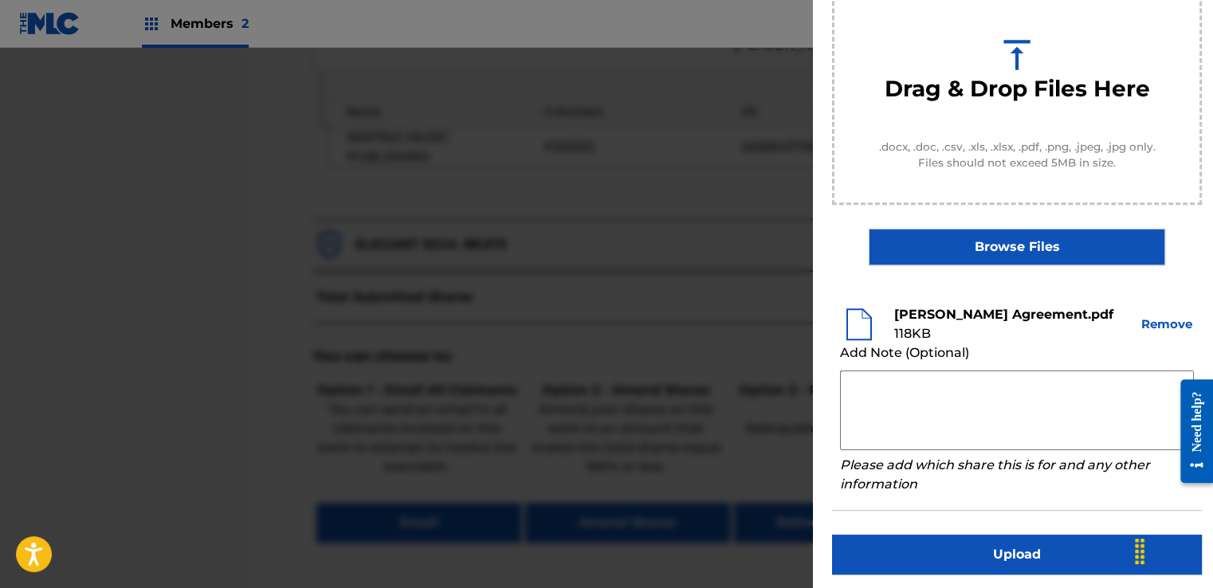
scroll to position [210, 0]
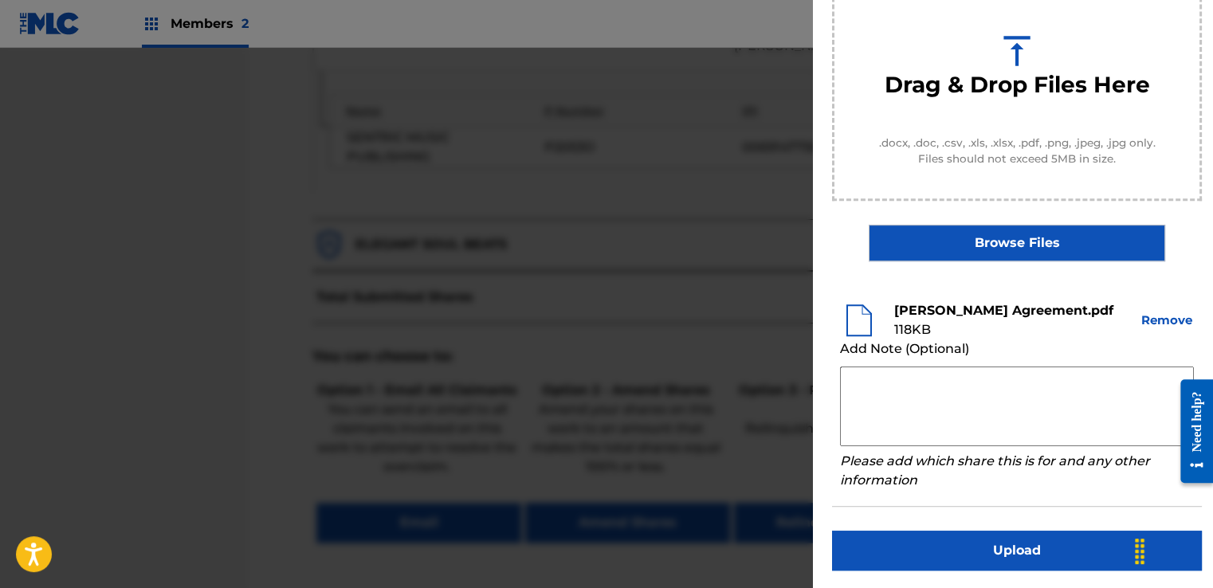
click at [901, 375] on textarea at bounding box center [1017, 407] width 354 height 80
paste textarea "Our self service agreement is signed via digital signature and is active until …"
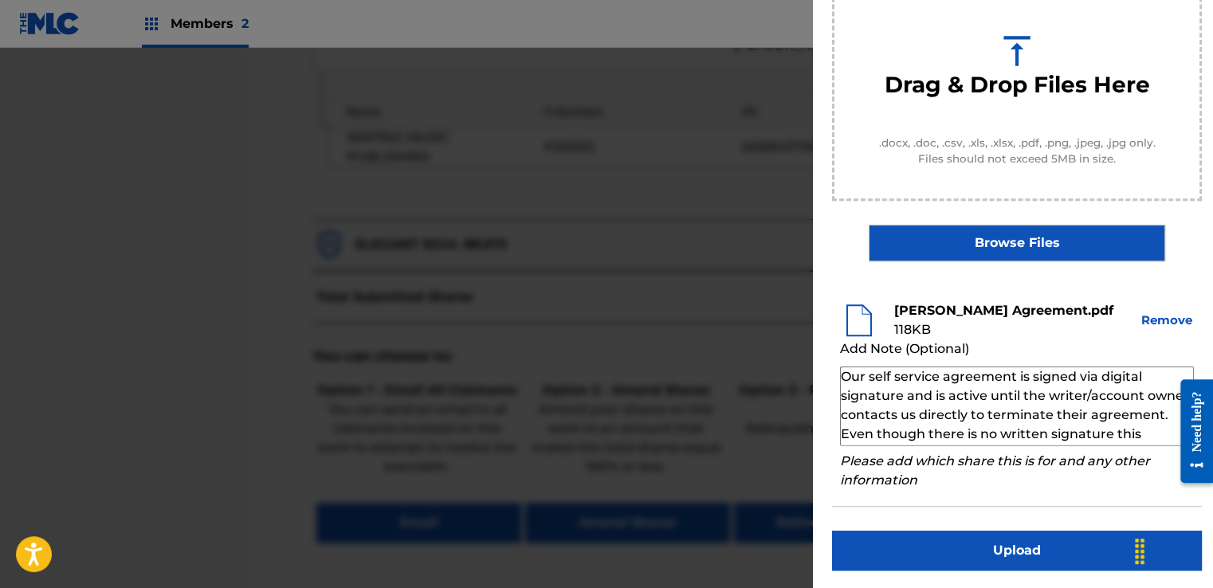
scroll to position [54, 0]
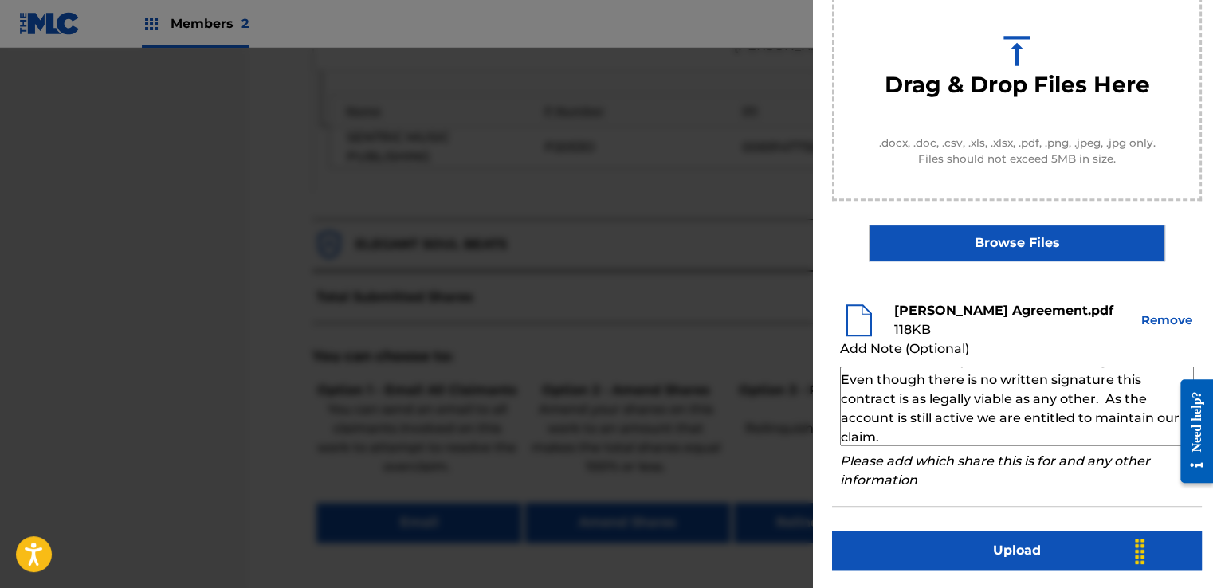
type textarea "Our self service agreement is signed via digital signature and is active until …"
click at [986, 536] on button "Upload" at bounding box center [1017, 551] width 370 height 40
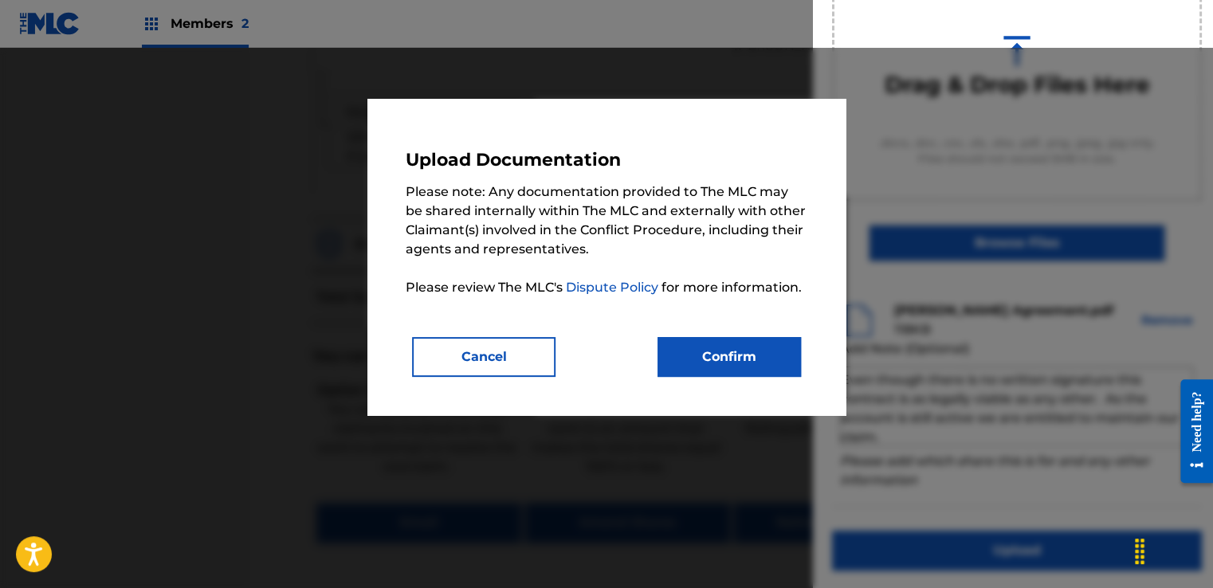
click at [726, 338] on button "Confirm" at bounding box center [729, 357] width 143 height 40
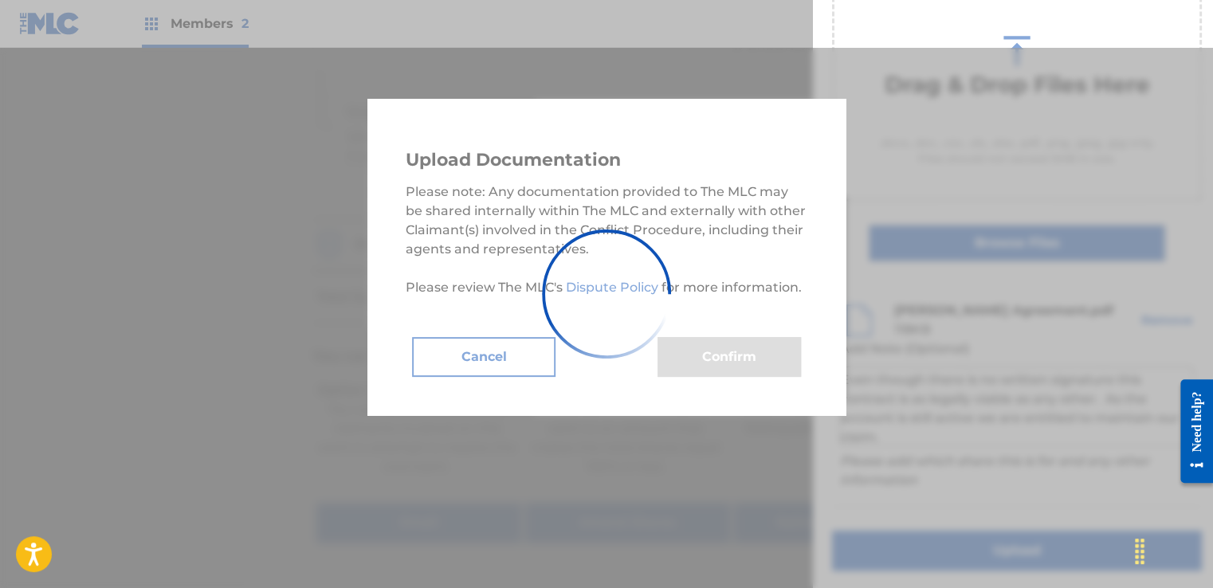
scroll to position [102, 0]
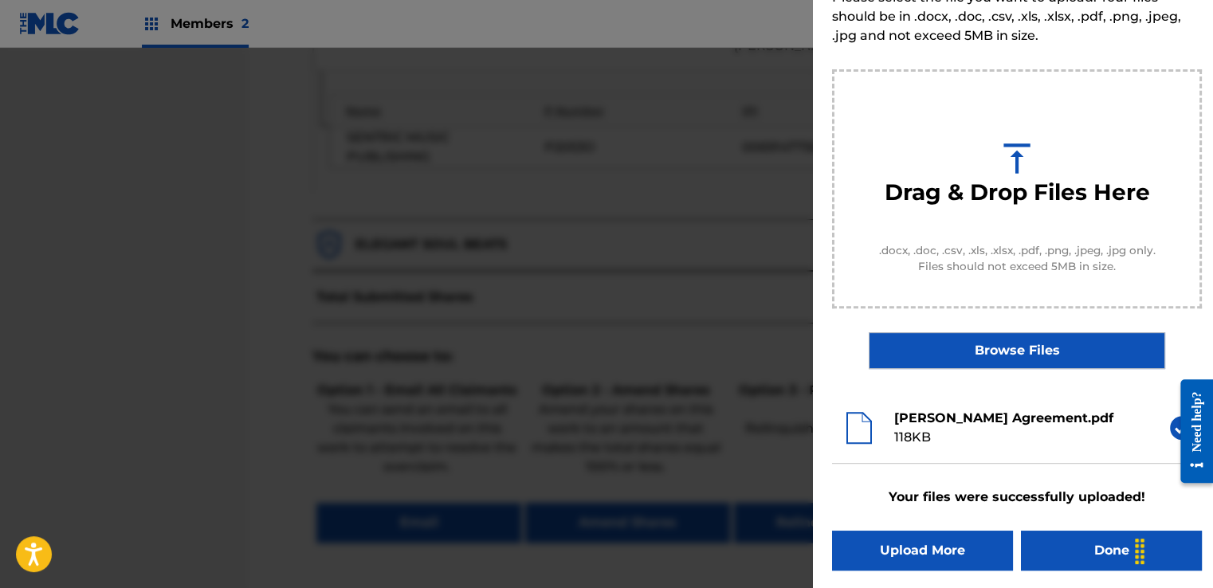
click at [1094, 540] on button "Done" at bounding box center [1111, 551] width 181 height 40
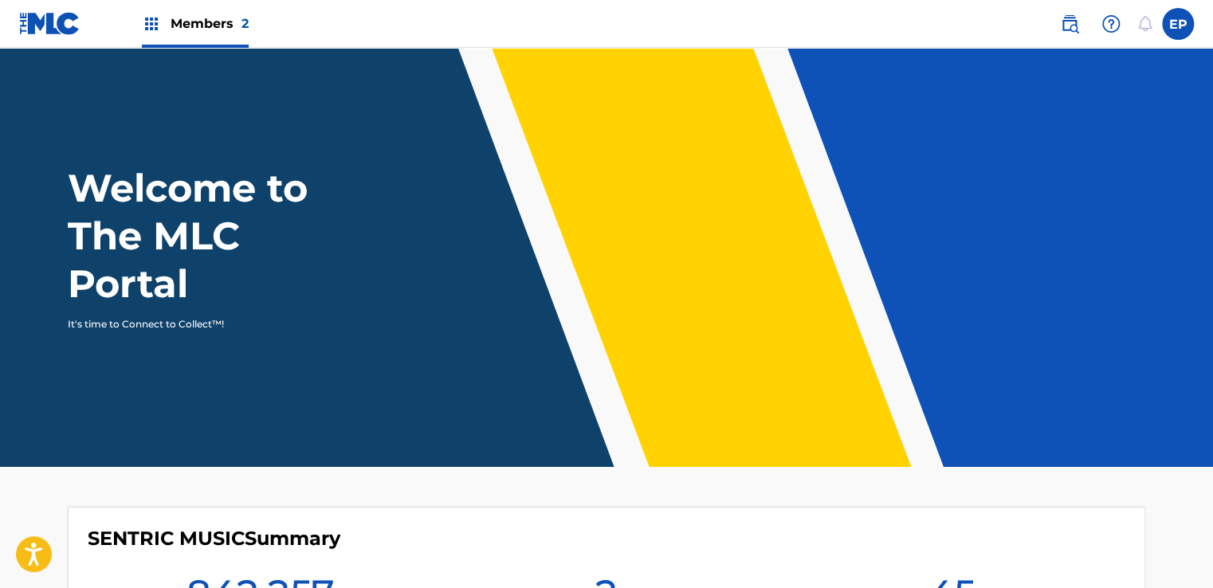
click at [167, 19] on div "Members 2" at bounding box center [195, 23] width 107 height 47
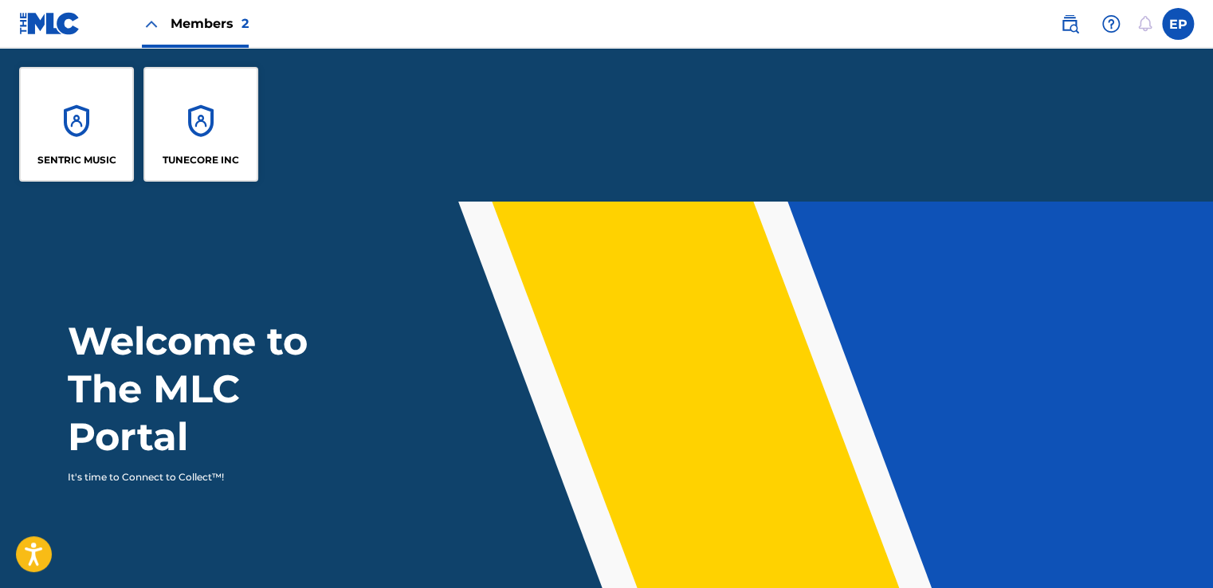
click at [67, 98] on div "SENTRIC MUSIC" at bounding box center [76, 124] width 115 height 115
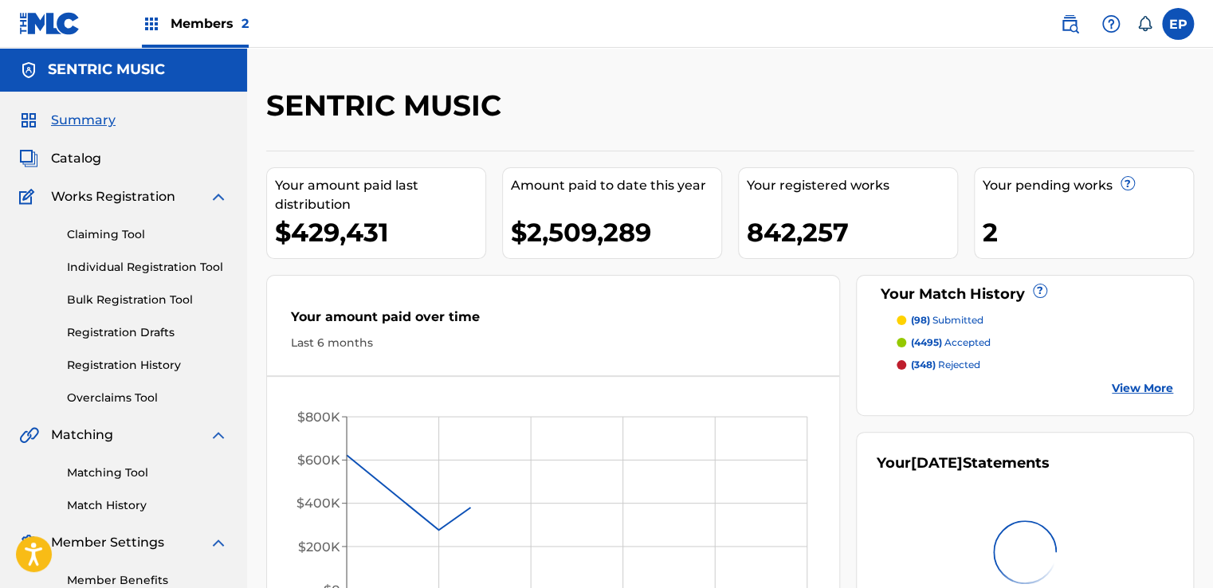
click at [102, 402] on link "Overclaims Tool" at bounding box center [147, 398] width 161 height 17
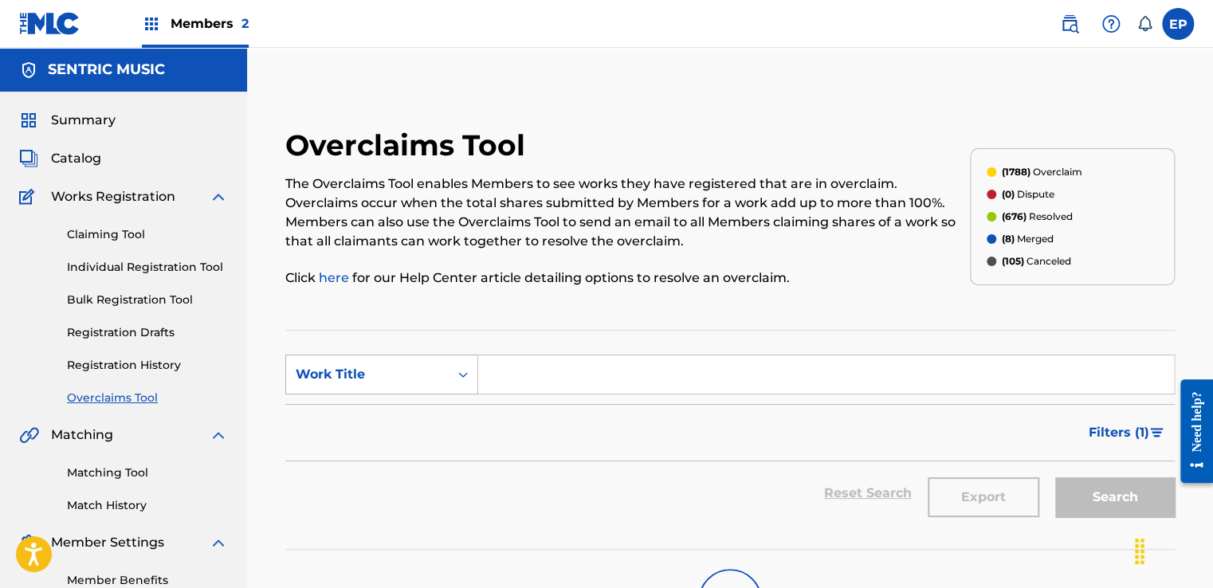
click at [452, 381] on div "Search Form" at bounding box center [463, 374] width 29 height 29
click at [376, 406] on div "MLC Song Code" at bounding box center [381, 415] width 191 height 40
click at [516, 381] on input "Search Form" at bounding box center [826, 374] width 696 height 38
paste input "FC1V26"
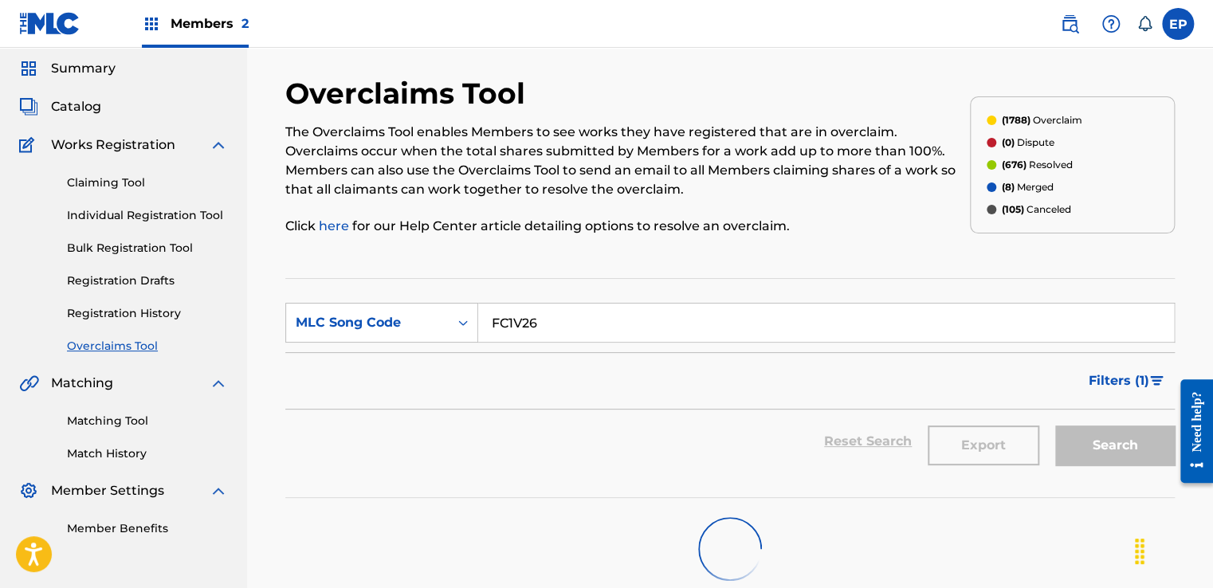
scroll to position [80, 0]
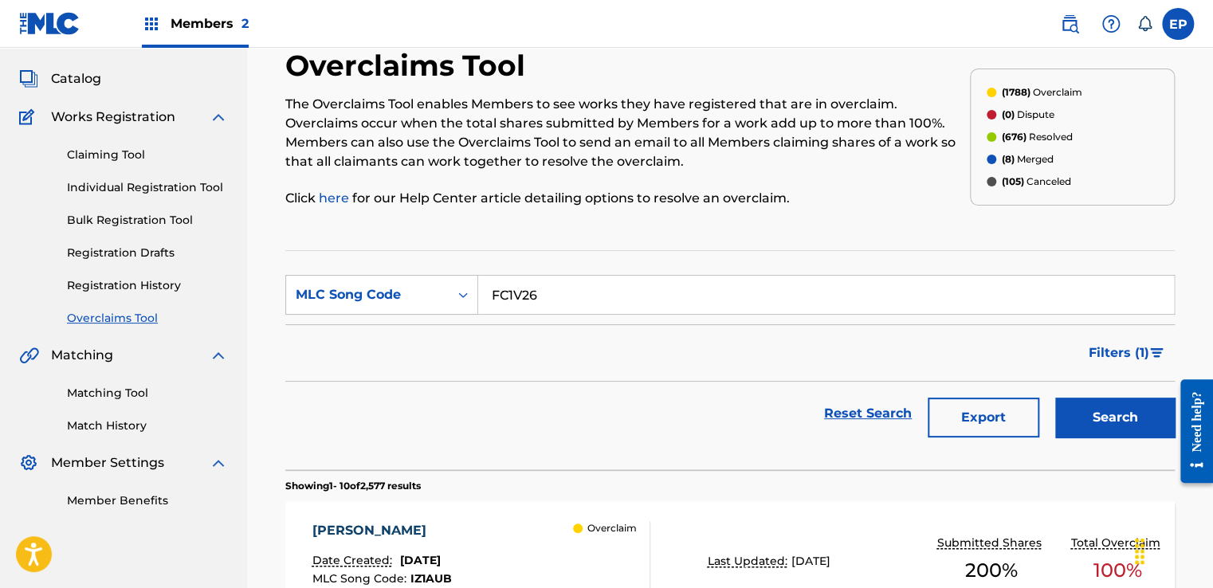
type input "FC1V26"
click at [1078, 399] on button "Search" at bounding box center [1115, 418] width 120 height 40
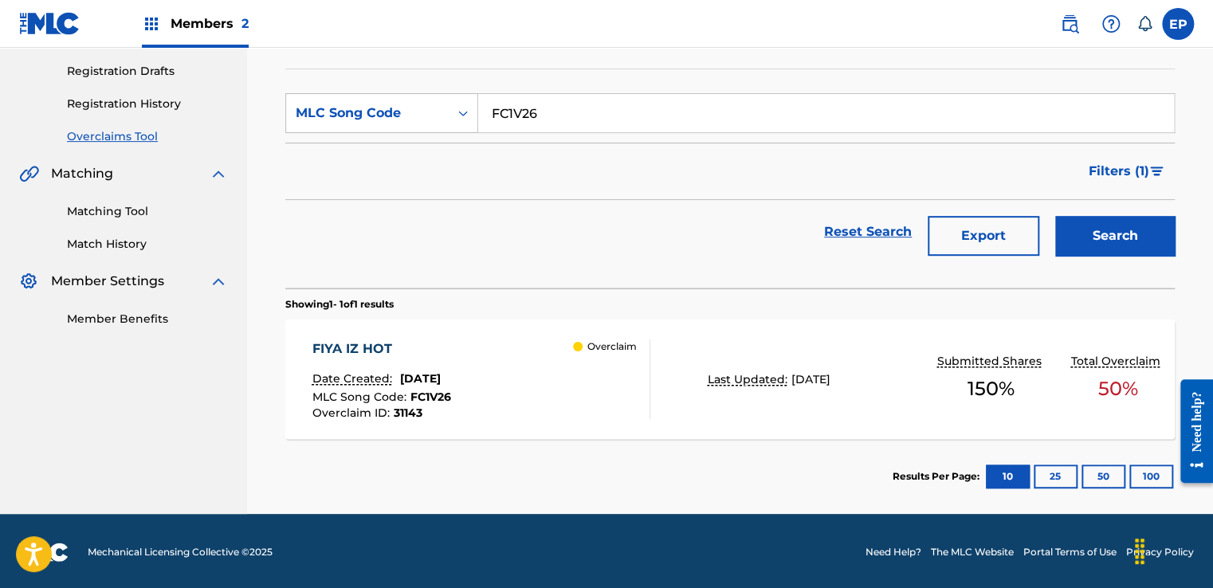
scroll to position [262, 0]
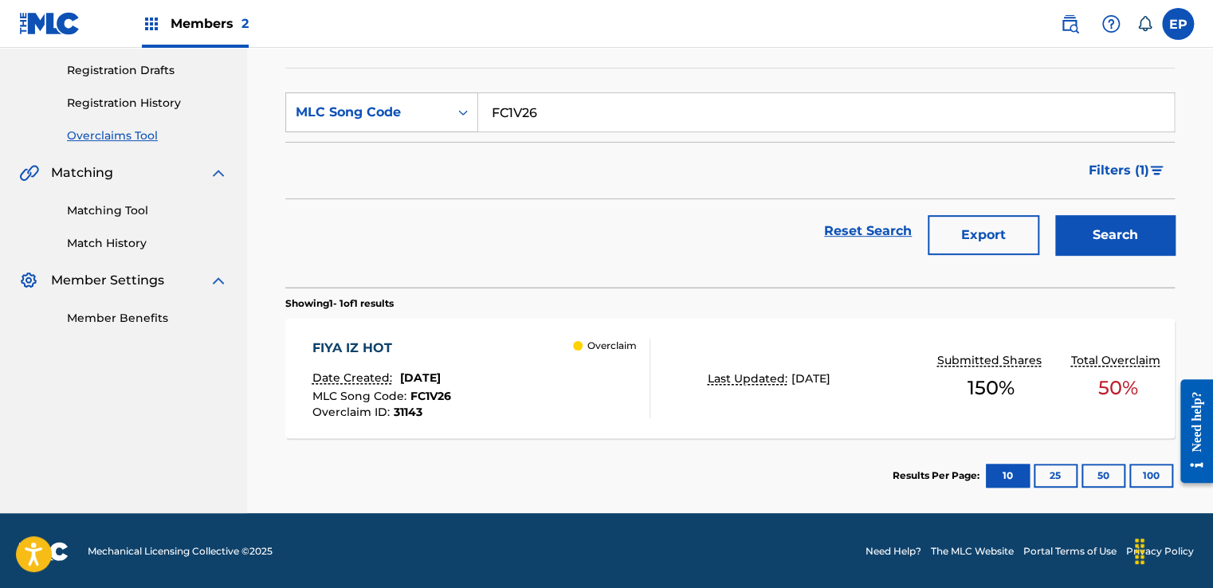
click at [583, 395] on div "Overclaim" at bounding box center [611, 379] width 77 height 80
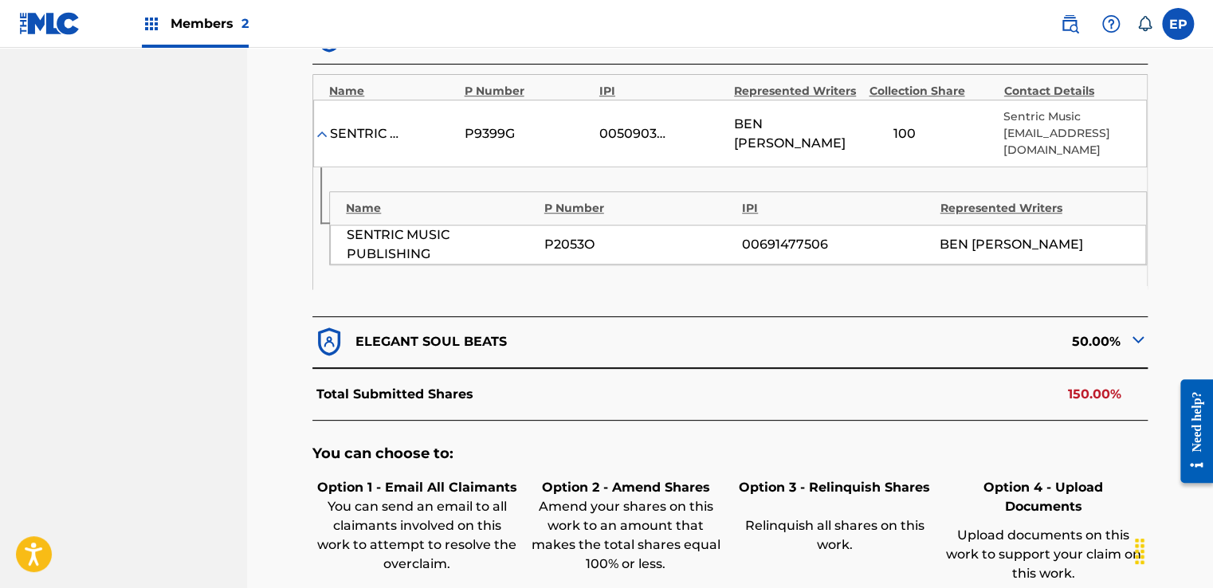
scroll to position [577, 0]
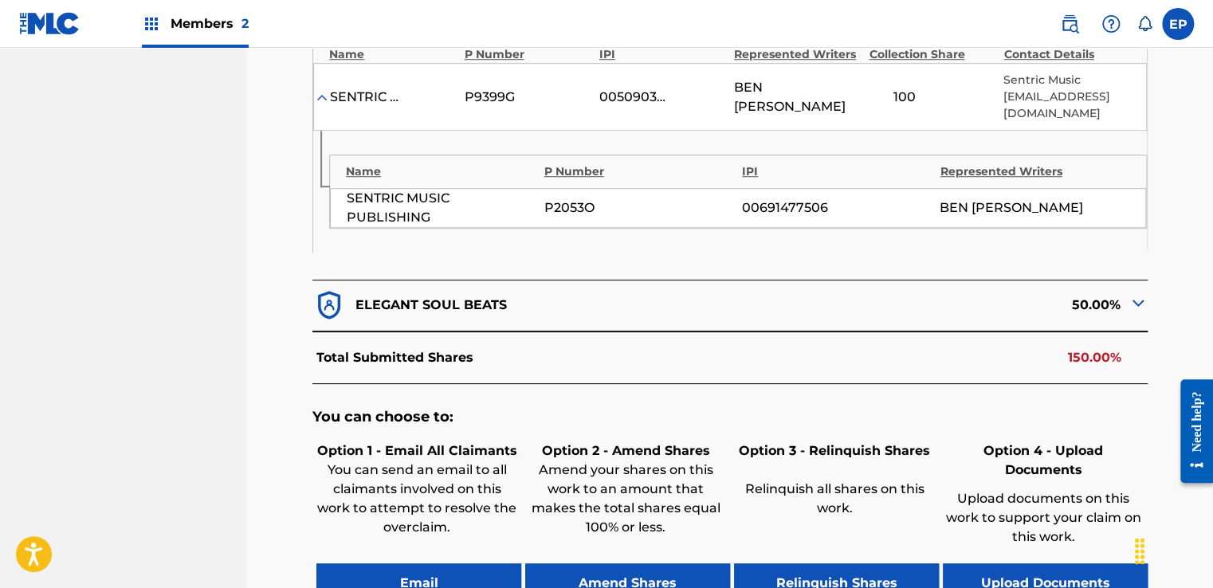
click at [1106, 290] on div "50.00%" at bounding box center [939, 305] width 418 height 33
click at [1138, 293] on img at bounding box center [1138, 302] width 19 height 19
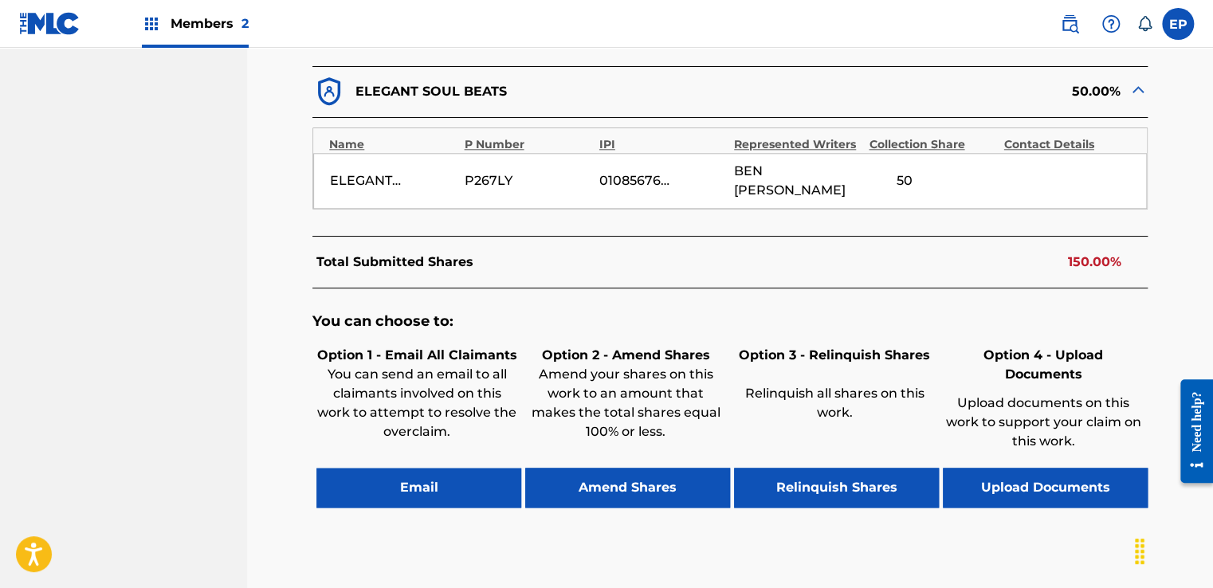
scroll to position [850, 0]
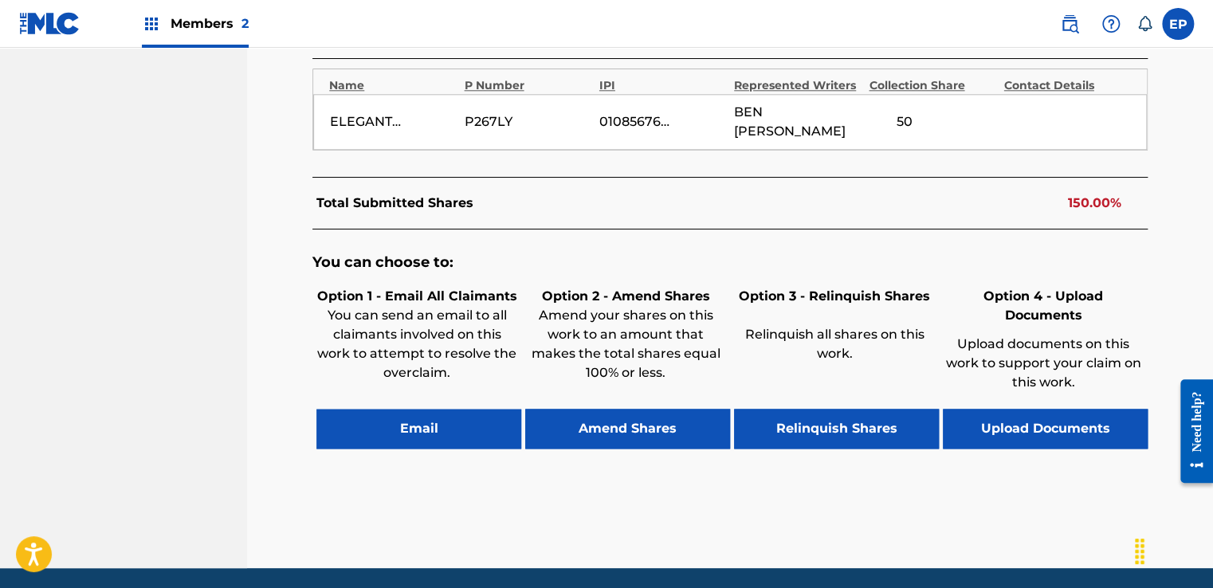
click at [1055, 409] on button "Upload Documents" at bounding box center [1045, 429] width 205 height 40
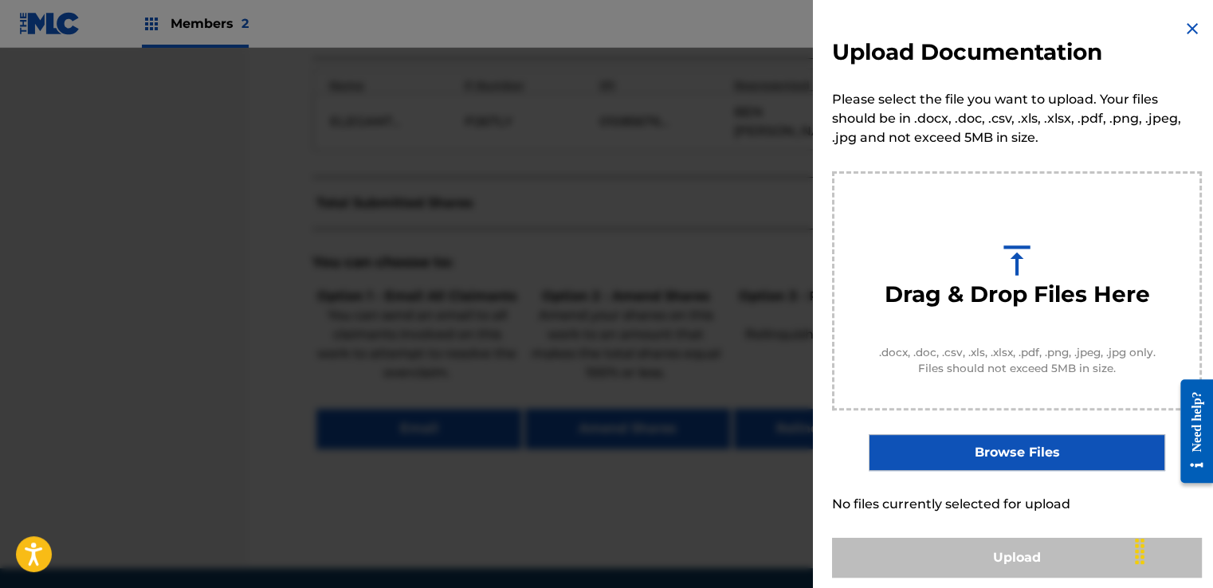
click at [1031, 435] on label "Browse Files" at bounding box center [1017, 452] width 296 height 37
click at [0, 0] on input "Browse Files" at bounding box center [0, 0] width 0 height 0
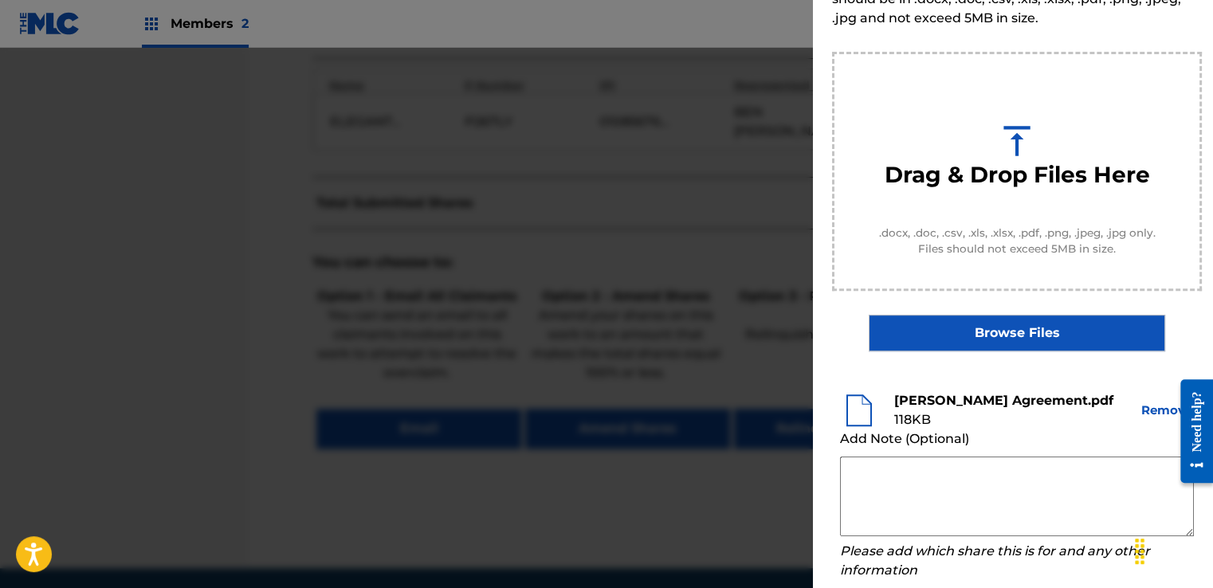
scroll to position [210, 0]
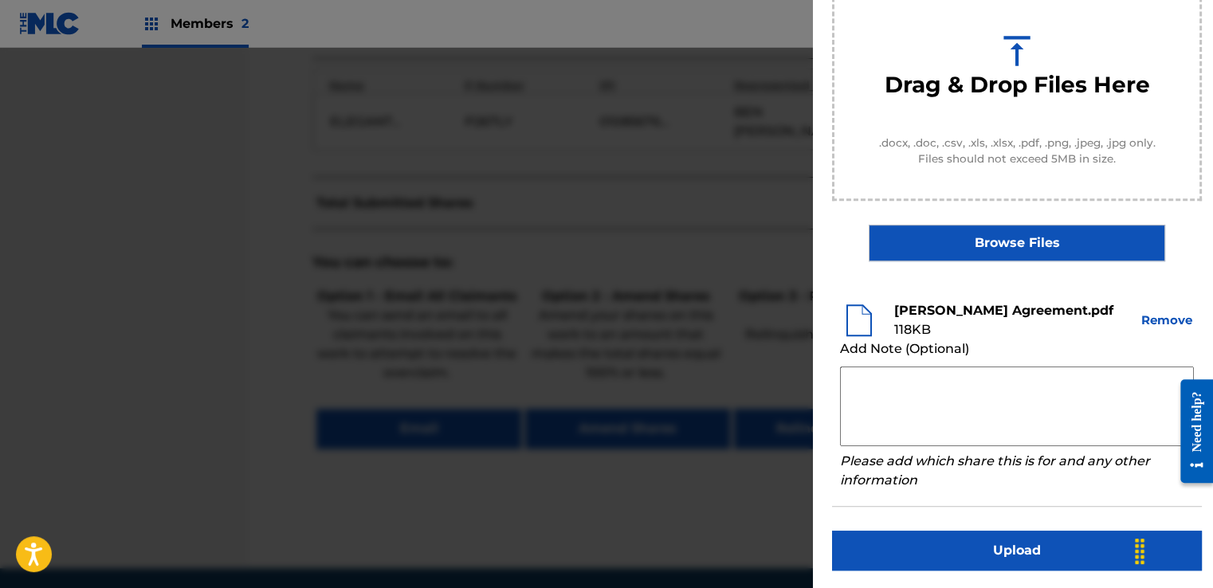
click at [869, 367] on textarea at bounding box center [1017, 407] width 354 height 80
click at [874, 378] on textarea at bounding box center [1017, 407] width 354 height 80
paste textarea "Our self service agreement is signed via digital signature and is active until …"
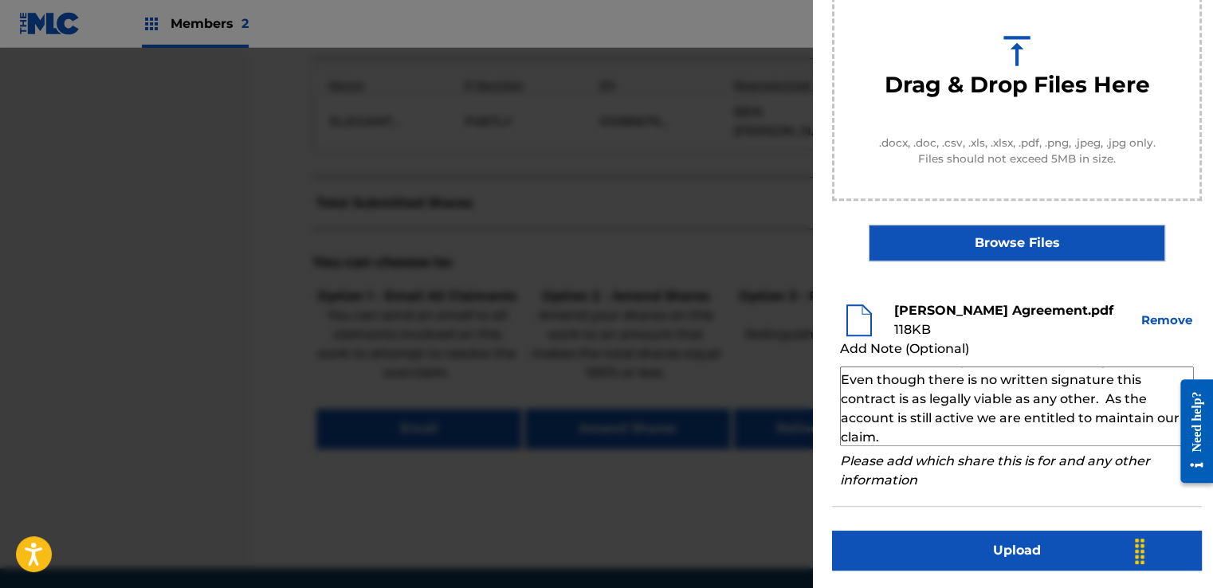
scroll to position [55, 0]
type textarea "Our self service agreement is signed via digital signature and is active until …"
click at [1037, 559] on button "Upload" at bounding box center [1017, 551] width 370 height 40
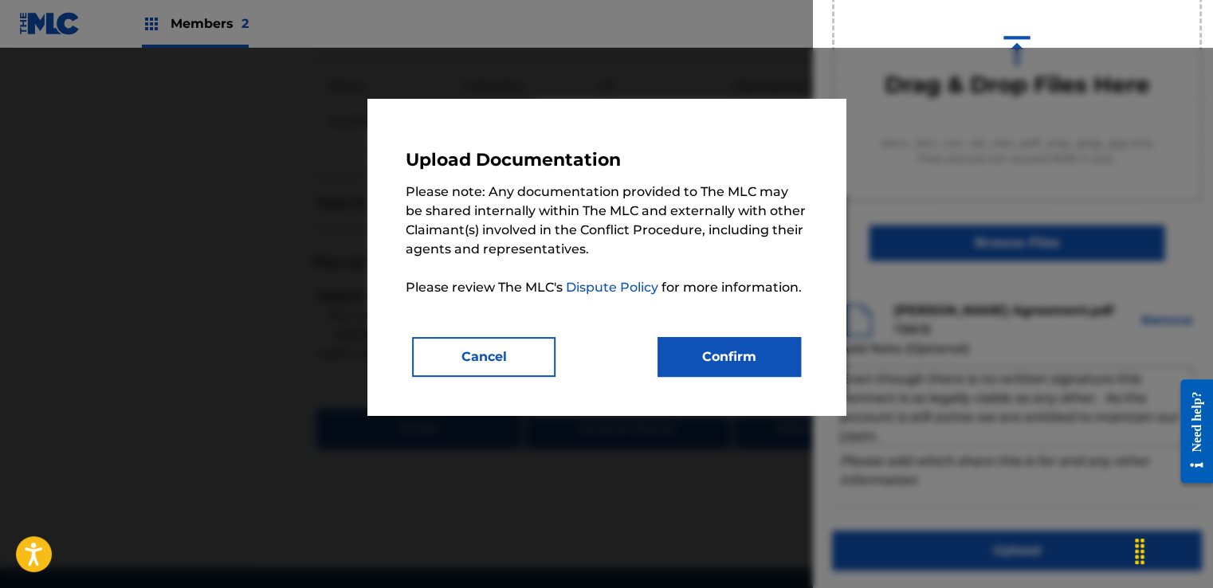
click at [700, 351] on button "Confirm" at bounding box center [729, 357] width 143 height 40
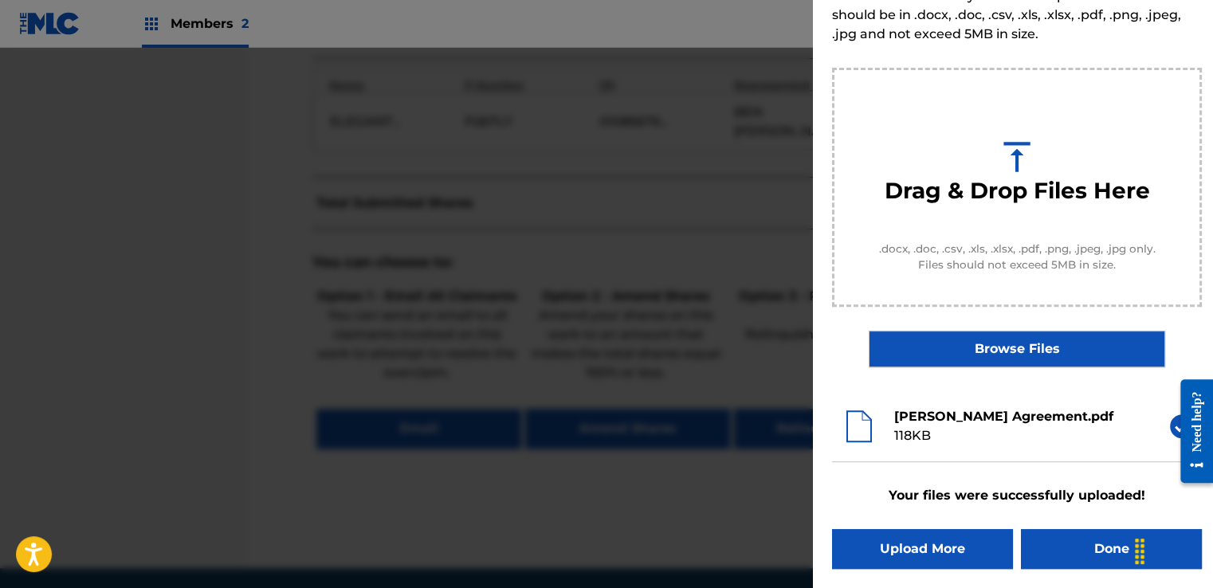
scroll to position [102, 0]
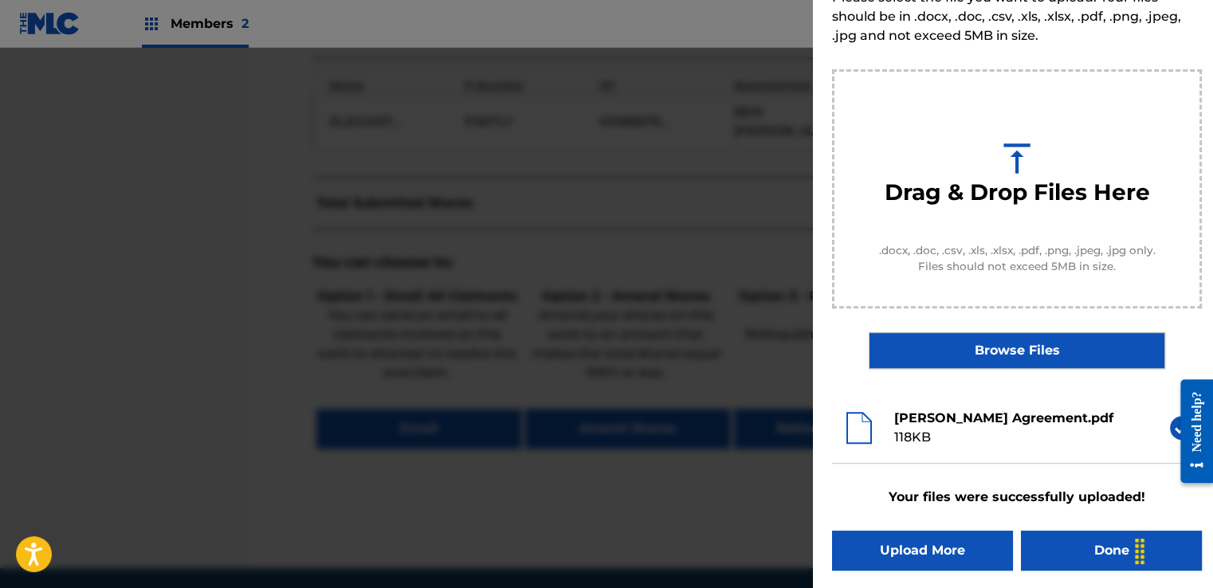
click at [1067, 550] on button "Done" at bounding box center [1111, 551] width 181 height 40
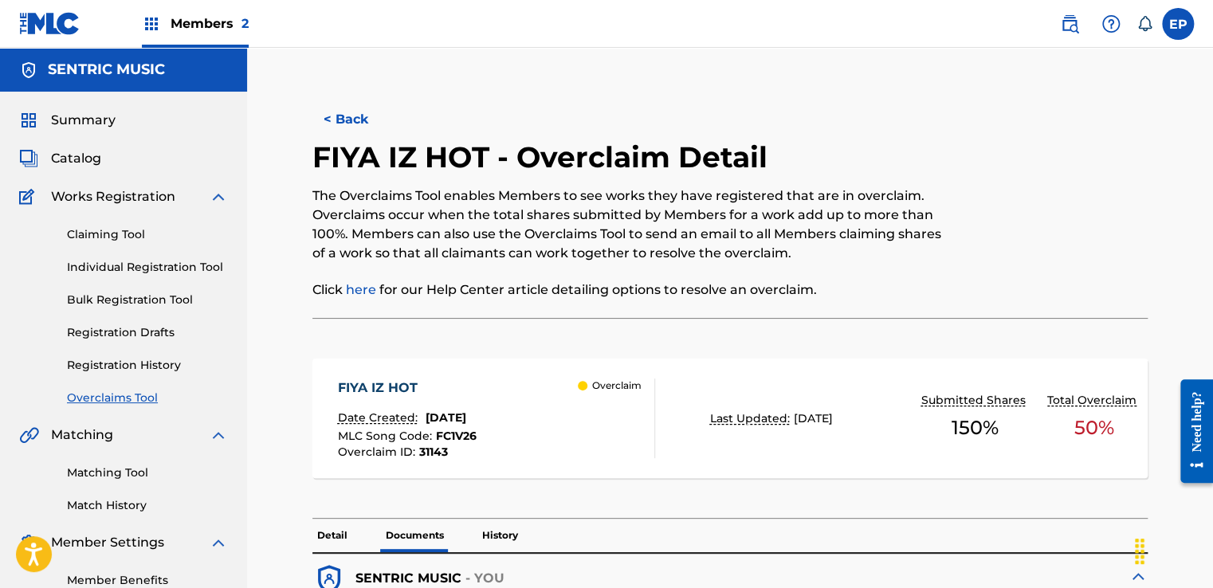
click at [121, 391] on link "Overclaims Tool" at bounding box center [147, 398] width 161 height 17
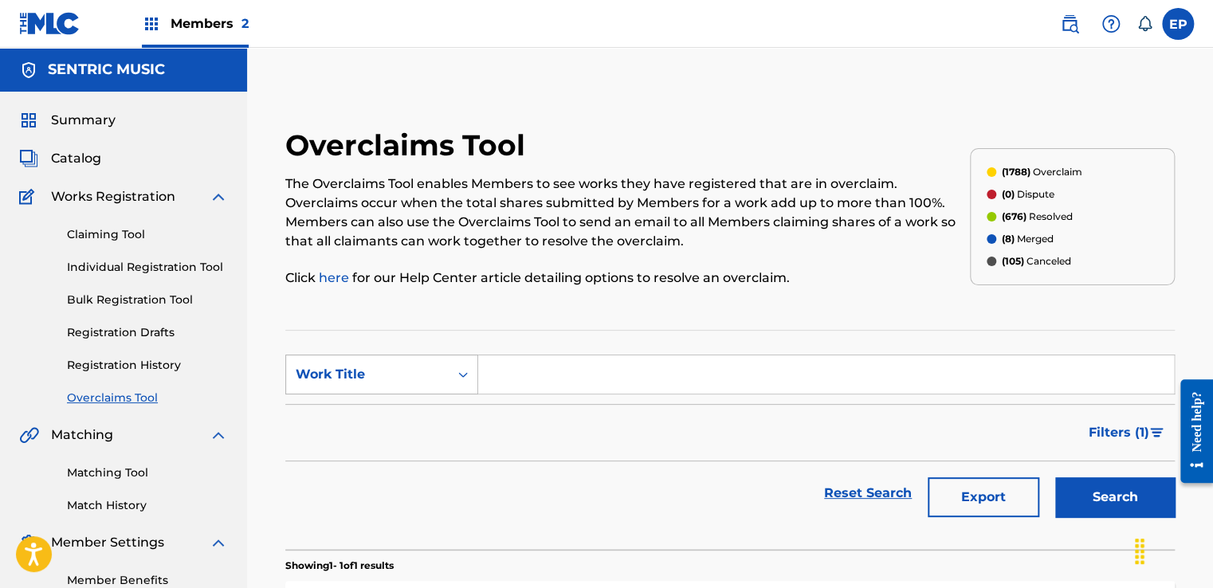
click at [370, 376] on div "Work Title" at bounding box center [367, 374] width 143 height 19
click at [354, 419] on div "MLC Song Code" at bounding box center [381, 415] width 191 height 40
click at [526, 374] on input "Search Form" at bounding box center [826, 374] width 696 height 38
paste input "J4976A"
type input "J4976A"
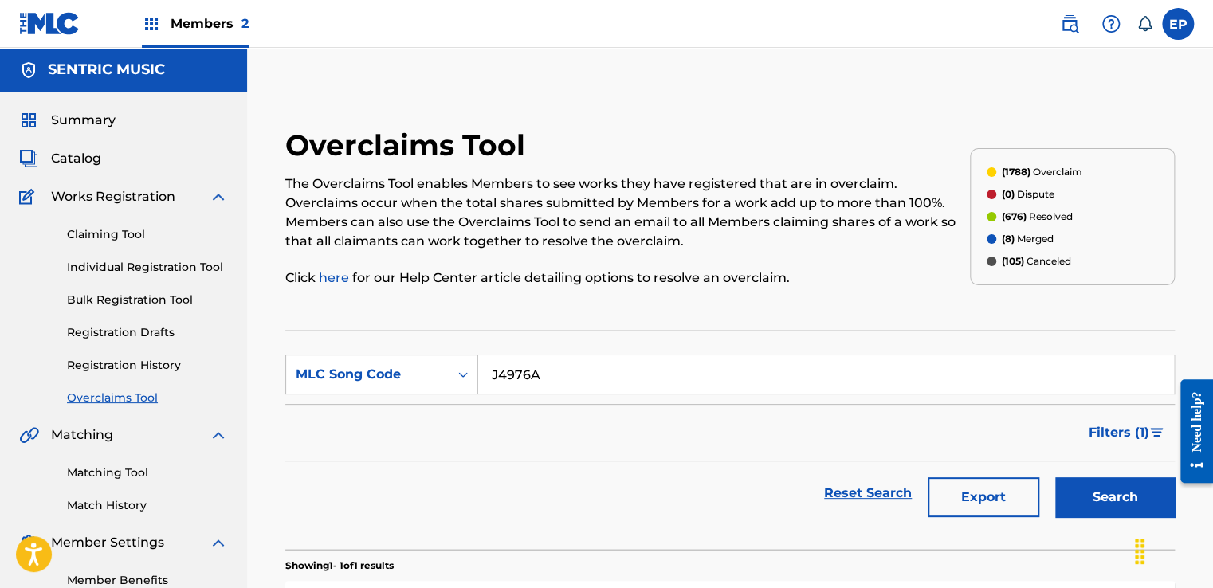
click at [1066, 485] on button "Search" at bounding box center [1115, 497] width 120 height 40
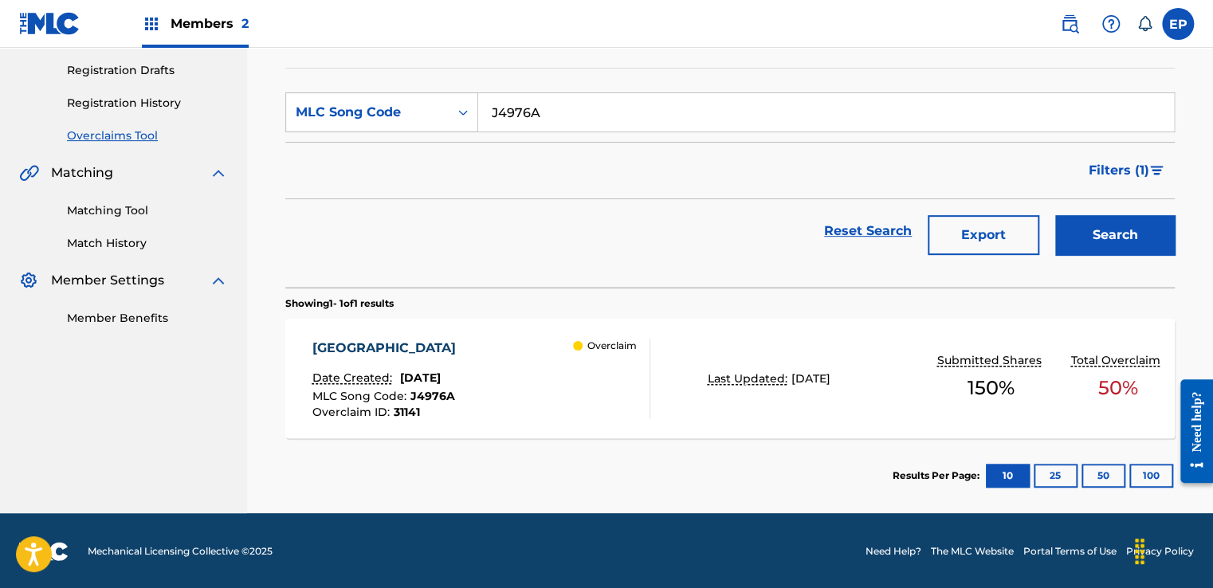
click at [575, 406] on div "Overclaim" at bounding box center [611, 379] width 77 height 80
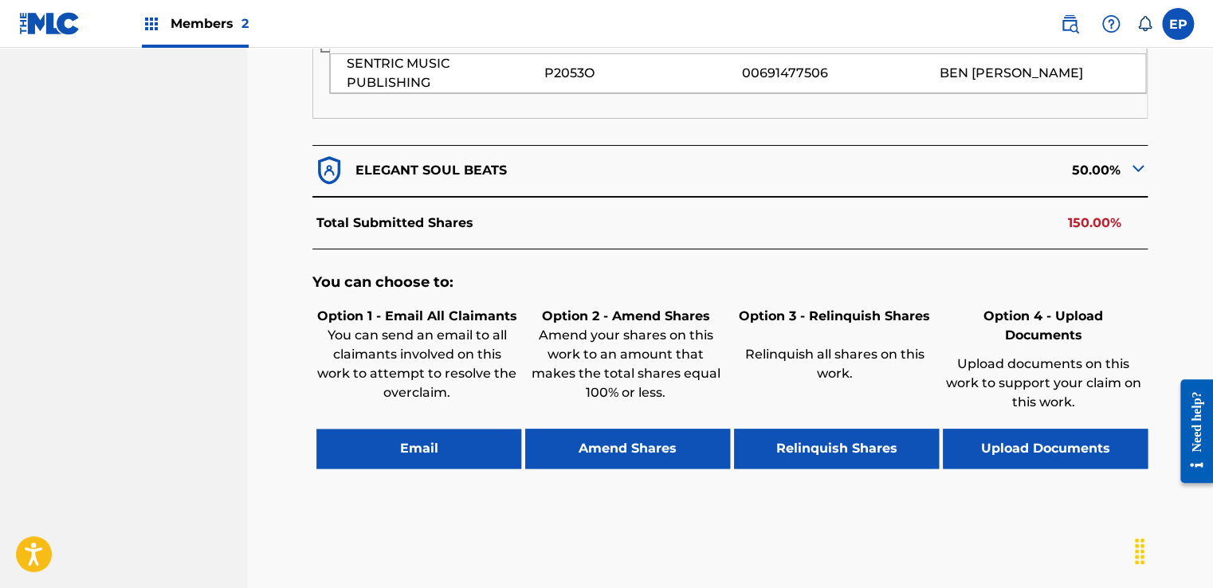
scroll to position [638, 0]
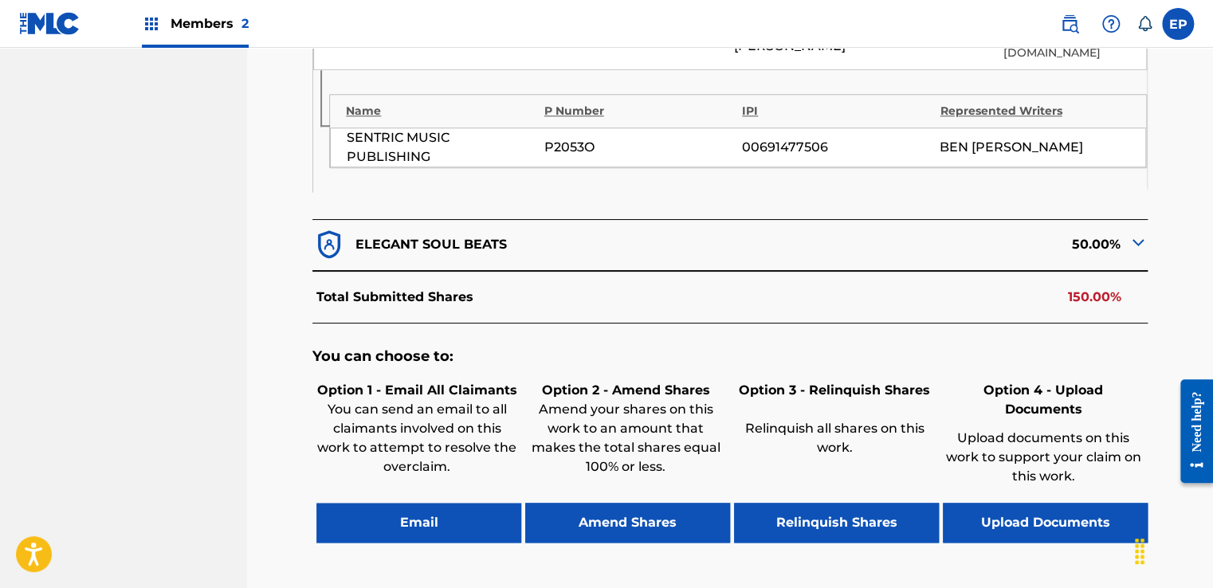
click at [1028, 503] on button "Upload Documents" at bounding box center [1045, 523] width 205 height 40
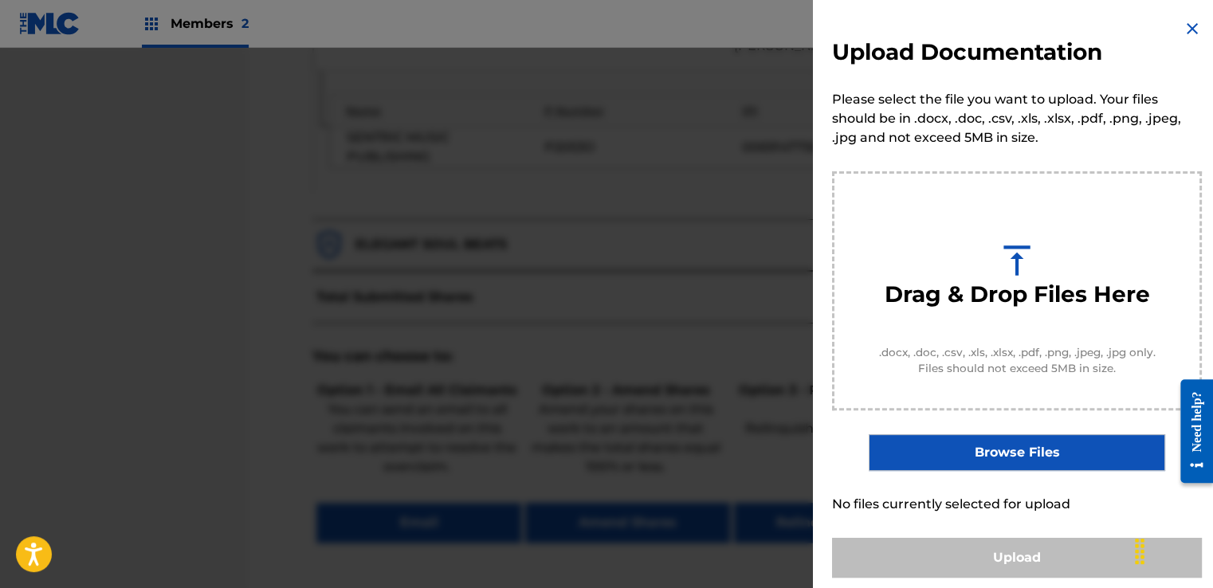
click at [1017, 458] on label "Browse Files" at bounding box center [1017, 452] width 296 height 37
click at [0, 0] on input "Browse Files" at bounding box center [0, 0] width 0 height 0
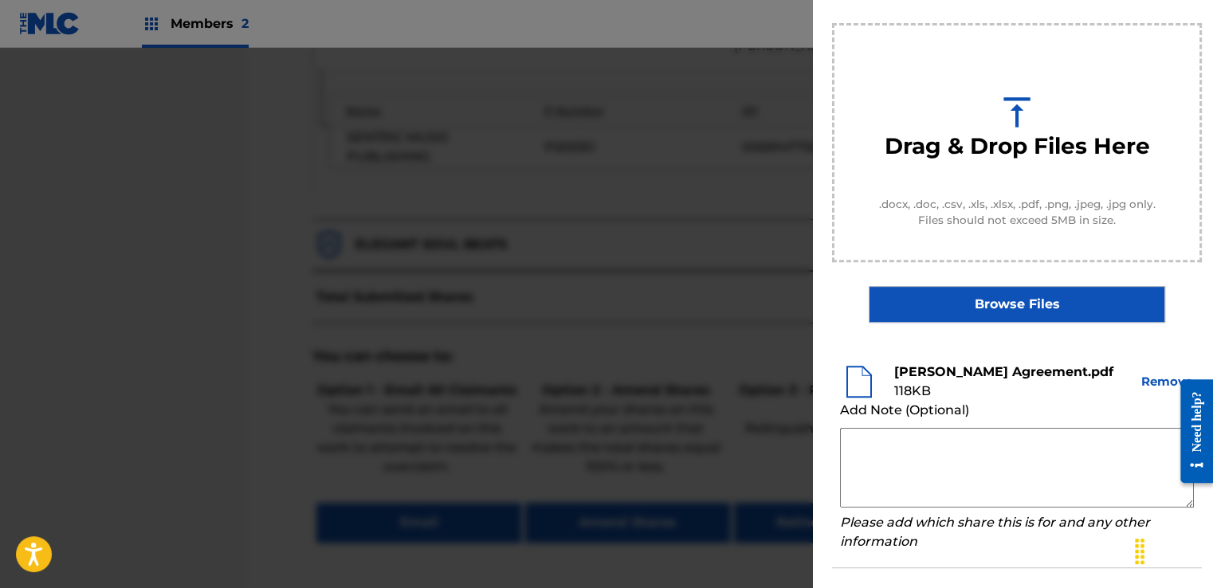
scroll to position [210, 0]
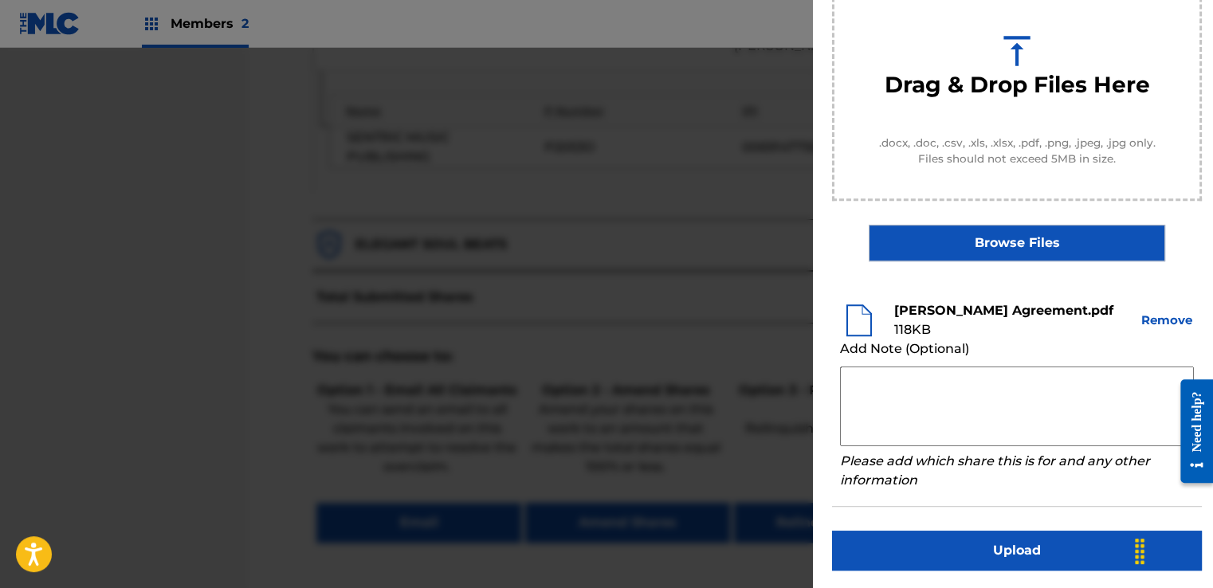
click at [902, 382] on textarea at bounding box center [1017, 407] width 354 height 80
paste textarea "Our self service agreement is signed via digital signature and is active until …"
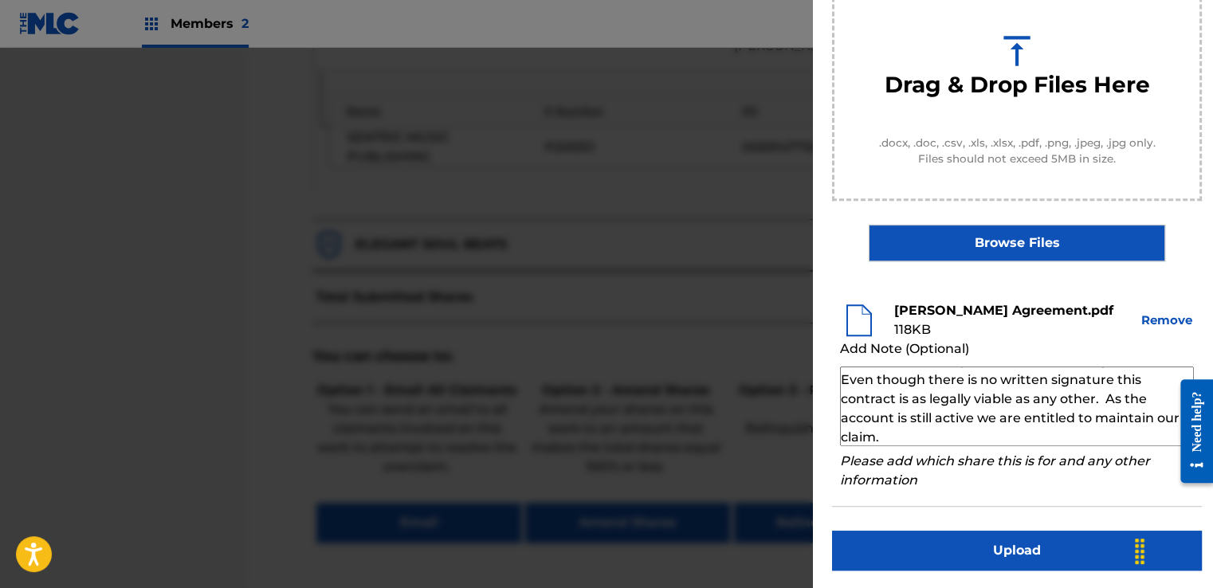
scroll to position [0, 0]
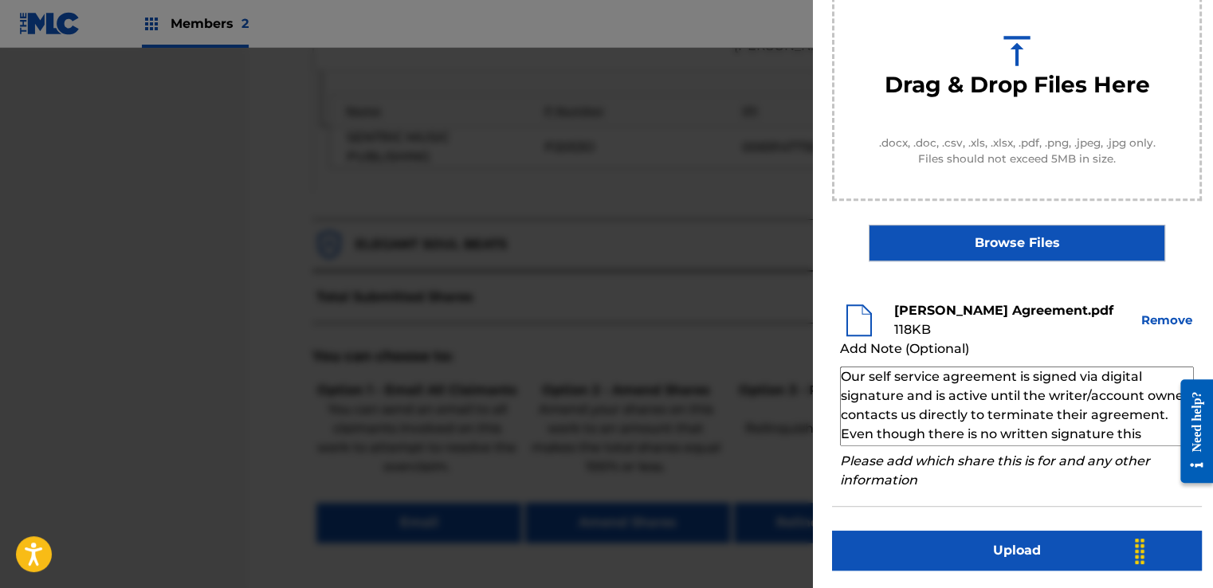
type textarea "Our self service agreement is signed via digital signature and is active until …"
click at [944, 546] on button "Upload" at bounding box center [1017, 551] width 370 height 40
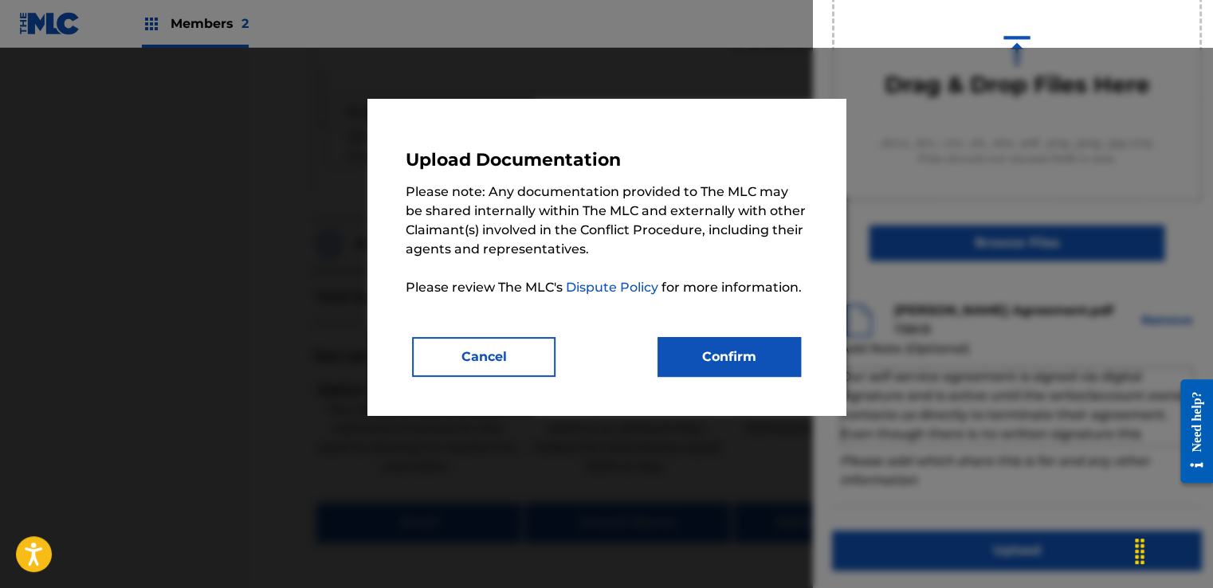
click at [736, 360] on button "Confirm" at bounding box center [729, 357] width 143 height 40
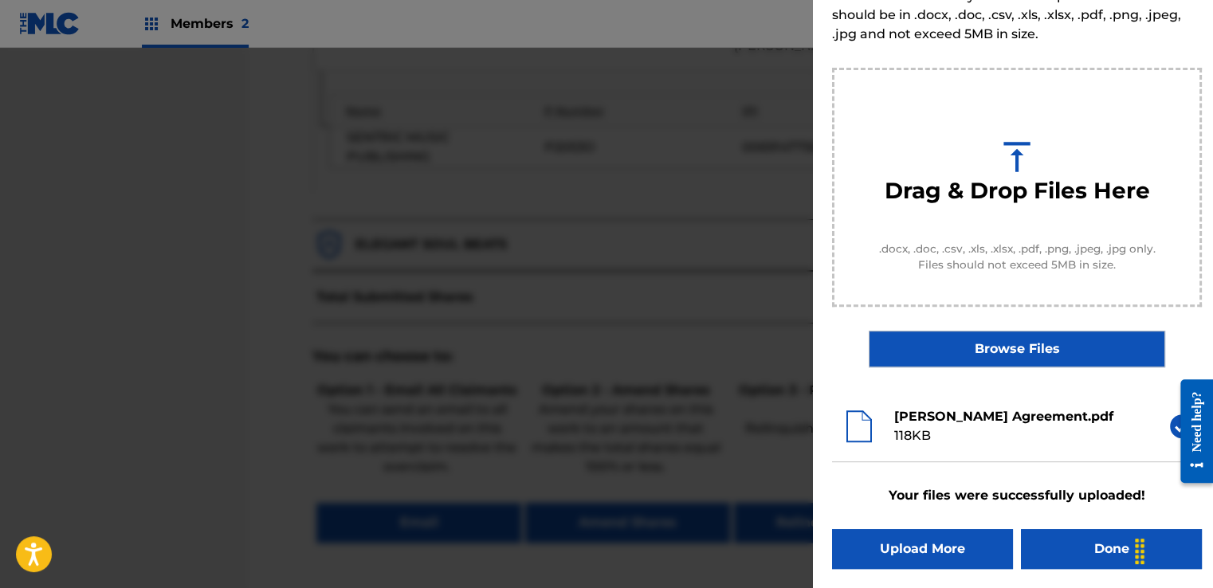
scroll to position [102, 0]
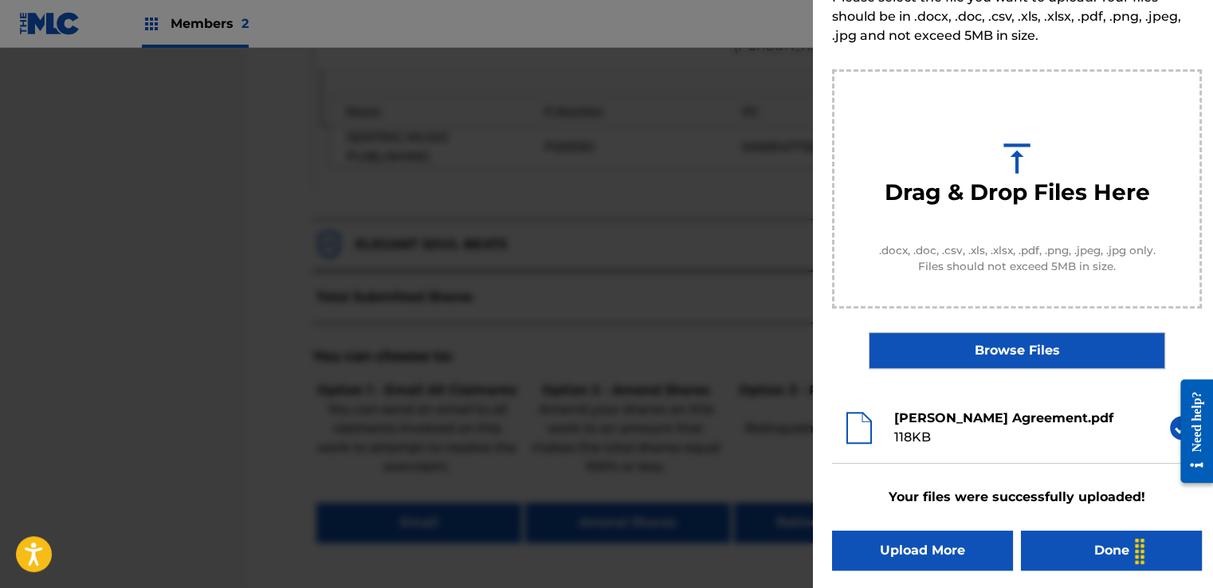
click at [1057, 544] on button "Done" at bounding box center [1111, 551] width 181 height 40
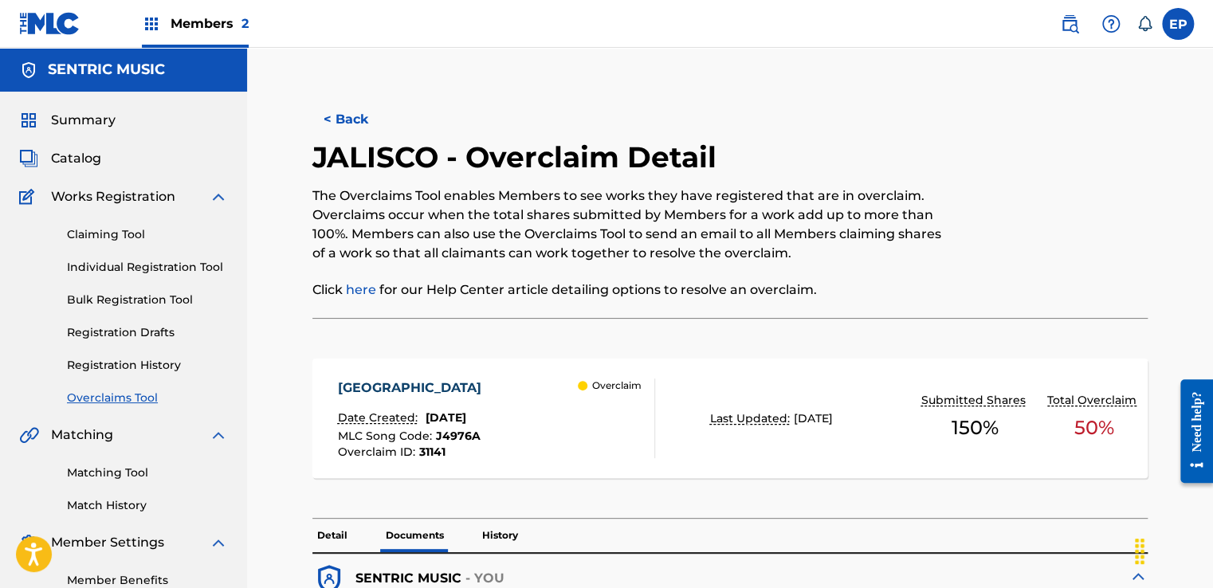
click at [143, 392] on link "Overclaims Tool" at bounding box center [147, 398] width 161 height 17
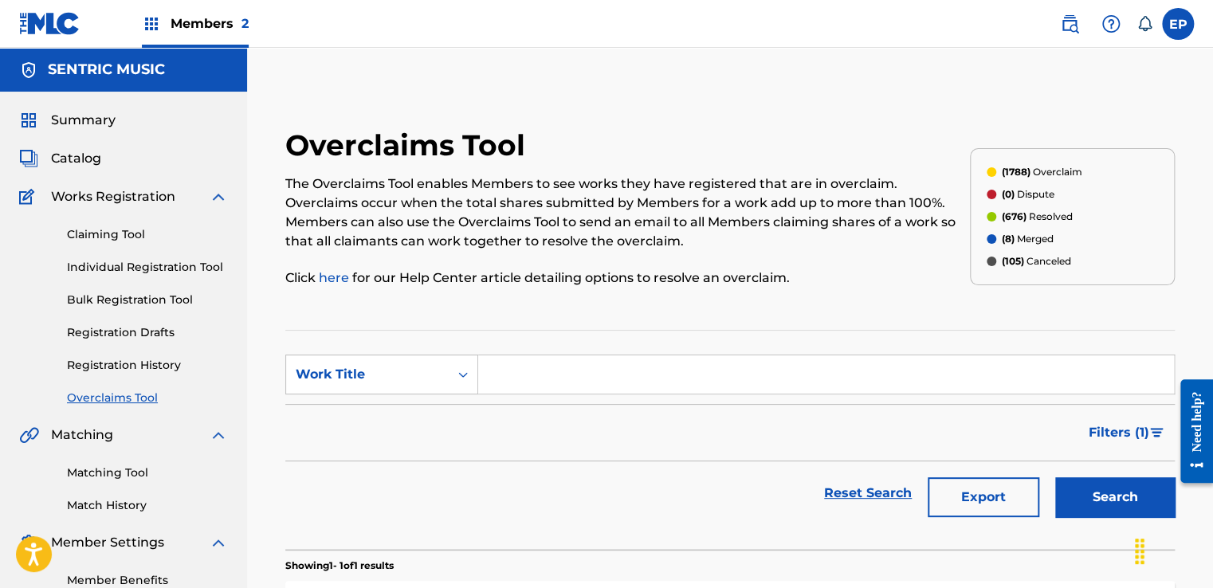
click at [381, 371] on div "Work Title" at bounding box center [367, 374] width 143 height 19
click at [371, 414] on div "MLC Song Code" at bounding box center [381, 415] width 191 height 40
click at [548, 374] on input "Search Form" at bounding box center [826, 374] width 696 height 38
paste input "GB6WR2"
type input "GB6WR2"
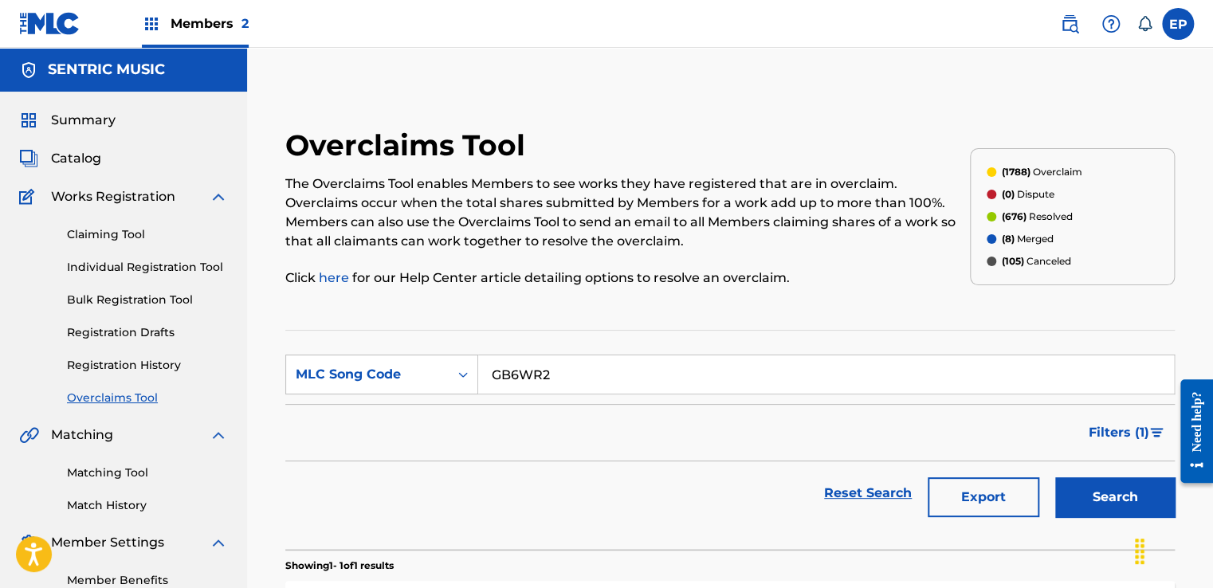
click at [1078, 481] on button "Search" at bounding box center [1115, 497] width 120 height 40
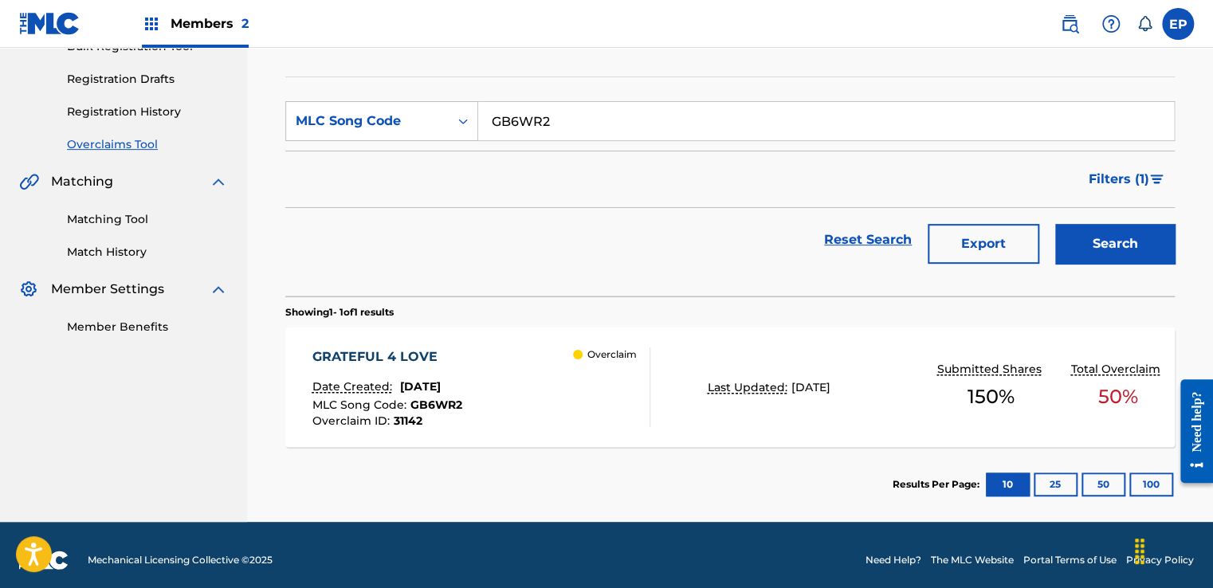
scroll to position [262, 0]
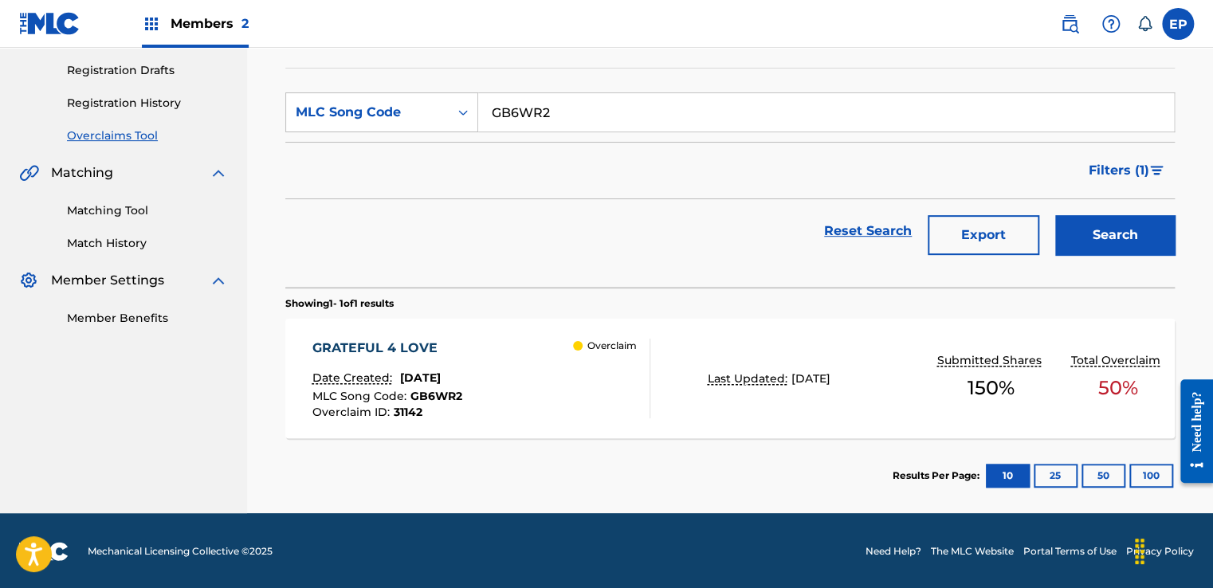
click at [802, 381] on span "July 30, 2025" at bounding box center [810, 378] width 39 height 14
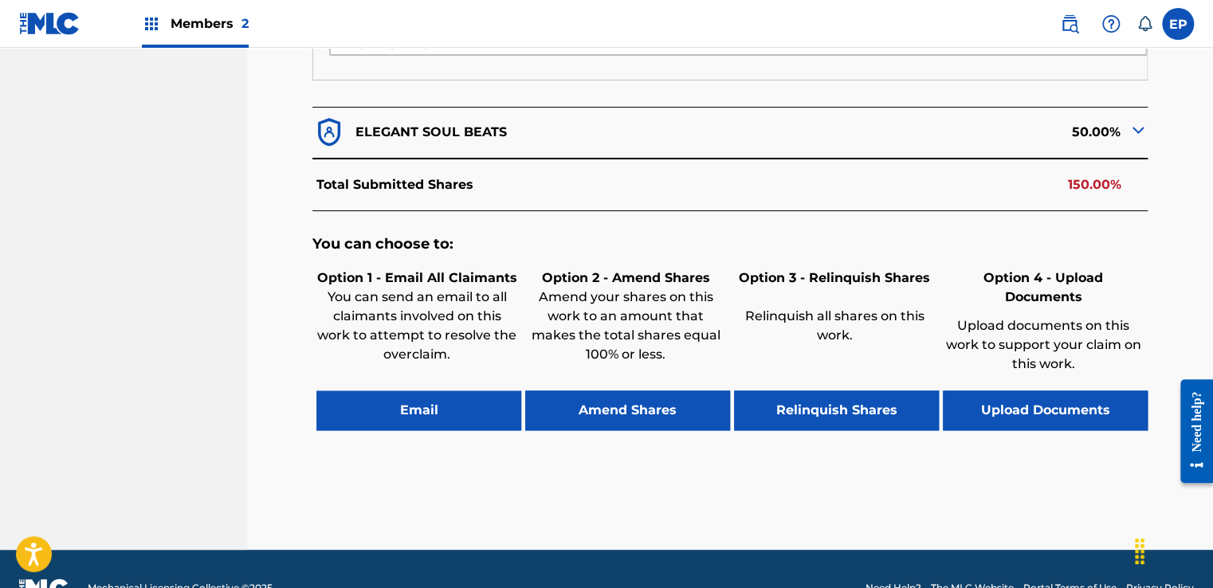
scroll to position [752, 0]
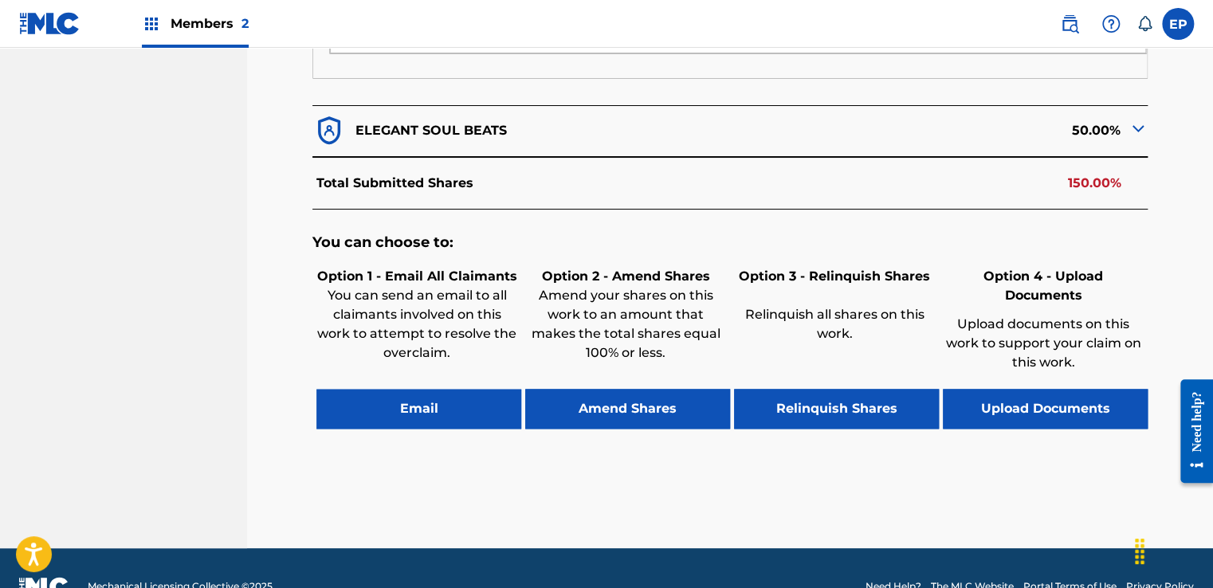
click at [1050, 389] on button "Upload Documents" at bounding box center [1045, 409] width 205 height 40
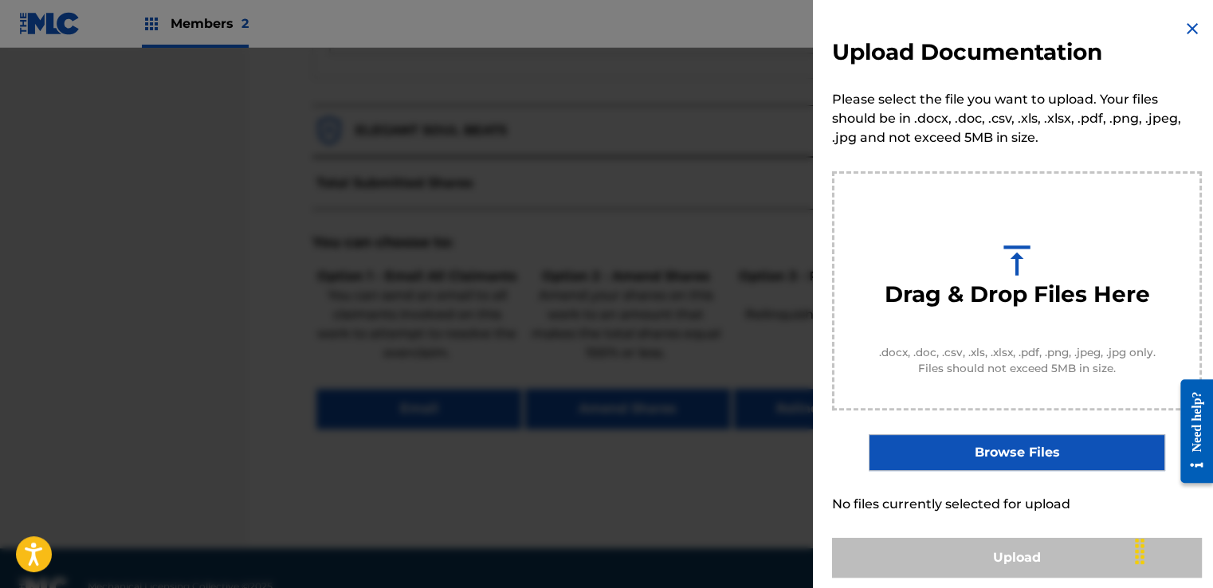
click at [1001, 442] on label "Browse Files" at bounding box center [1017, 452] width 296 height 37
click at [0, 0] on input "Browse Files" at bounding box center [0, 0] width 0 height 0
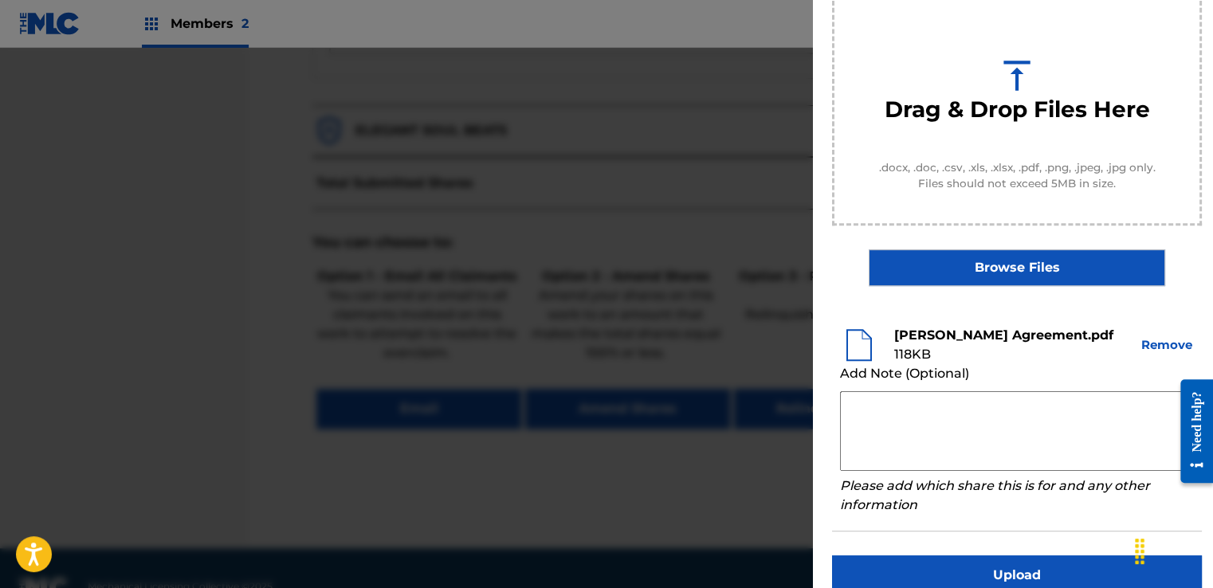
scroll to position [210, 0]
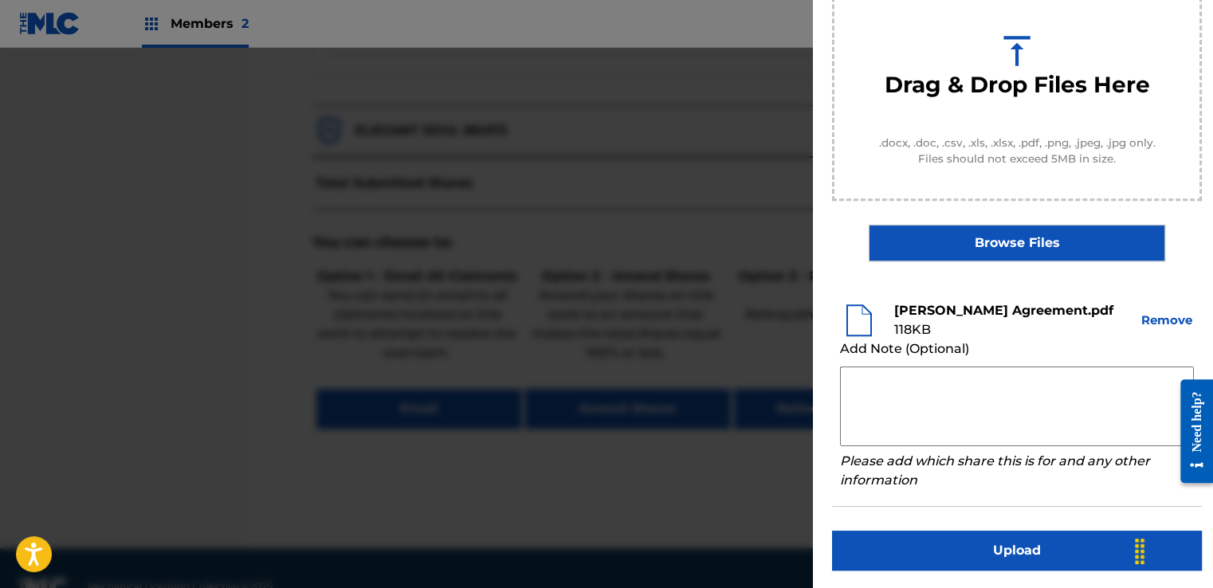
click at [910, 382] on textarea at bounding box center [1017, 407] width 354 height 80
paste textarea "Our self service agreement is signed via digital signature and is active until …"
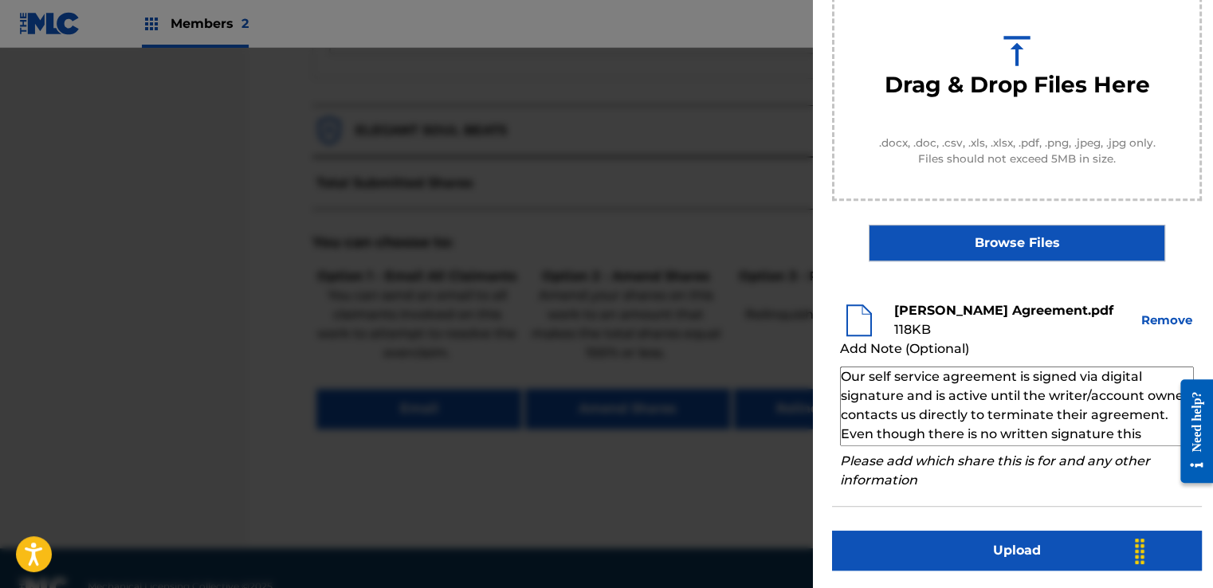
type textarea "Our self service agreement is signed via digital signature and is active until …"
click at [1007, 547] on button "Upload" at bounding box center [1017, 551] width 370 height 40
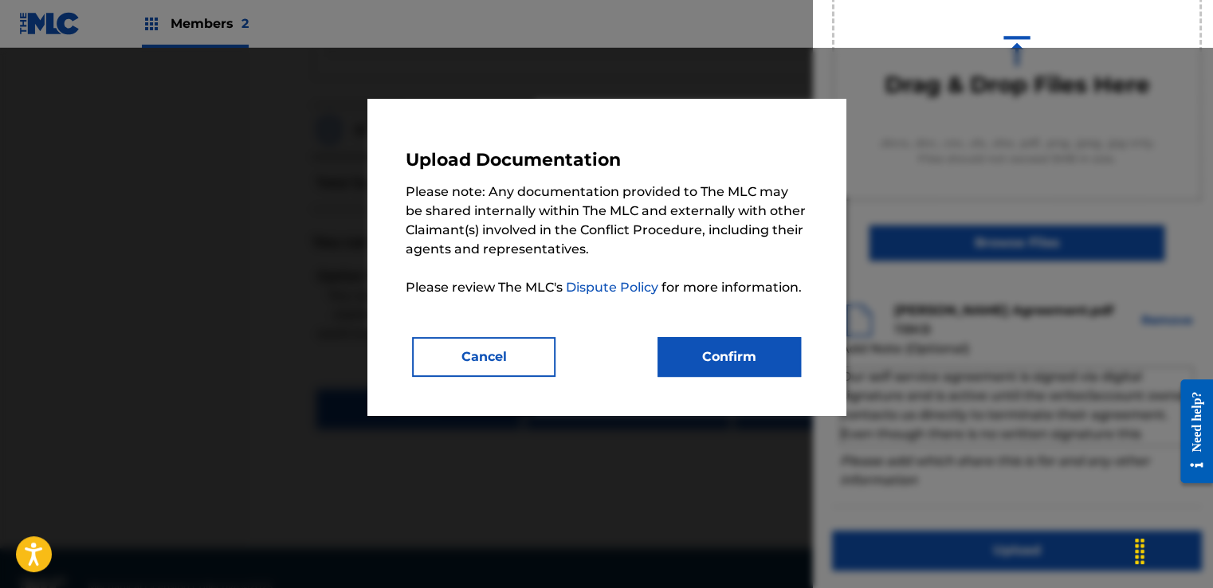
click at [761, 352] on button "Confirm" at bounding box center [729, 357] width 143 height 40
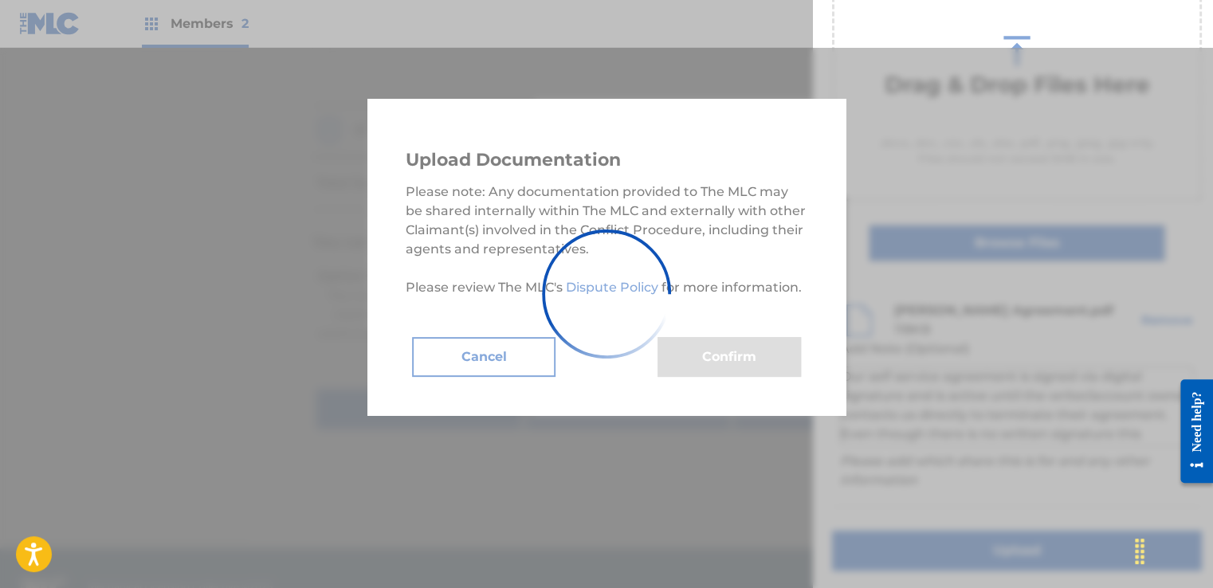
scroll to position [102, 0]
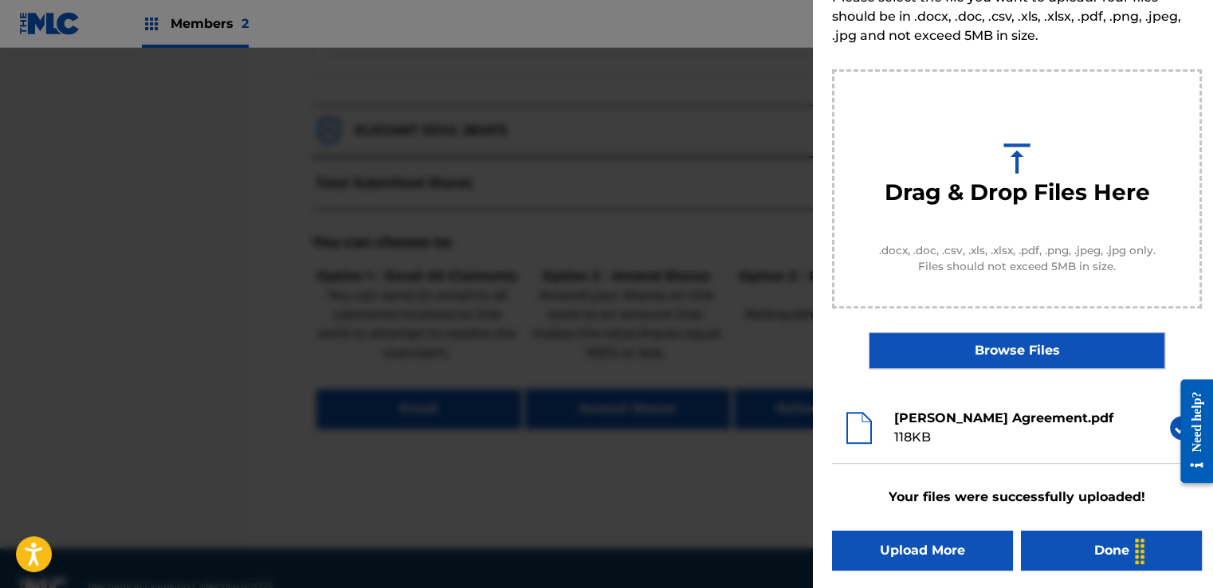
click at [1074, 545] on button "Done" at bounding box center [1111, 551] width 181 height 40
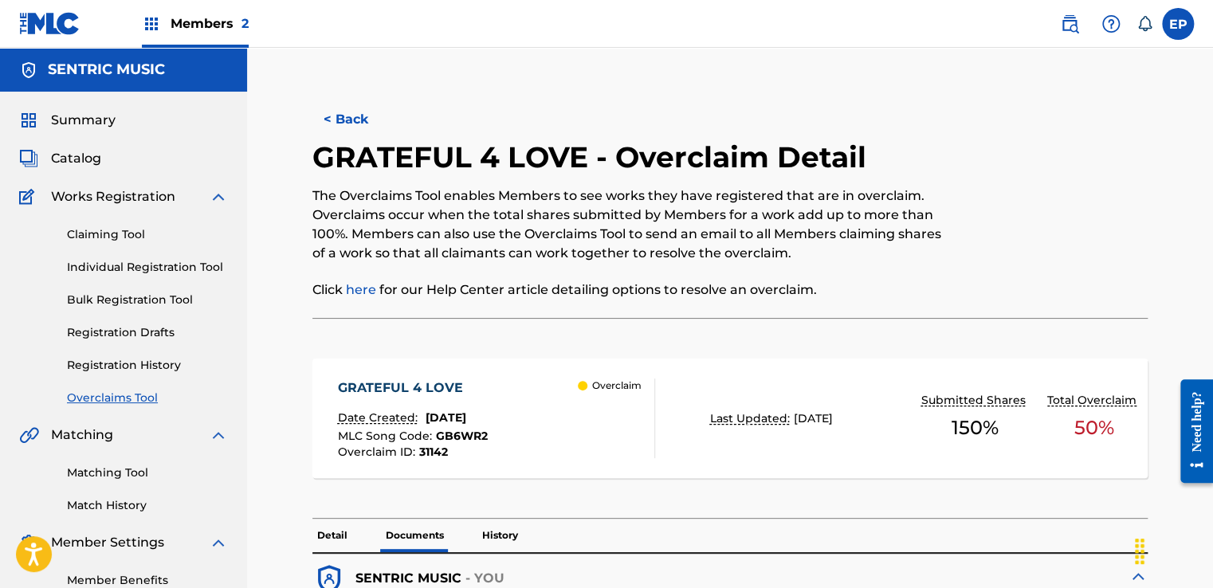
click at [139, 394] on link "Overclaims Tool" at bounding box center [147, 398] width 161 height 17
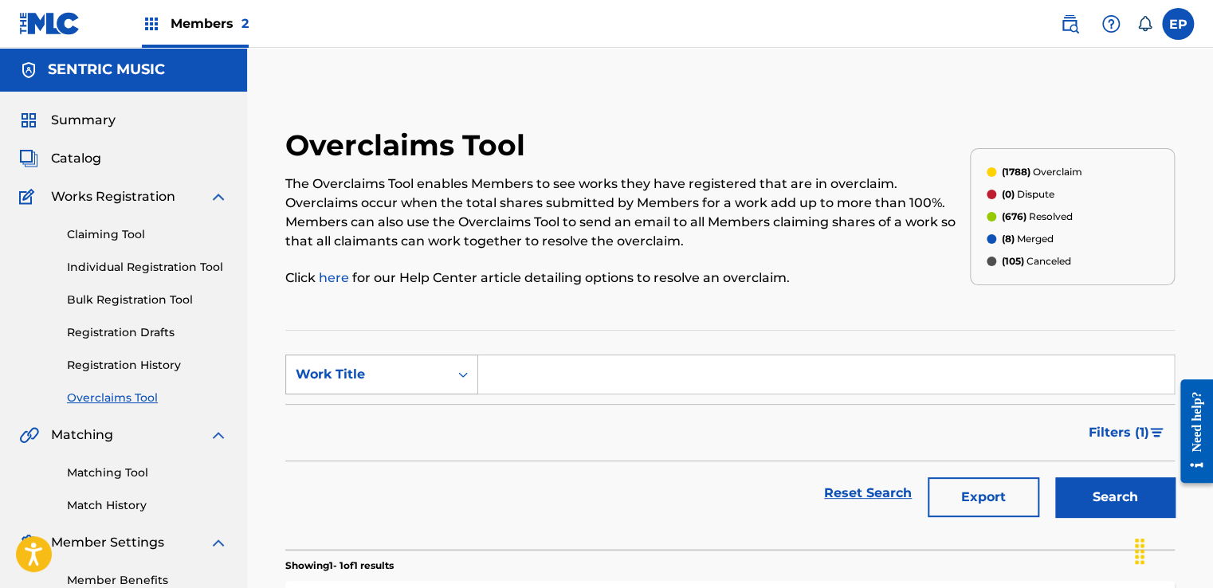
click at [404, 382] on div "Work Title" at bounding box center [367, 374] width 143 height 19
click at [378, 413] on div "MLC Song Code" at bounding box center [381, 415] width 191 height 40
drag, startPoint x: 560, startPoint y: 378, endPoint x: 713, endPoint y: 410, distance: 155.5
click at [560, 378] on input "Search Form" at bounding box center [826, 374] width 696 height 38
paste input "S61GA8"
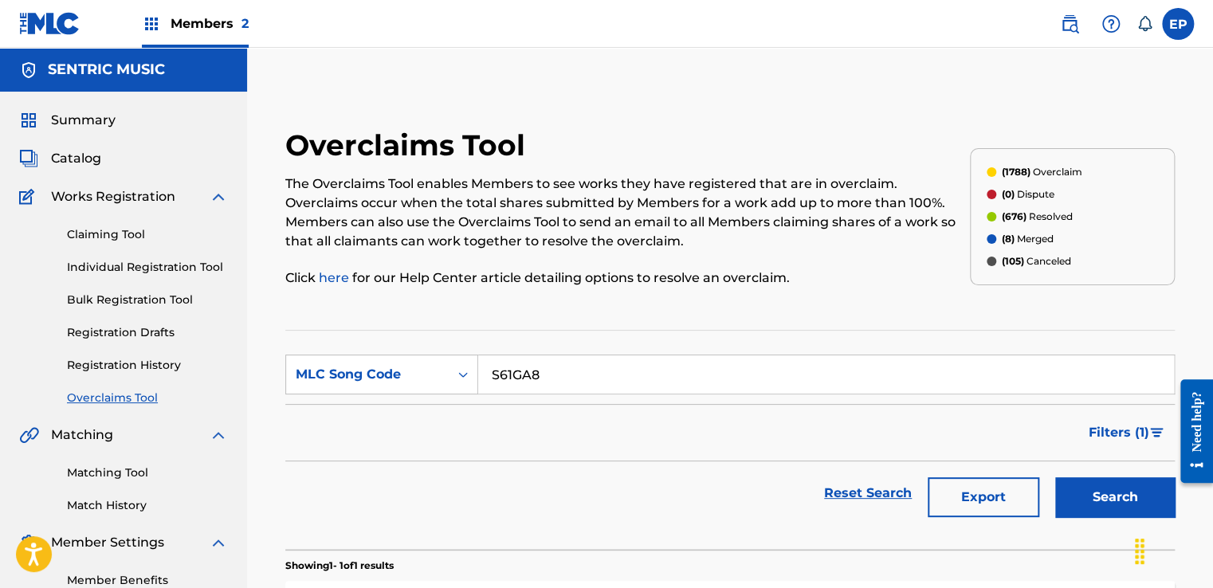
type input "S61GA8"
click at [1087, 496] on button "Search" at bounding box center [1115, 497] width 120 height 40
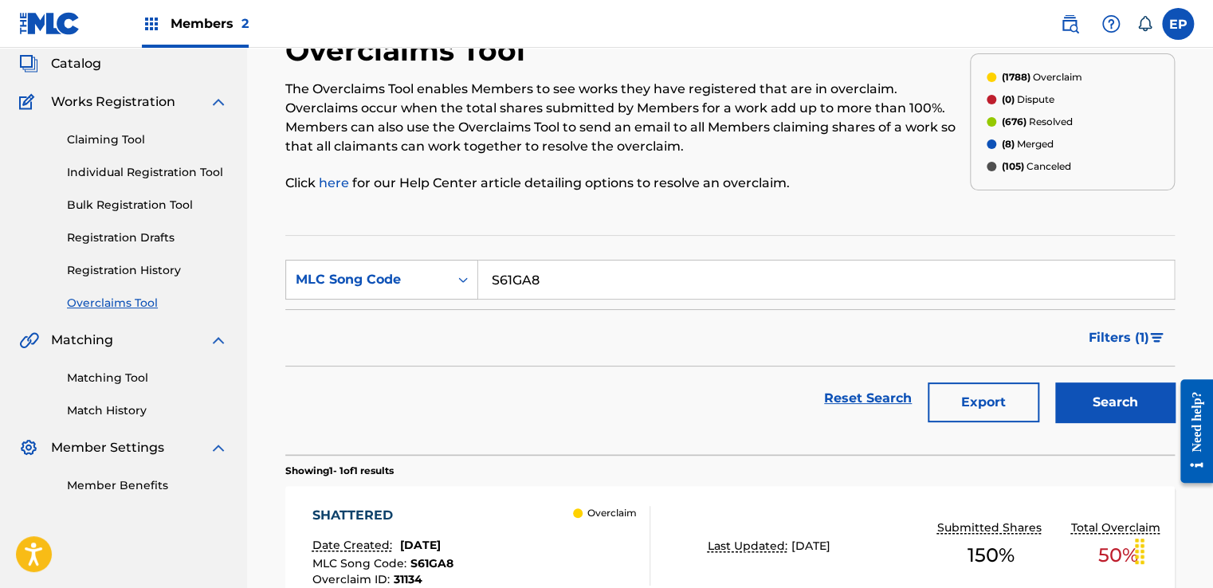
scroll to position [262, 0]
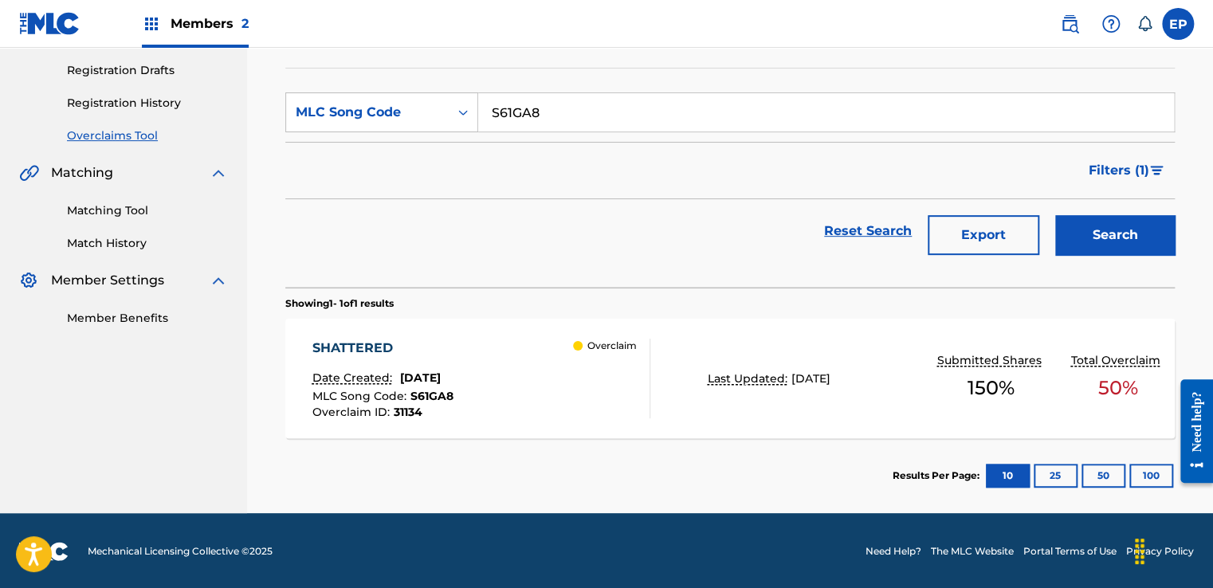
click at [666, 351] on div "SHATTERED Date Created: July 30, 2025 MLC Song Code : S61GA8 Overclaim ID : 311…" at bounding box center [730, 379] width 890 height 120
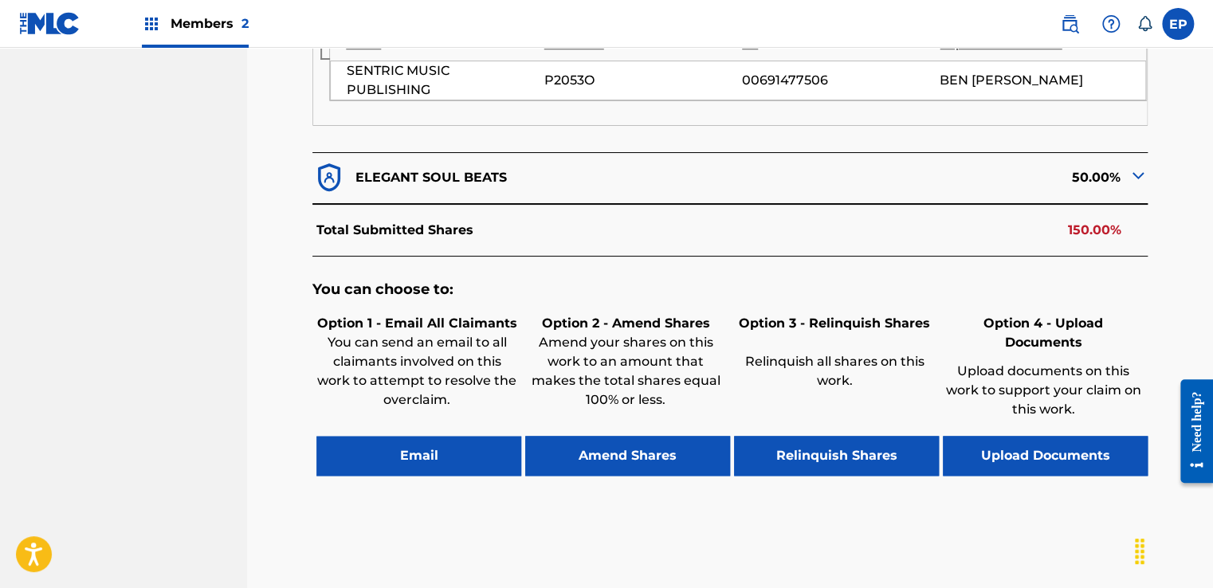
scroll to position [752, 0]
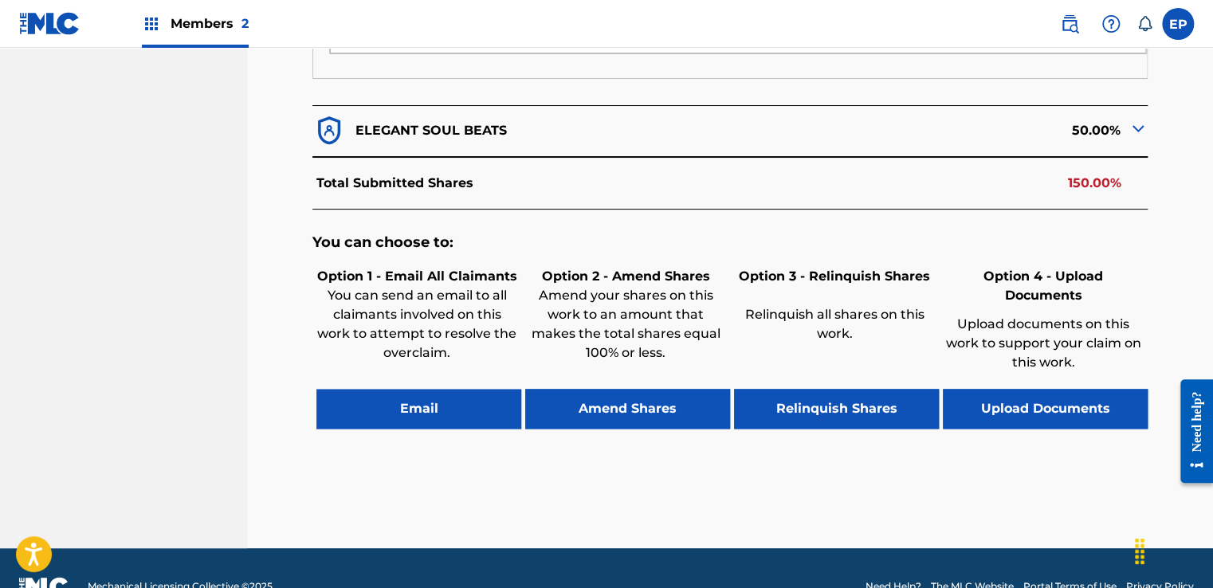
click at [1027, 389] on button "Upload Documents" at bounding box center [1045, 409] width 205 height 40
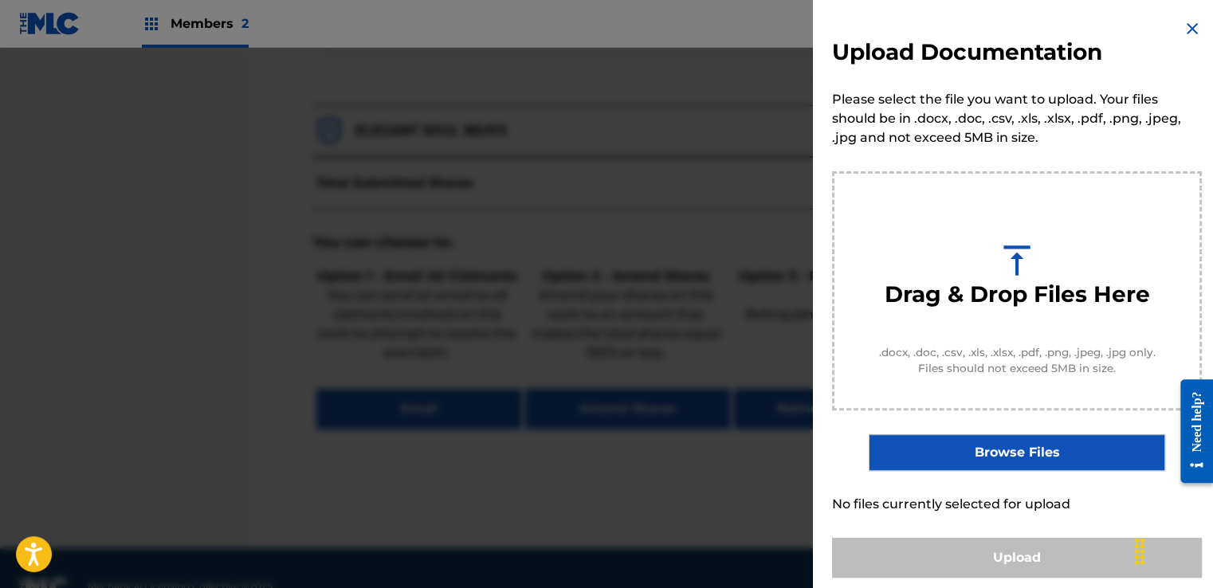
click at [977, 461] on label "Browse Files" at bounding box center [1017, 452] width 296 height 37
click at [0, 0] on input "Browse Files" at bounding box center [0, 0] width 0 height 0
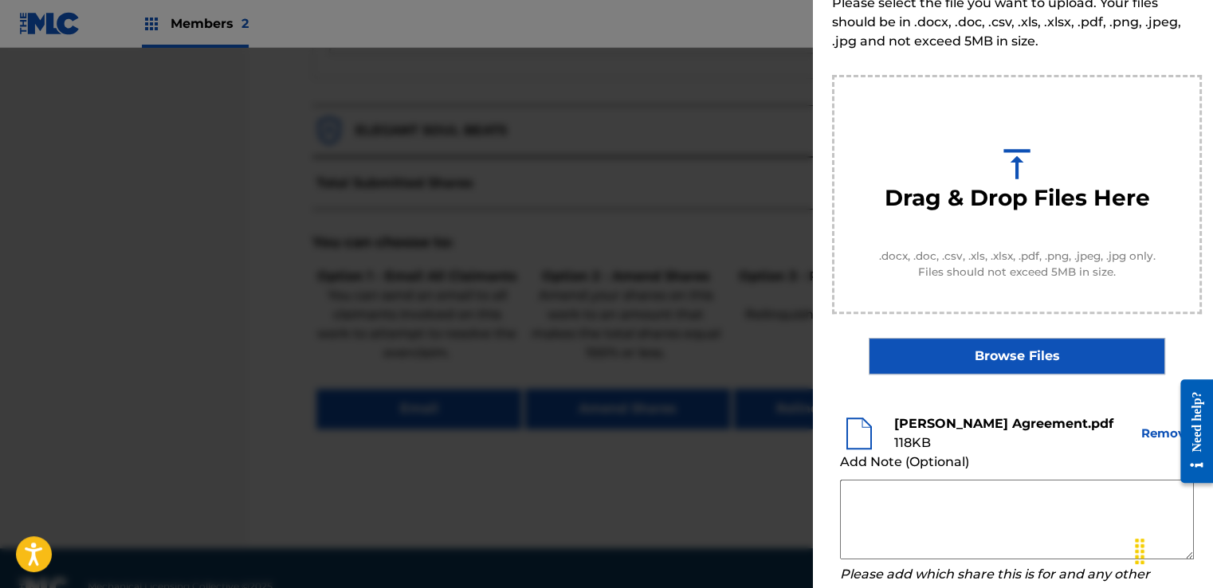
scroll to position [210, 0]
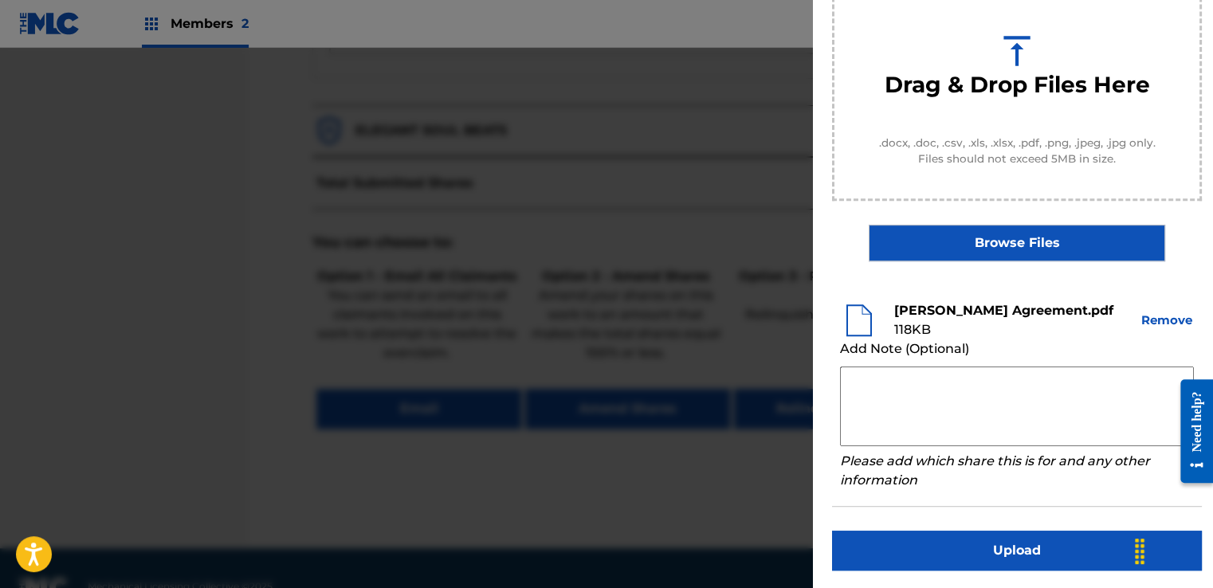
click at [920, 382] on textarea at bounding box center [1017, 407] width 354 height 80
paste textarea "Our self service agreement is signed via digital signature and is active until …"
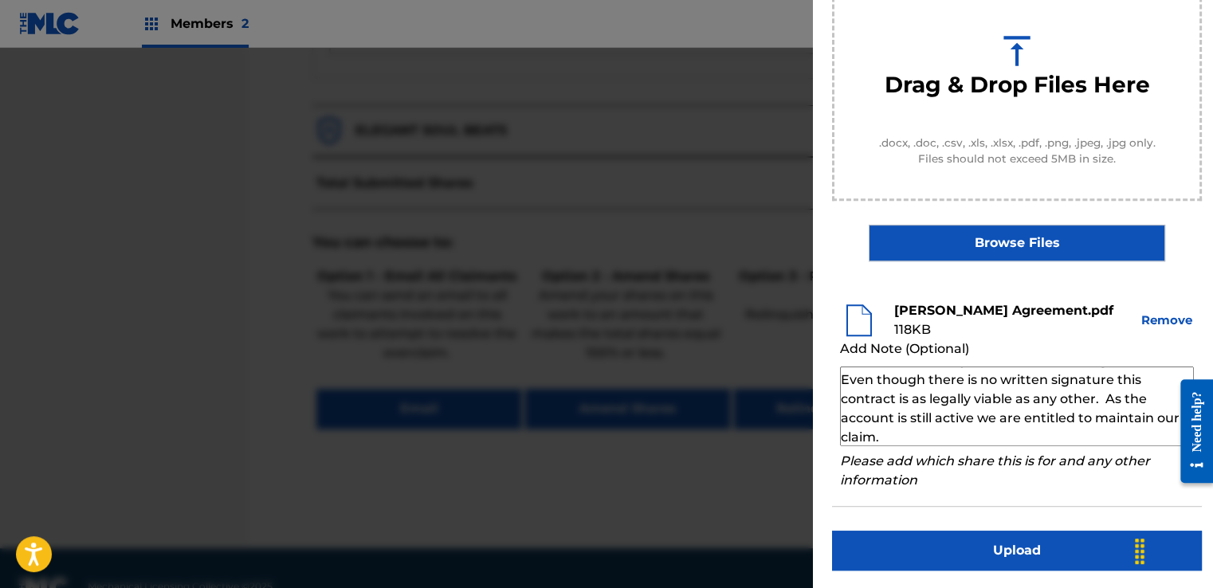
scroll to position [55, 0]
type textarea "Our self service agreement is signed via digital signature and is active until …"
click at [955, 540] on button "Upload" at bounding box center [1017, 551] width 370 height 40
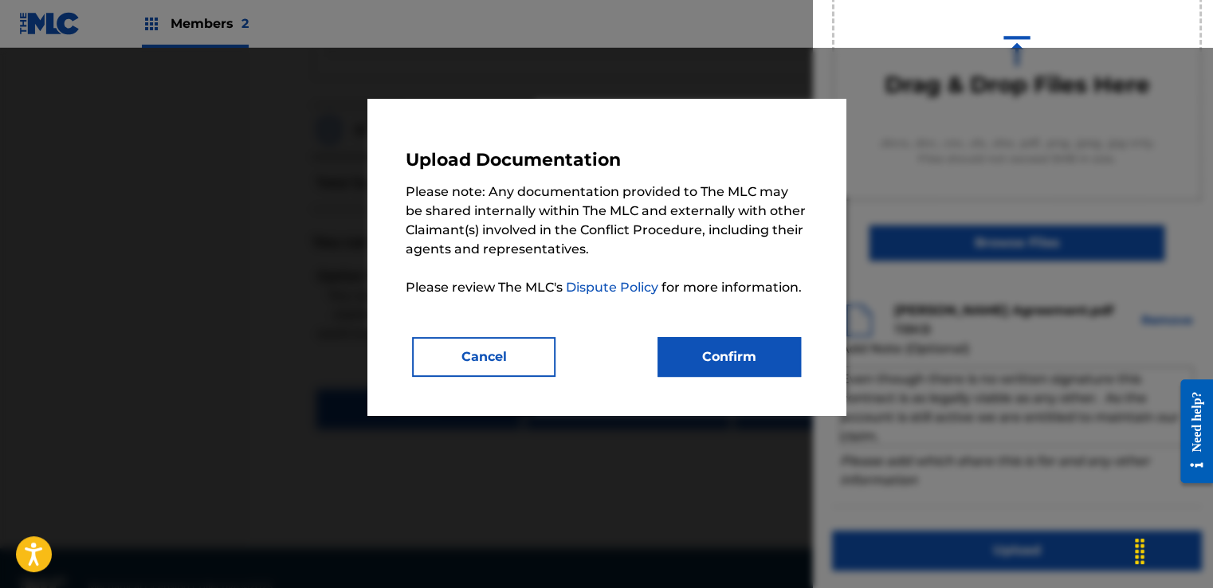
click at [739, 359] on button "Confirm" at bounding box center [729, 357] width 143 height 40
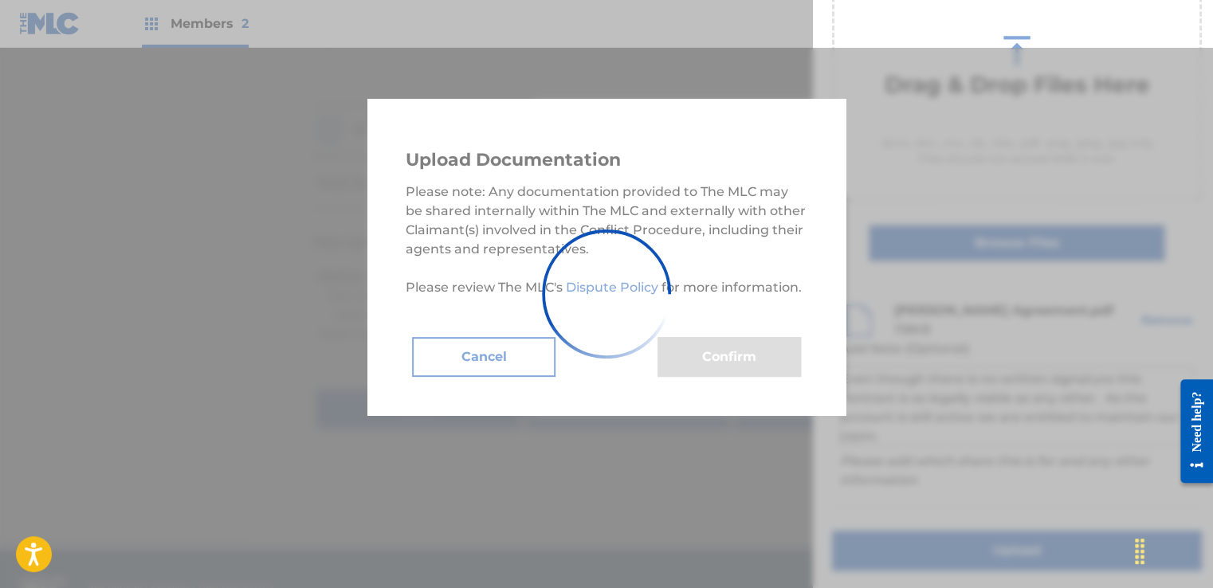
scroll to position [102, 0]
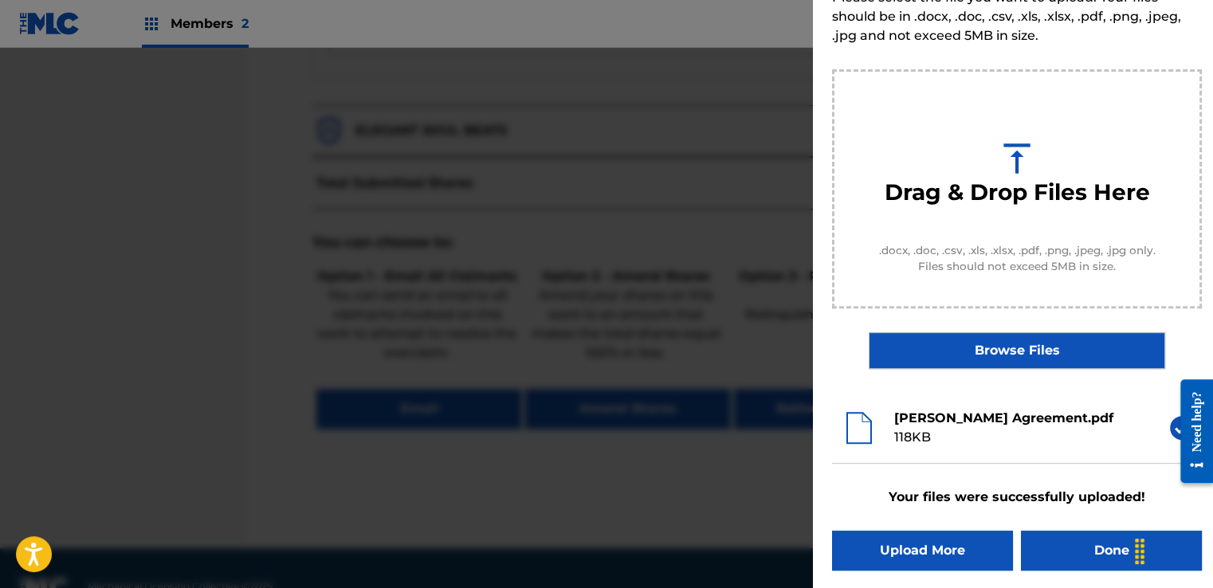
click at [1067, 551] on button "Done" at bounding box center [1111, 551] width 181 height 40
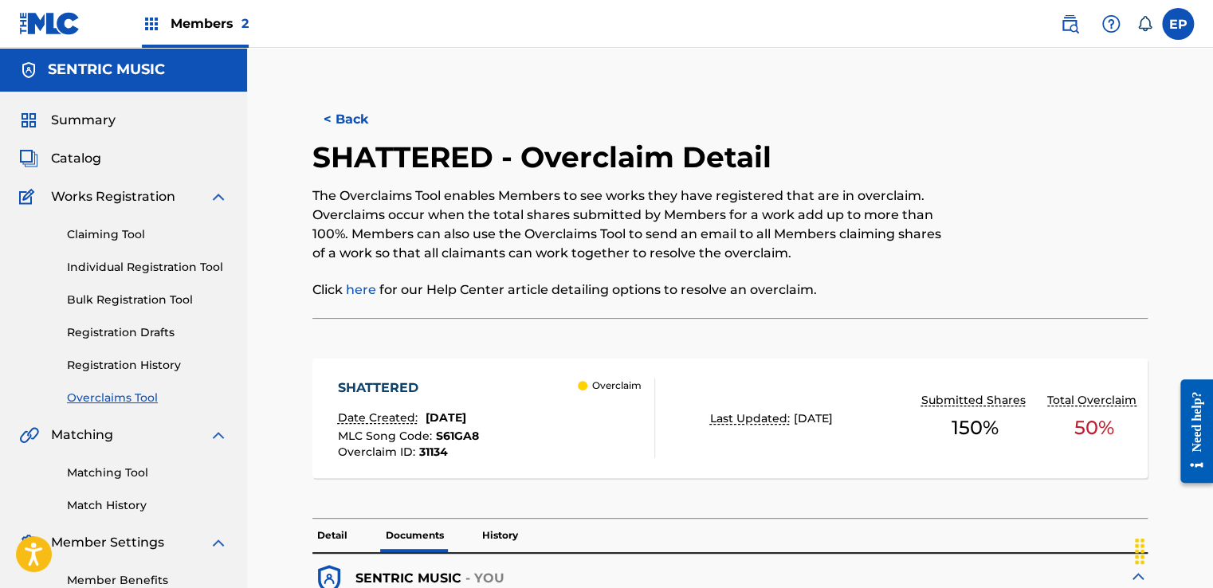
click at [130, 393] on link "Overclaims Tool" at bounding box center [147, 398] width 161 height 17
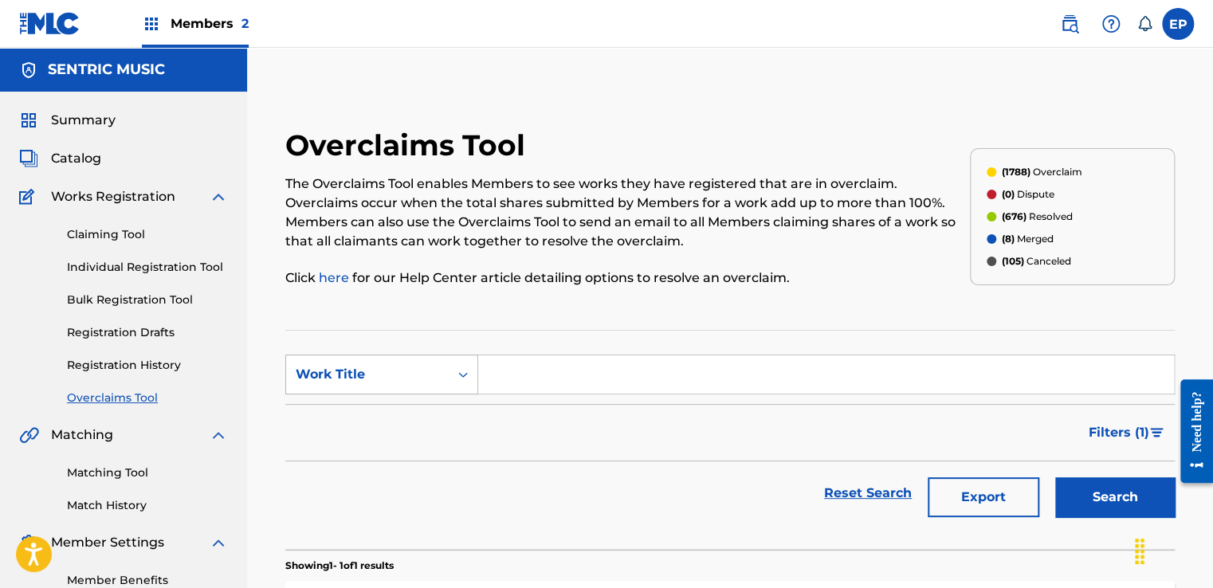
click at [400, 369] on div "Work Title" at bounding box center [367, 374] width 143 height 19
click at [383, 408] on div "MLC Song Code" at bounding box center [381, 415] width 191 height 40
drag, startPoint x: 515, startPoint y: 379, endPoint x: 649, endPoint y: 384, distance: 134.0
click at [515, 379] on input "Search Form" at bounding box center [826, 374] width 696 height 38
paste input "DQ8J8L"
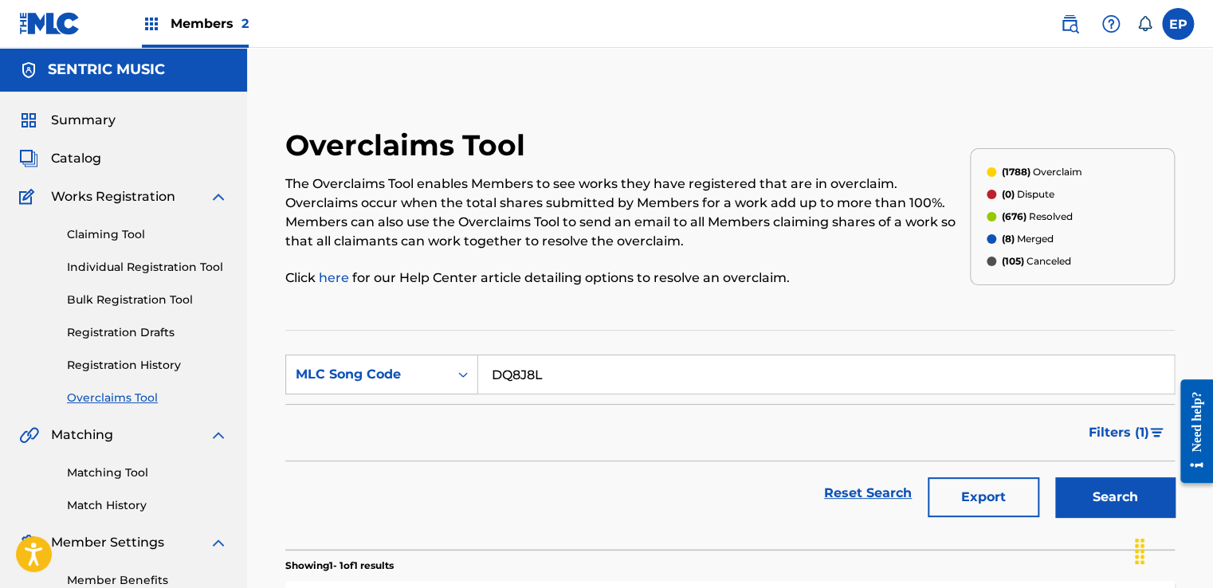
type input "DQ8J8L"
click at [1081, 486] on button "Search" at bounding box center [1115, 497] width 120 height 40
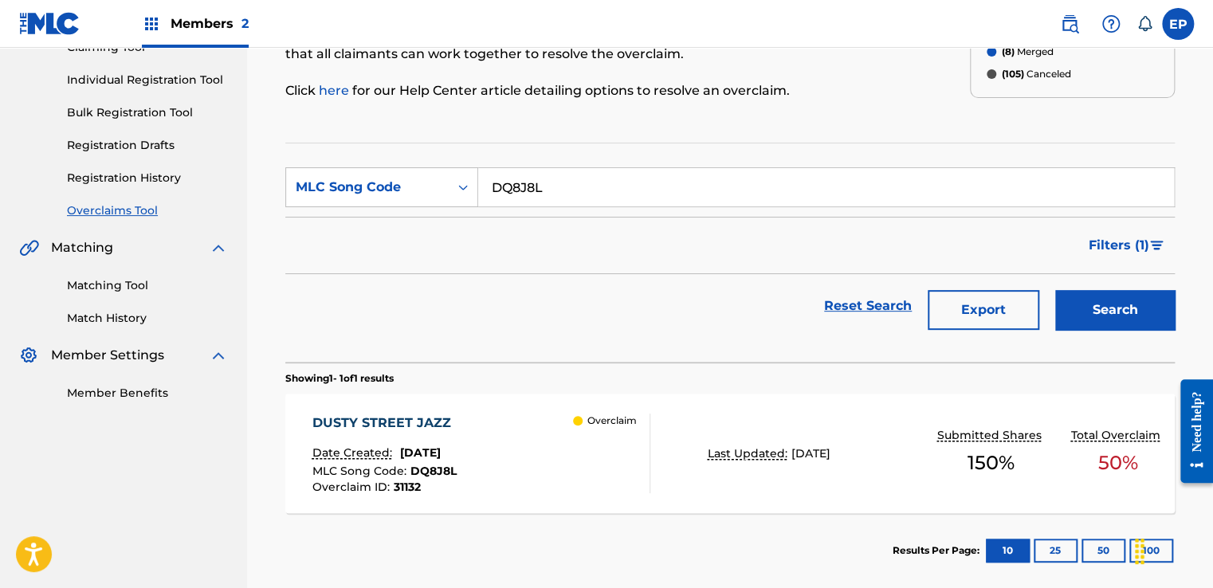
scroll to position [262, 0]
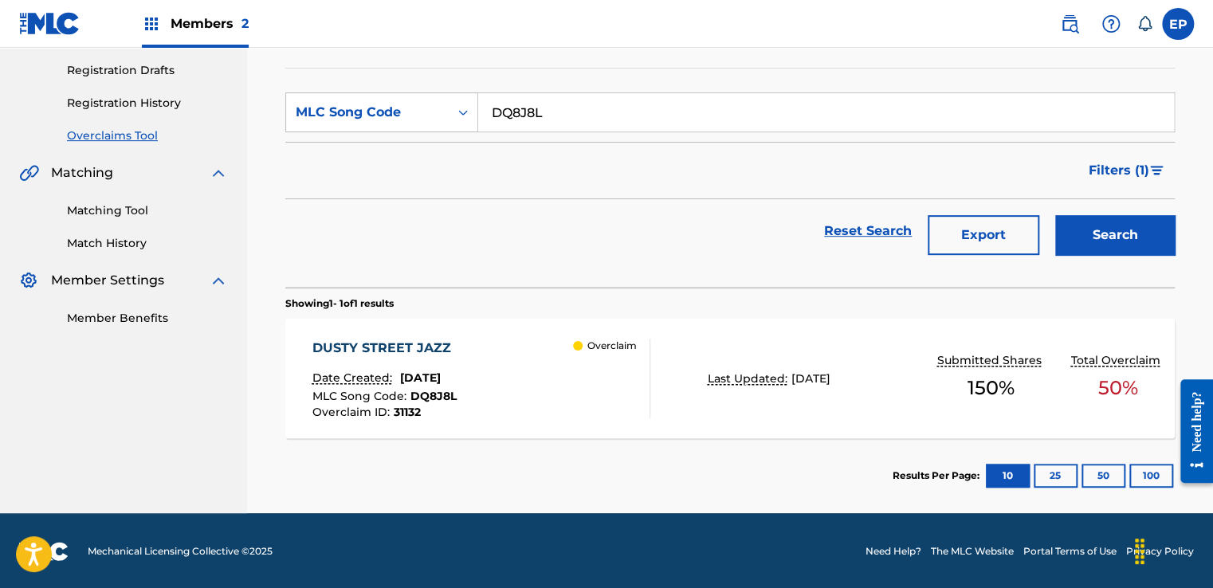
click at [541, 397] on div "DUSTY STREET JAZZ Date Created: July 30, 2025 MLC Song Code : DQ8J8L Overclaim …" at bounding box center [481, 379] width 338 height 80
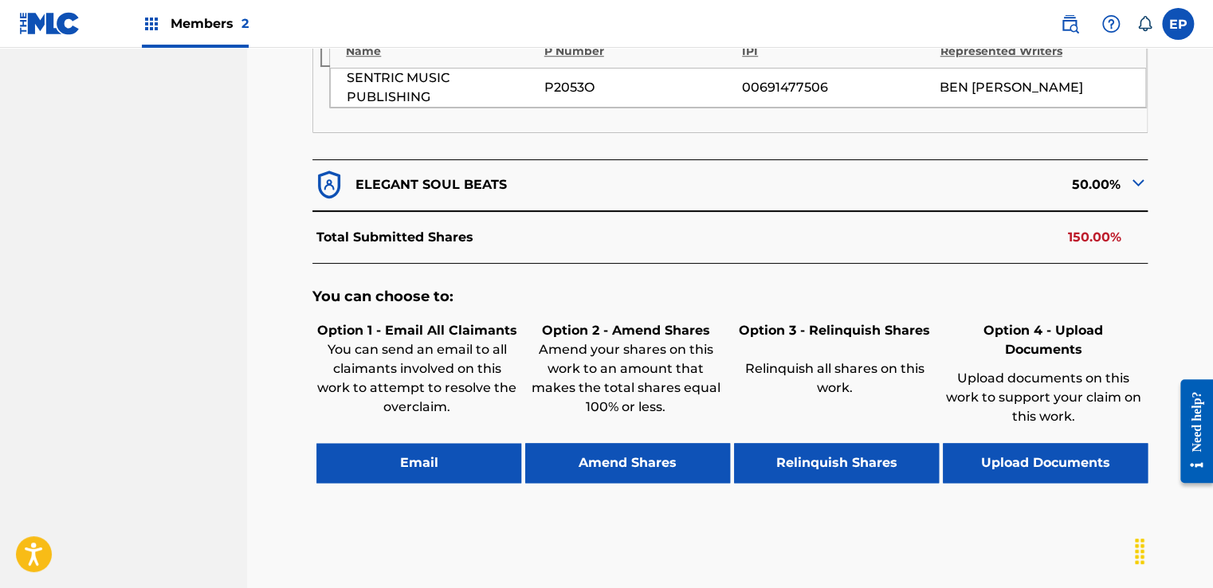
scroll to position [752, 0]
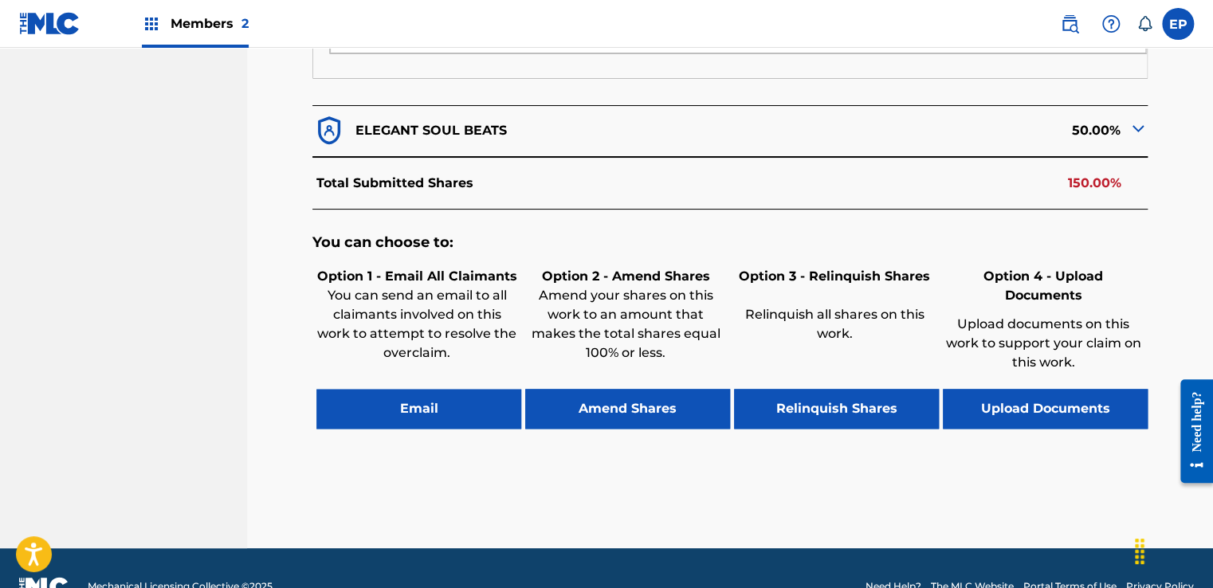
click at [982, 389] on button "Upload Documents" at bounding box center [1045, 409] width 205 height 40
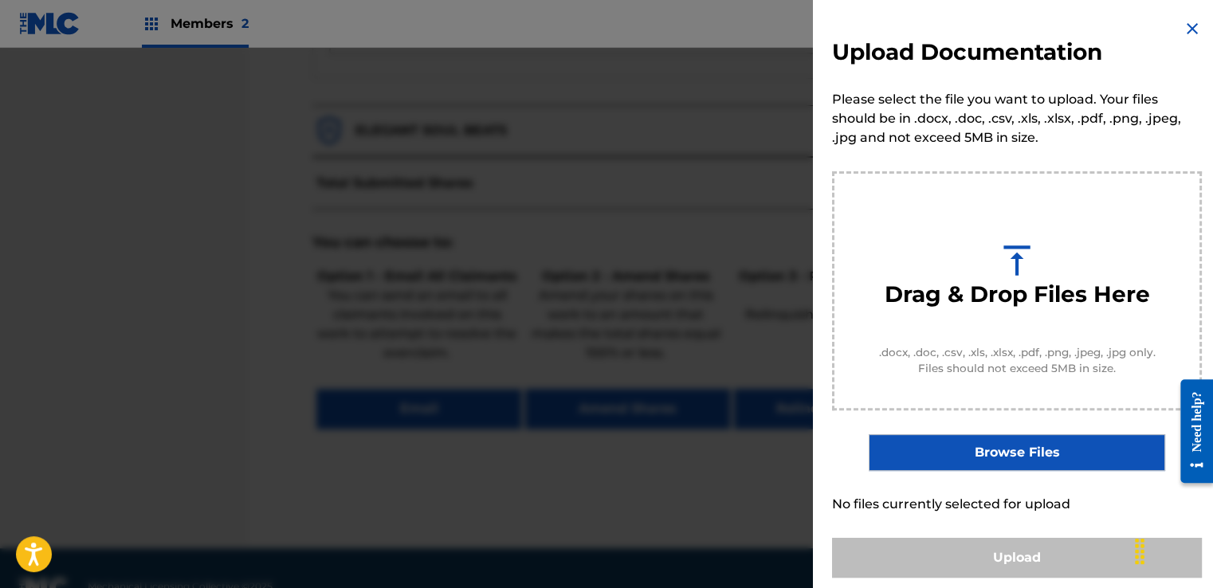
click at [995, 447] on label "Browse Files" at bounding box center [1017, 452] width 296 height 37
click at [0, 0] on input "Browse Files" at bounding box center [0, 0] width 0 height 0
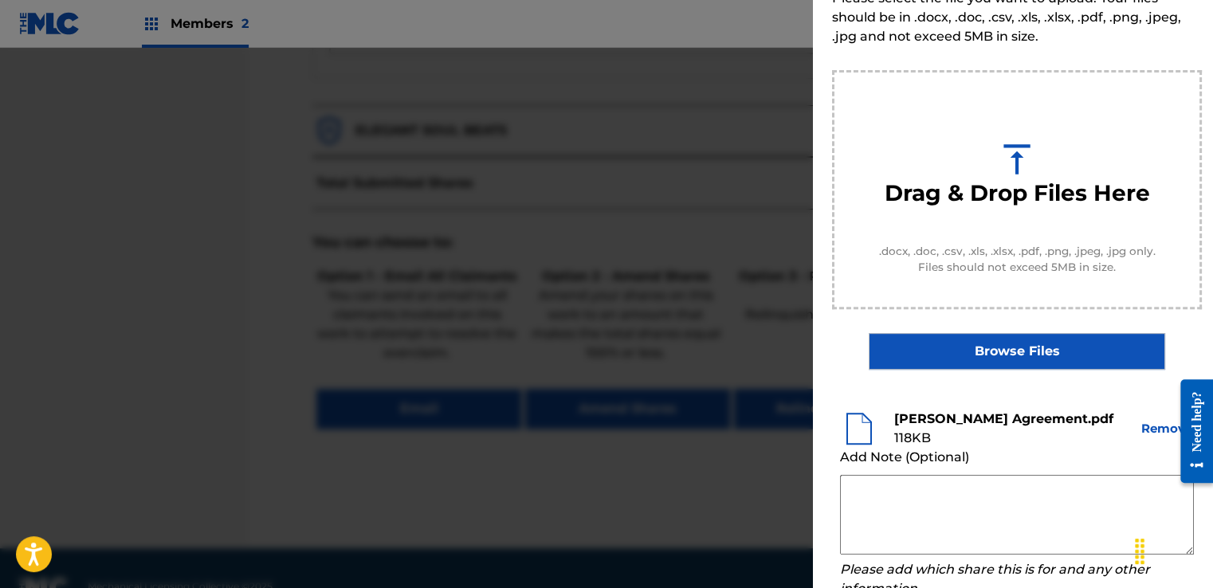
scroll to position [210, 0]
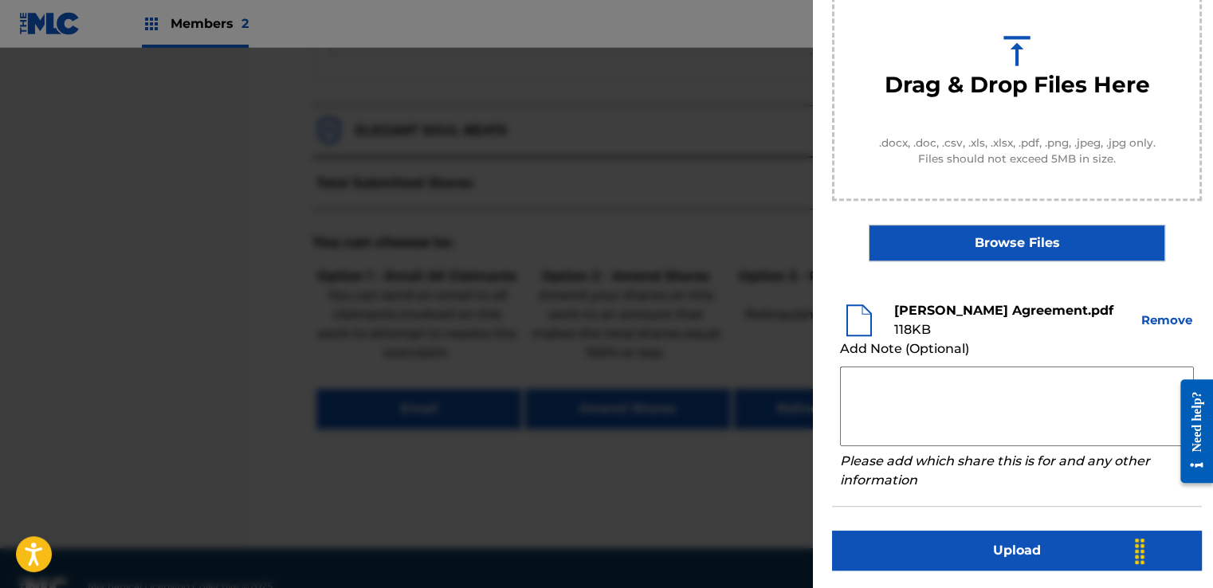
click at [888, 397] on textarea at bounding box center [1017, 407] width 354 height 80
paste textarea "Our self service agreement is signed via digital signature and is active until …"
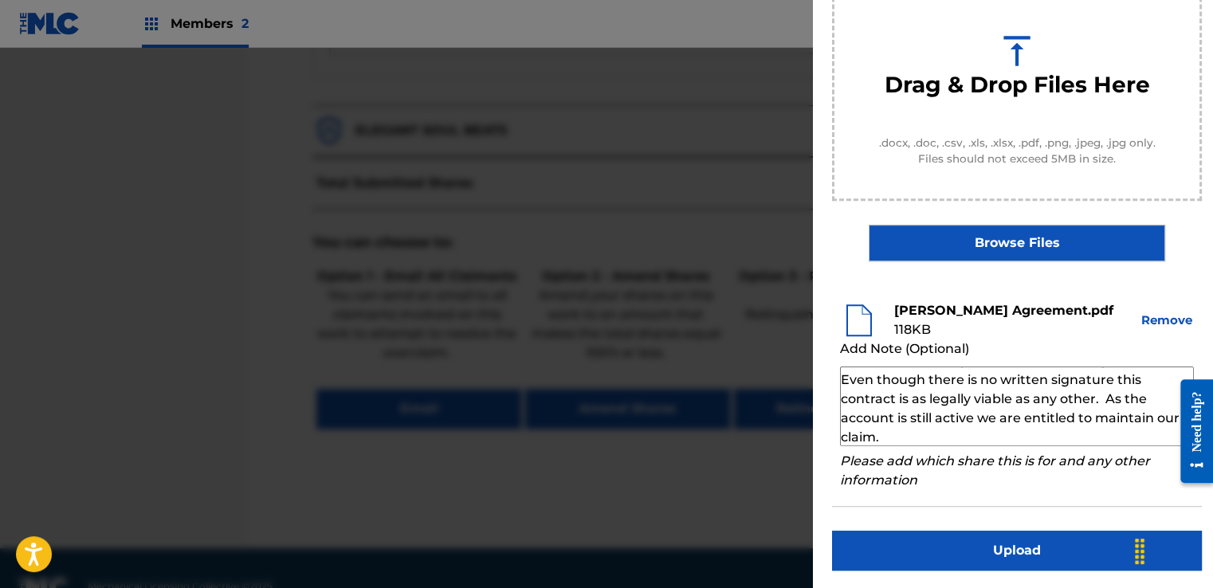
scroll to position [55, 0]
type textarea "Our self service agreement is signed via digital signature and is active until …"
click at [961, 540] on button "Upload" at bounding box center [1017, 551] width 370 height 40
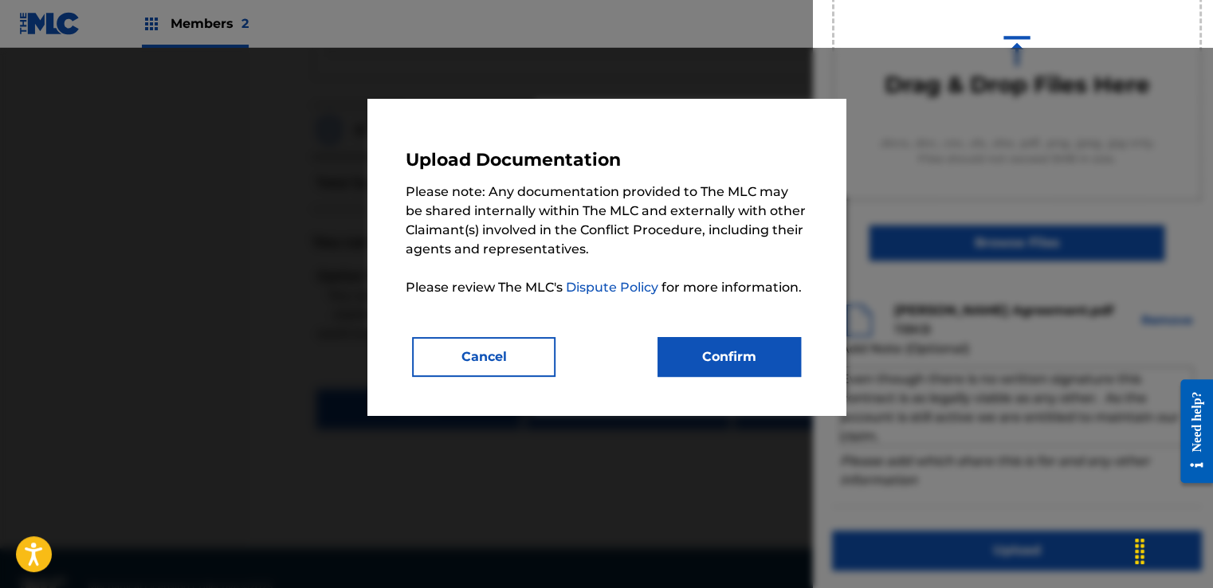
click at [696, 316] on div "Upload Documentation Please note: Any documentation provided to The MLC may be …" at bounding box center [607, 257] width 402 height 240
click at [718, 349] on button "Confirm" at bounding box center [729, 357] width 143 height 40
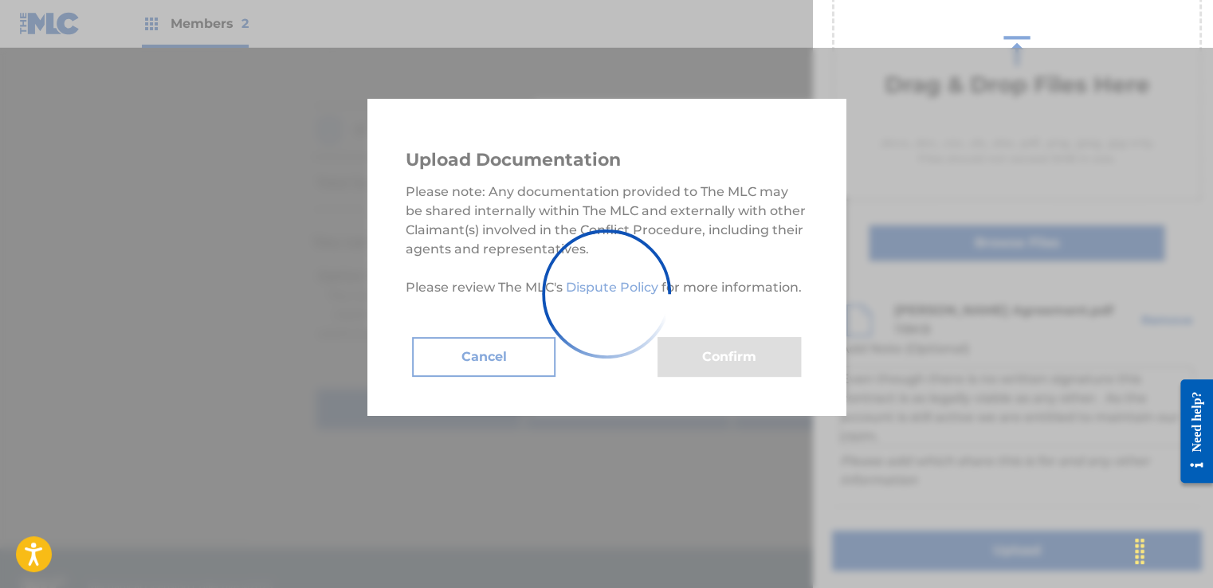
scroll to position [102, 0]
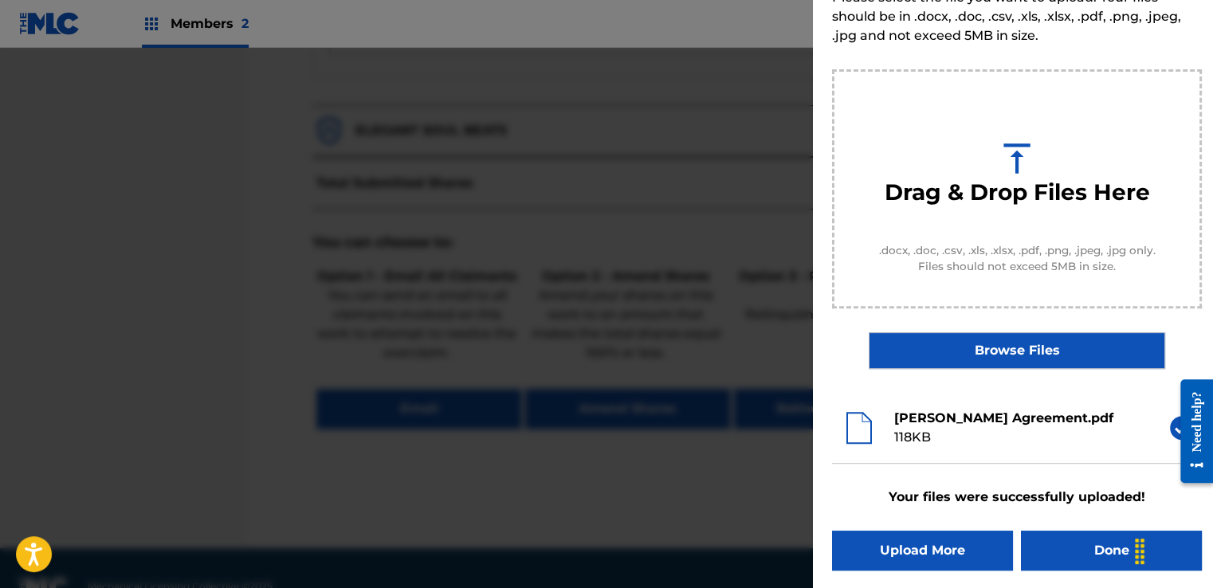
click at [1054, 547] on button "Done" at bounding box center [1111, 551] width 181 height 40
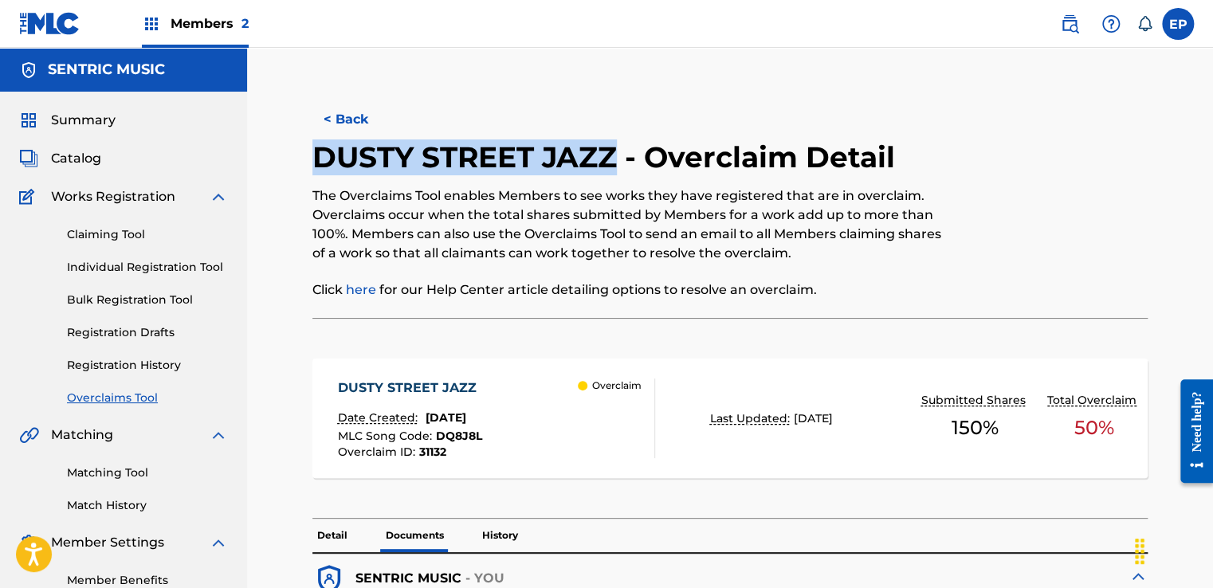
drag, startPoint x: 619, startPoint y: 161, endPoint x: 323, endPoint y: 167, distance: 295.8
click at [323, 167] on h2 "DUSTY STREET JAZZ - Overclaim Detail" at bounding box center [607, 157] width 591 height 36
copy h2 "DUSTY STREET JAZZ"
click at [135, 398] on link "Overclaims Tool" at bounding box center [147, 398] width 161 height 17
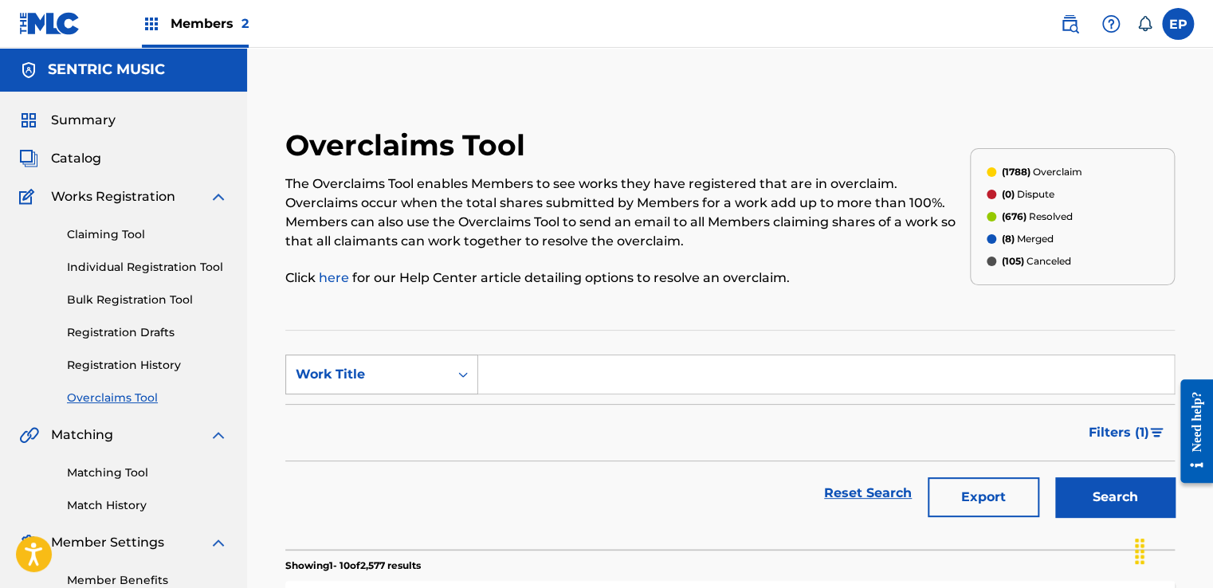
click at [438, 380] on div "Work Title" at bounding box center [367, 374] width 143 height 19
click at [399, 414] on div "MLC Song Code" at bounding box center [381, 415] width 191 height 40
click at [567, 375] on input "Search Form" at bounding box center [826, 374] width 696 height 38
type input "TX0961"
click at [1115, 487] on button "Search" at bounding box center [1115, 497] width 120 height 40
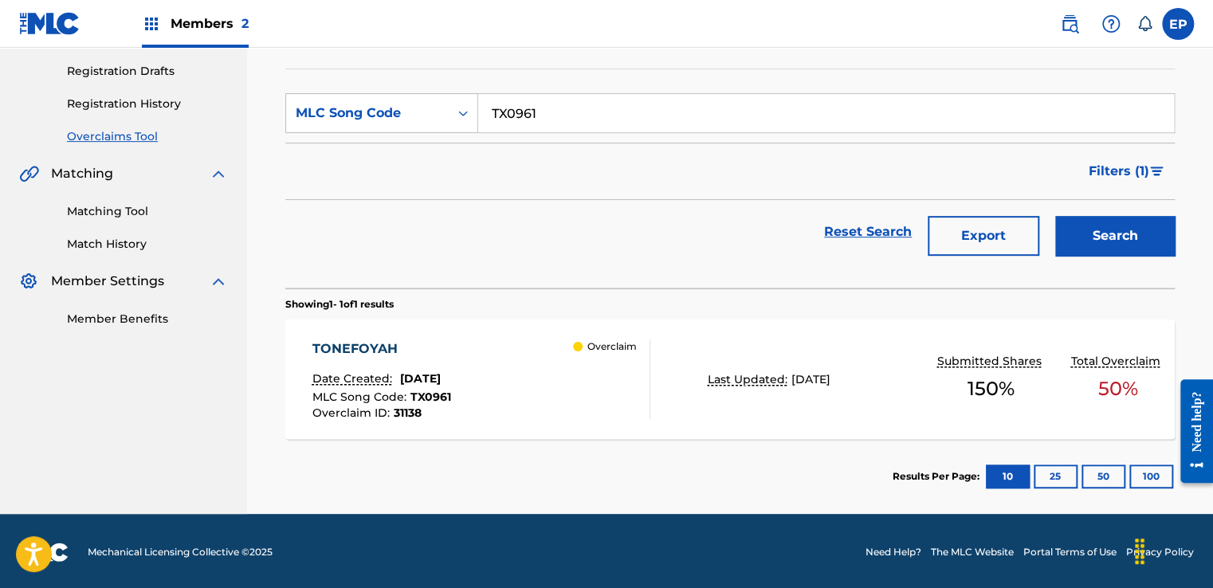
scroll to position [262, 0]
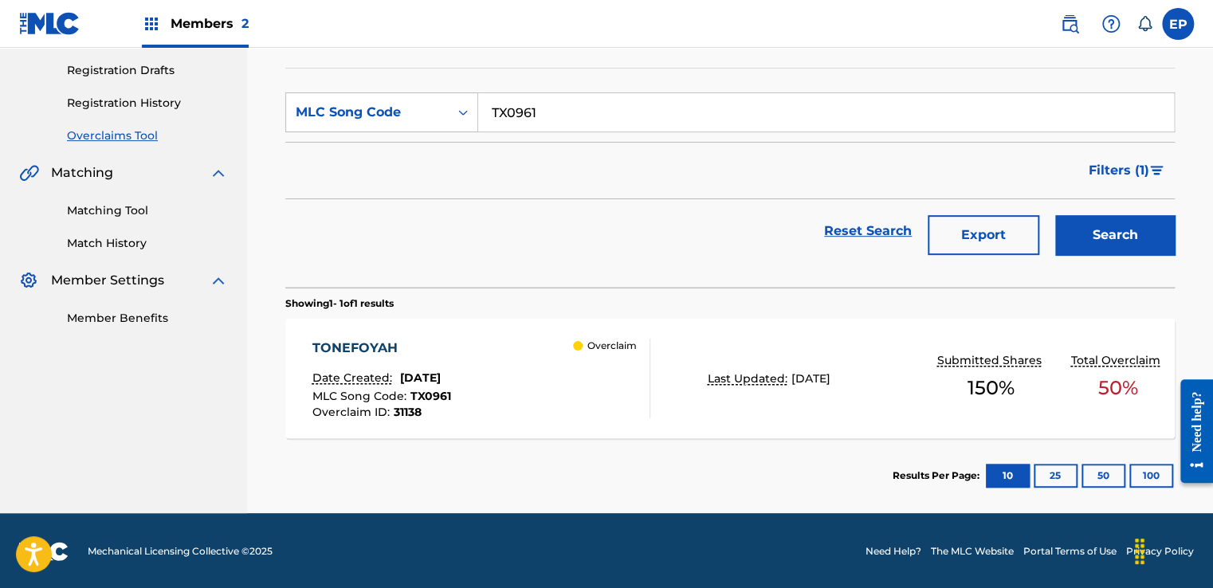
click at [544, 413] on div "TONEFOYAH Date Created: July 30, 2025 MLC Song Code : TX0961 Overclaim ID : 311…" at bounding box center [481, 379] width 338 height 80
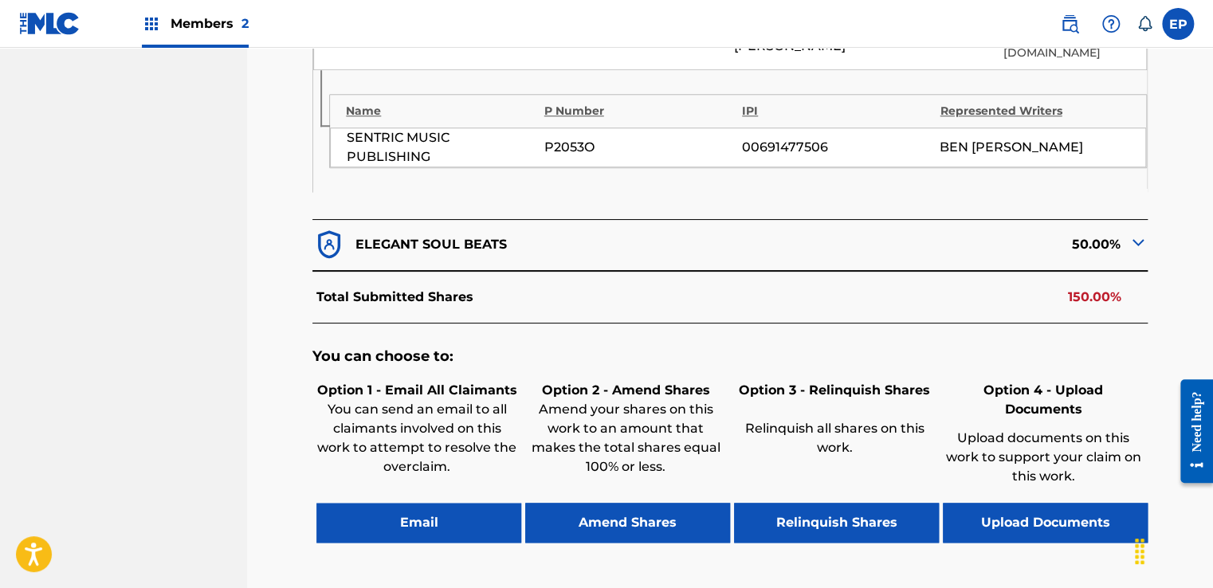
scroll to position [752, 0]
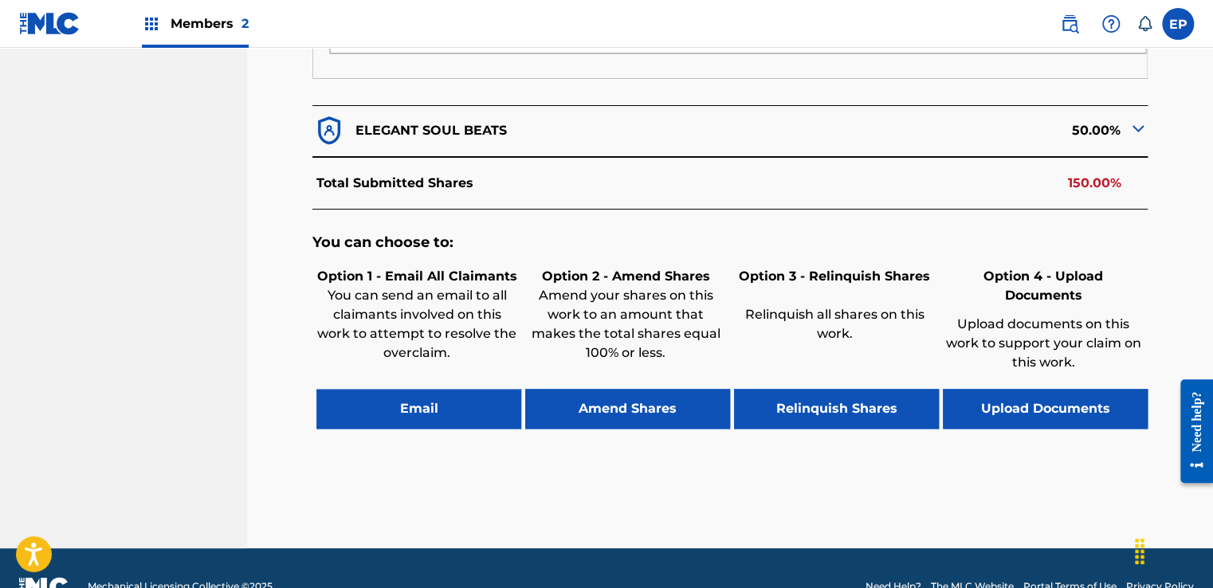
click at [1029, 389] on button "Upload Documents" at bounding box center [1045, 409] width 205 height 40
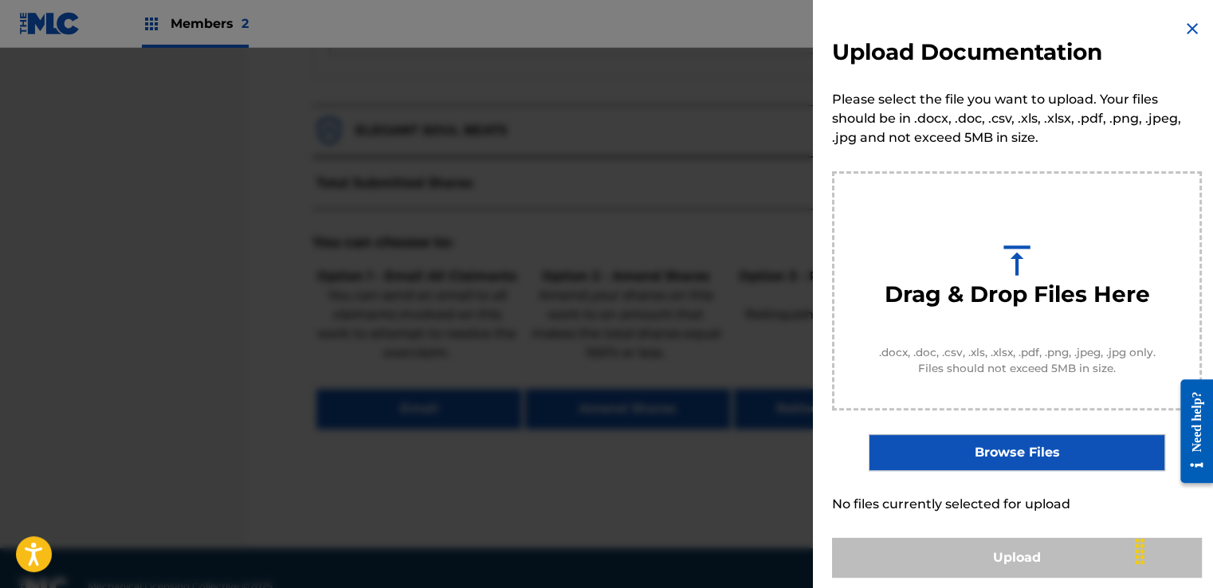
click at [1034, 451] on label "Browse Files" at bounding box center [1017, 452] width 296 height 37
click at [0, 0] on input "Browse Files" at bounding box center [0, 0] width 0 height 0
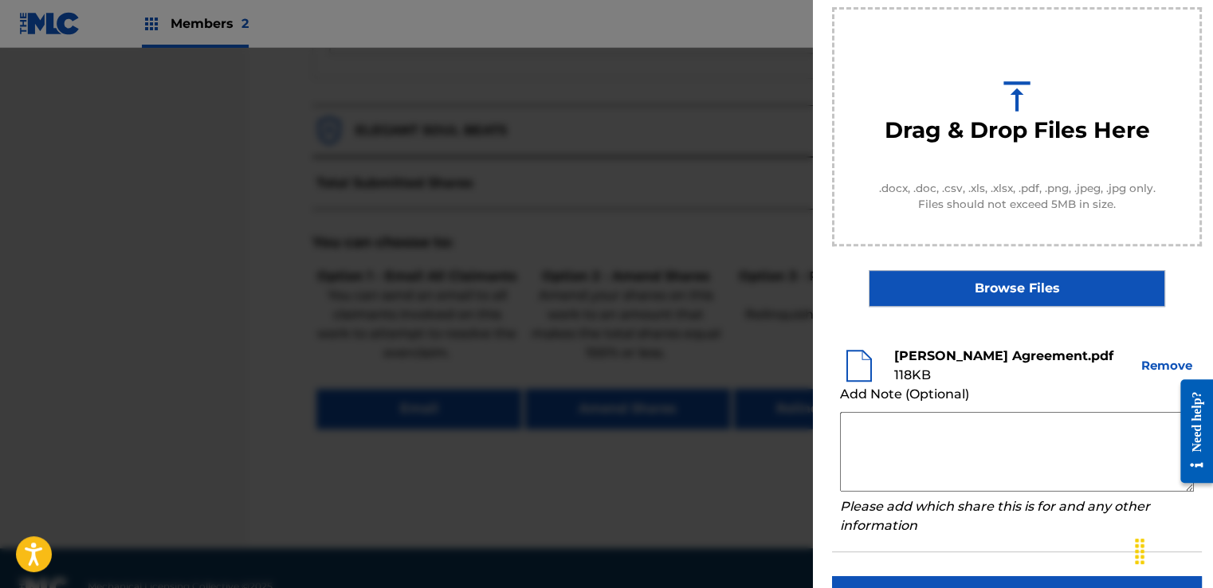
scroll to position [210, 0]
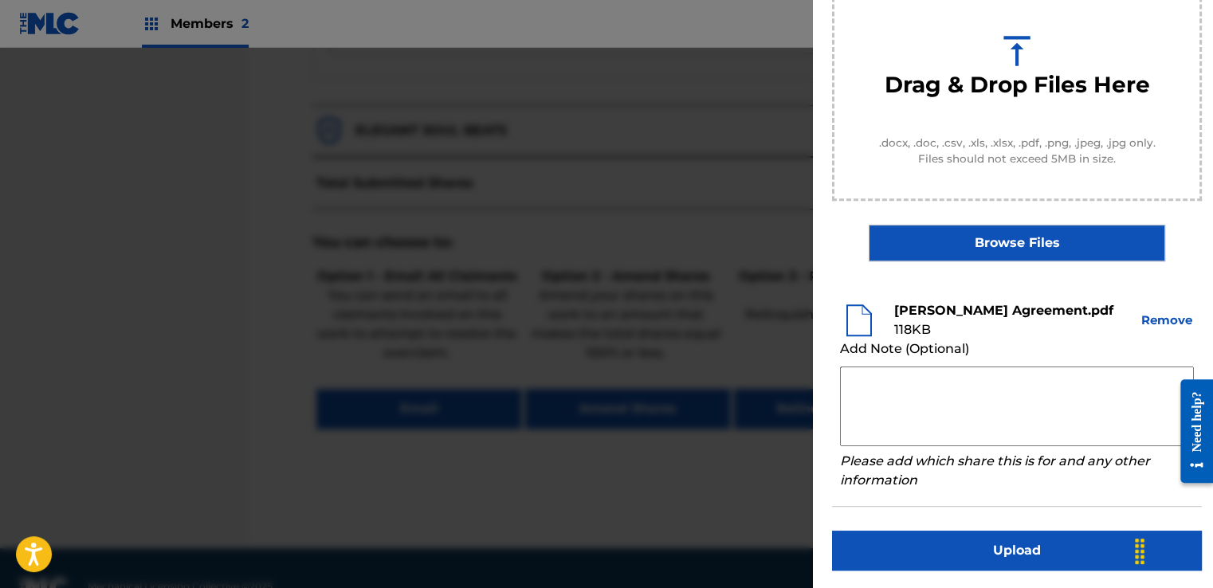
click at [959, 394] on textarea at bounding box center [1017, 407] width 354 height 80
click at [927, 391] on textarea at bounding box center [1017, 407] width 354 height 80
paste textarea "Our self service agreement is signed via digital signature and is active until …"
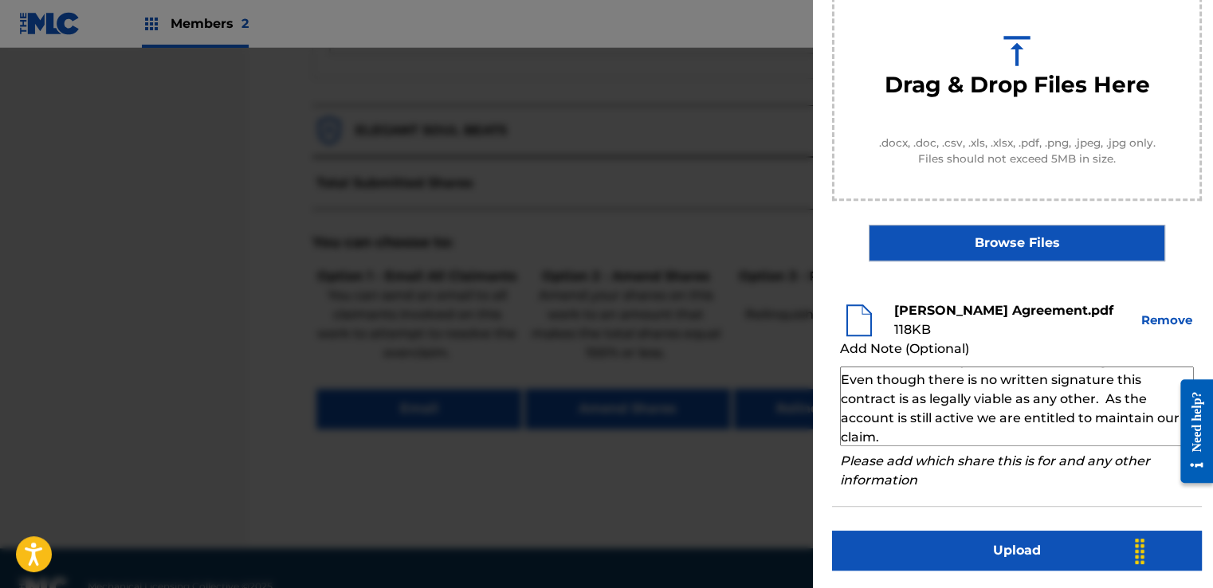
scroll to position [55, 0]
type textarea "Our self service agreement is signed via digital signature and is active until …"
click at [1002, 533] on button "Upload" at bounding box center [1017, 551] width 370 height 40
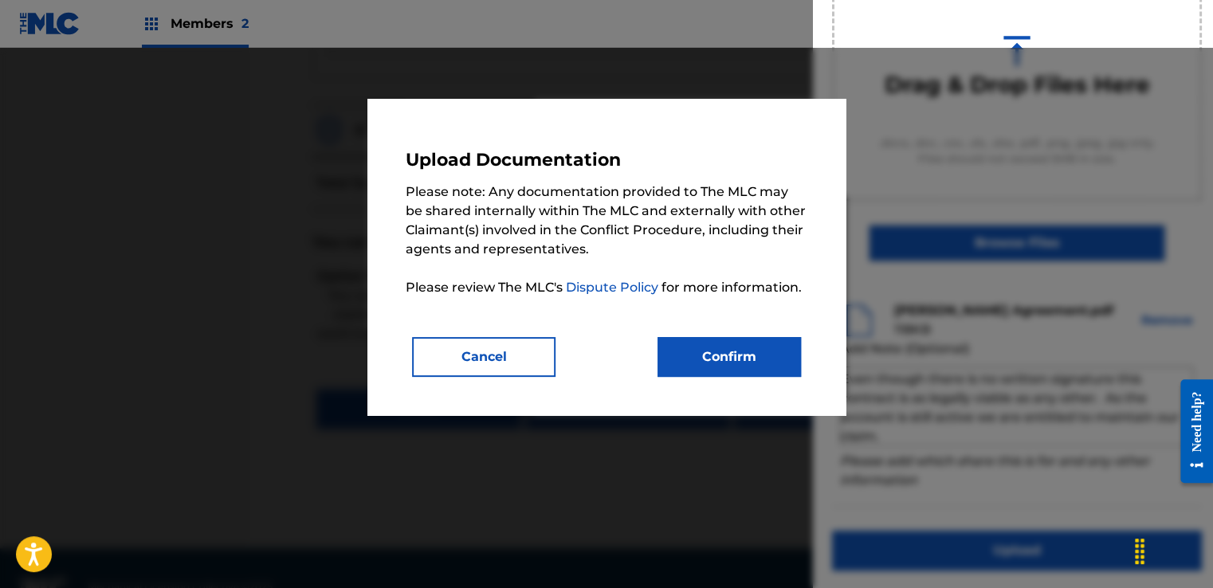
click at [728, 365] on button "Confirm" at bounding box center [729, 357] width 143 height 40
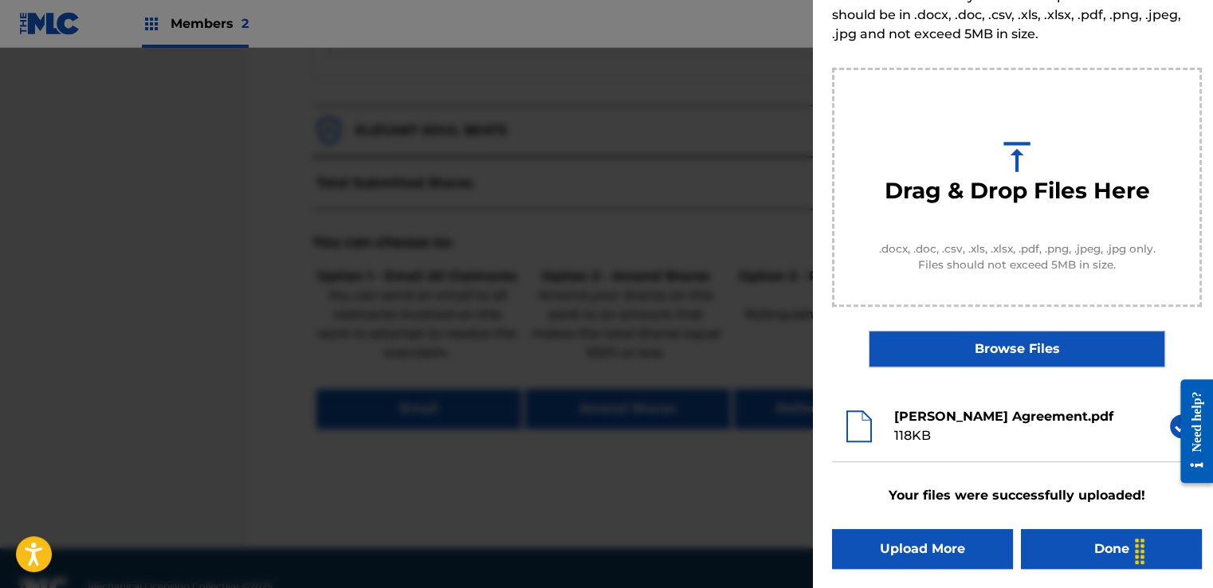
scroll to position [102, 0]
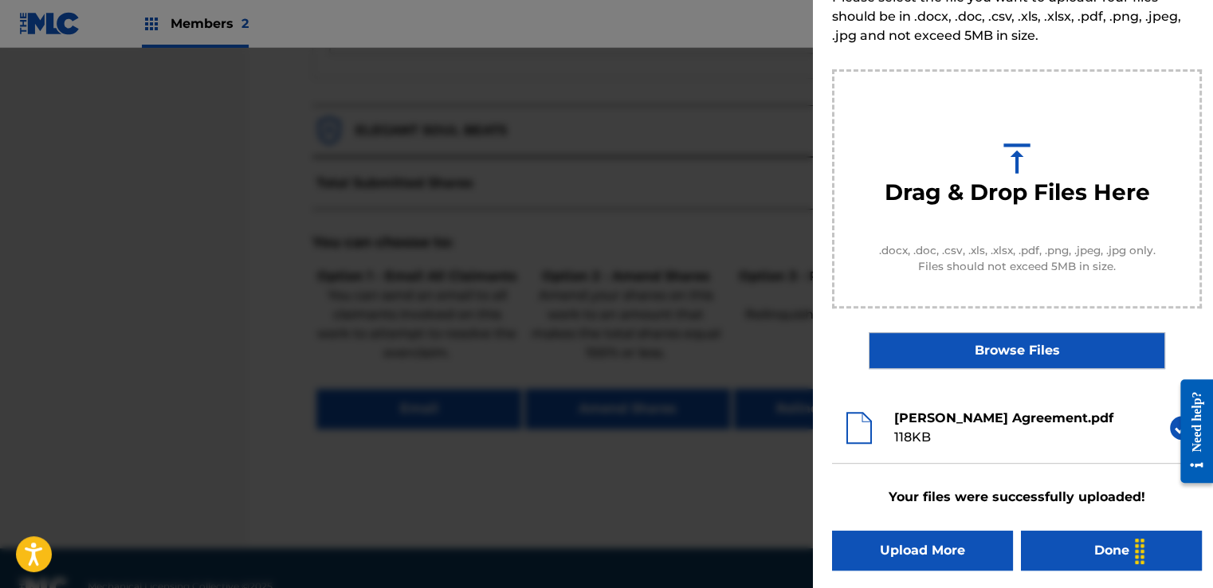
click at [1044, 547] on button "Done" at bounding box center [1111, 551] width 181 height 40
